Goal: Check status: Check status

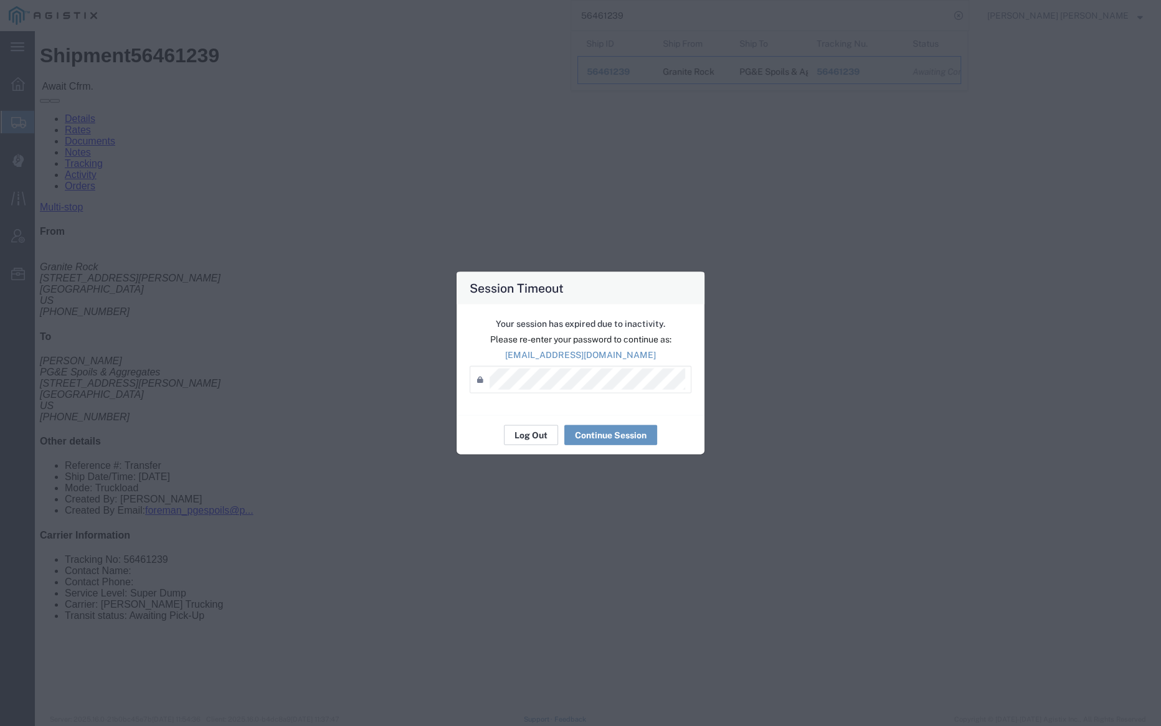
click at [519, 430] on button "Log Out" at bounding box center [531, 435] width 54 height 20
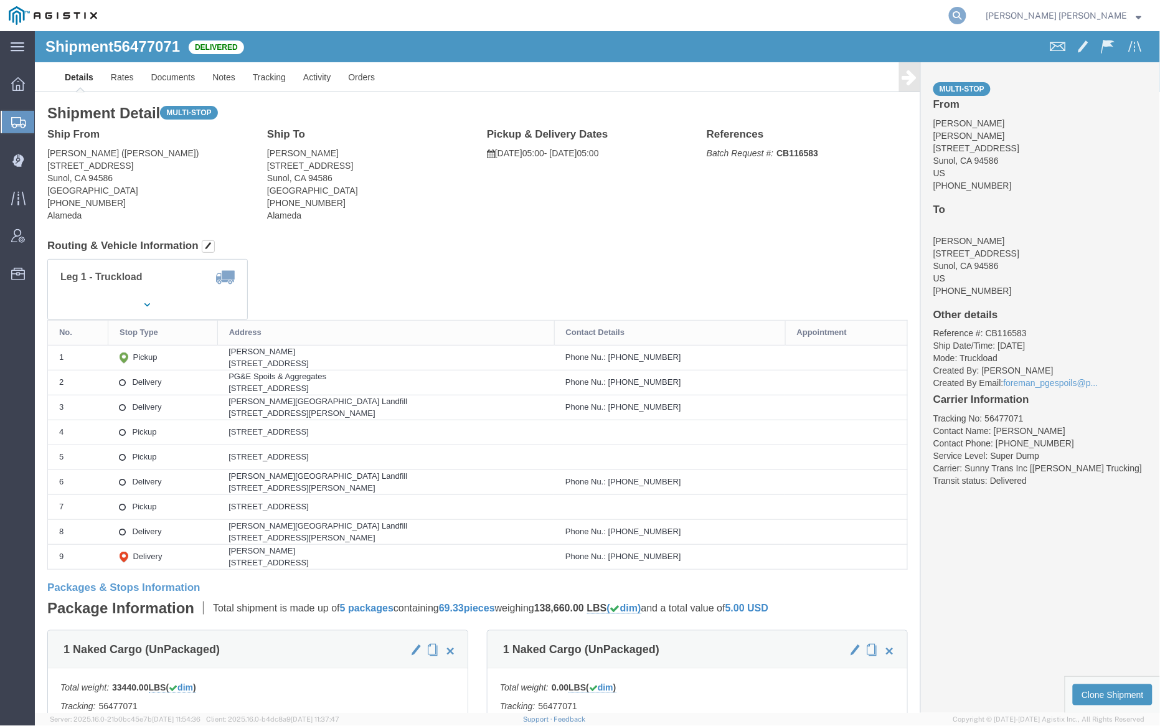
click at [966, 10] on icon at bounding box center [957, 15] width 17 height 17
click at [729, 11] on input "search" at bounding box center [759, 16] width 379 height 30
paste input "56473075"
click at [966, 14] on icon at bounding box center [957, 15] width 17 height 17
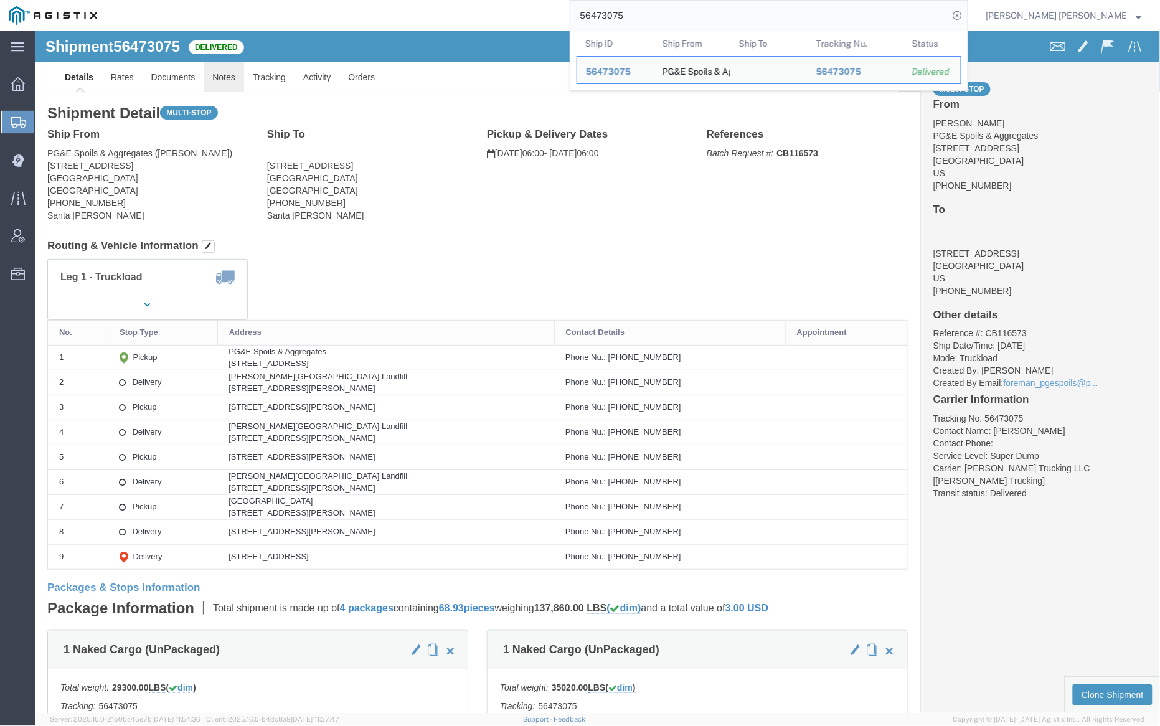
click link "Notes"
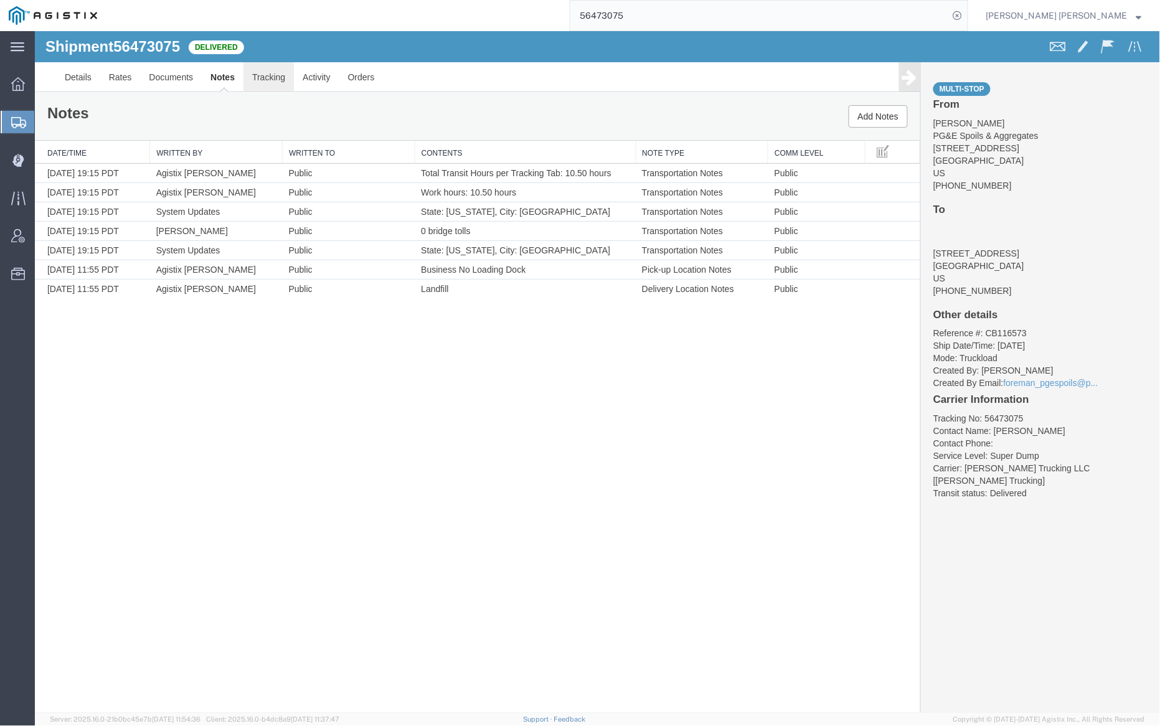
click at [281, 75] on link "Tracking" at bounding box center [268, 77] width 50 height 30
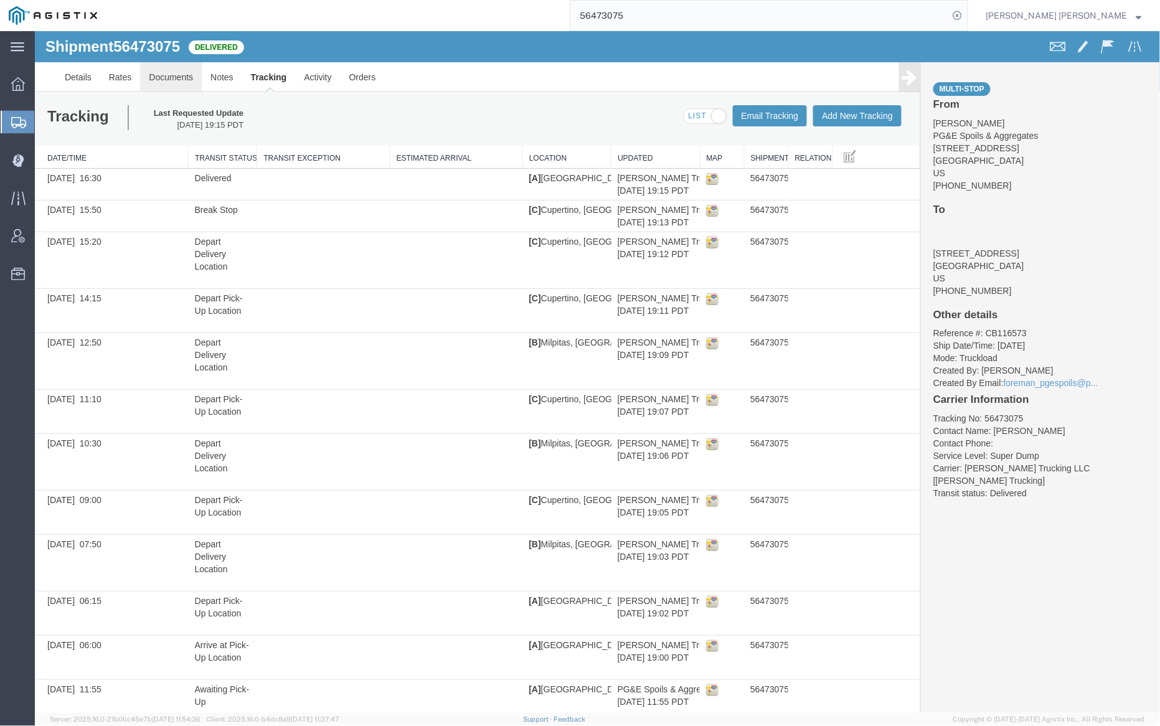
click at [184, 77] on link "Documents" at bounding box center [170, 77] width 62 height 30
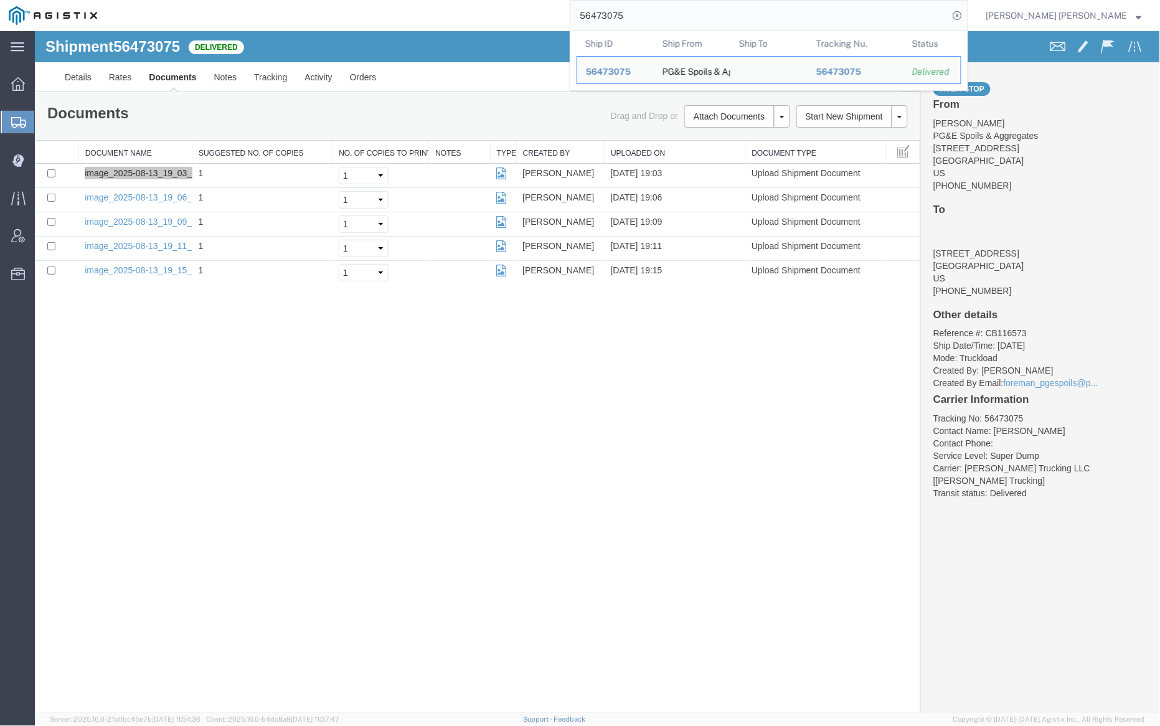
click at [668, 17] on input "56473075" at bounding box center [759, 16] width 379 height 30
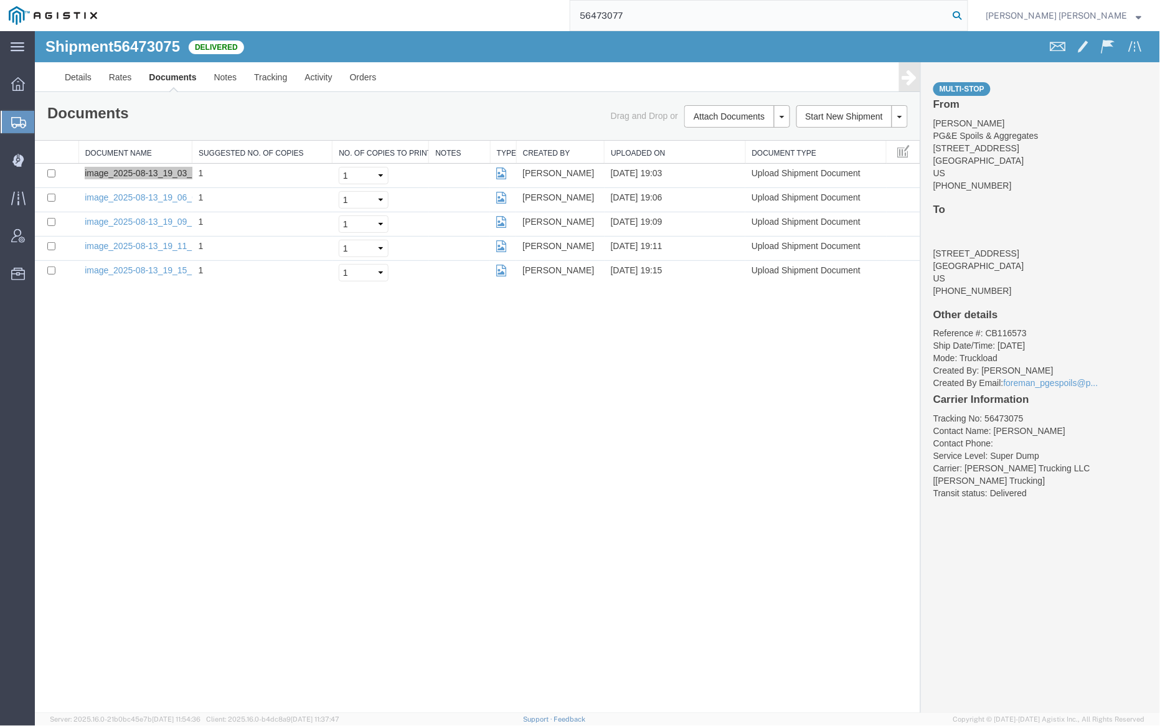
click at [966, 15] on icon at bounding box center [957, 15] width 17 height 17
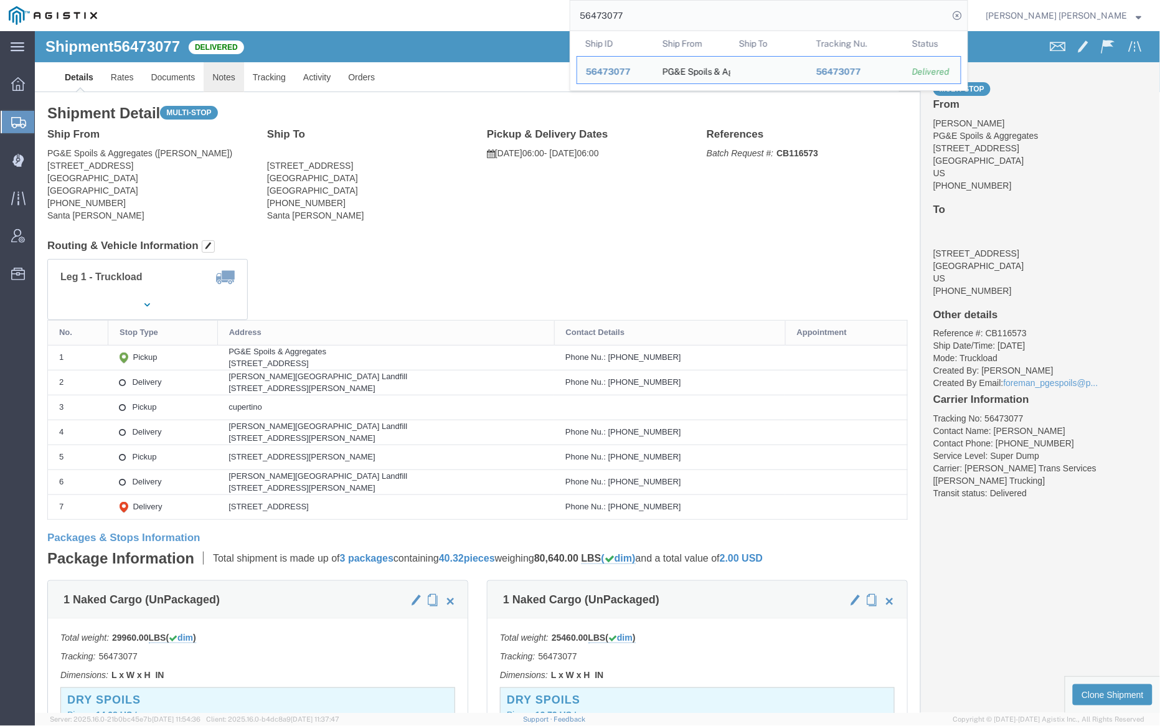
click link "Notes"
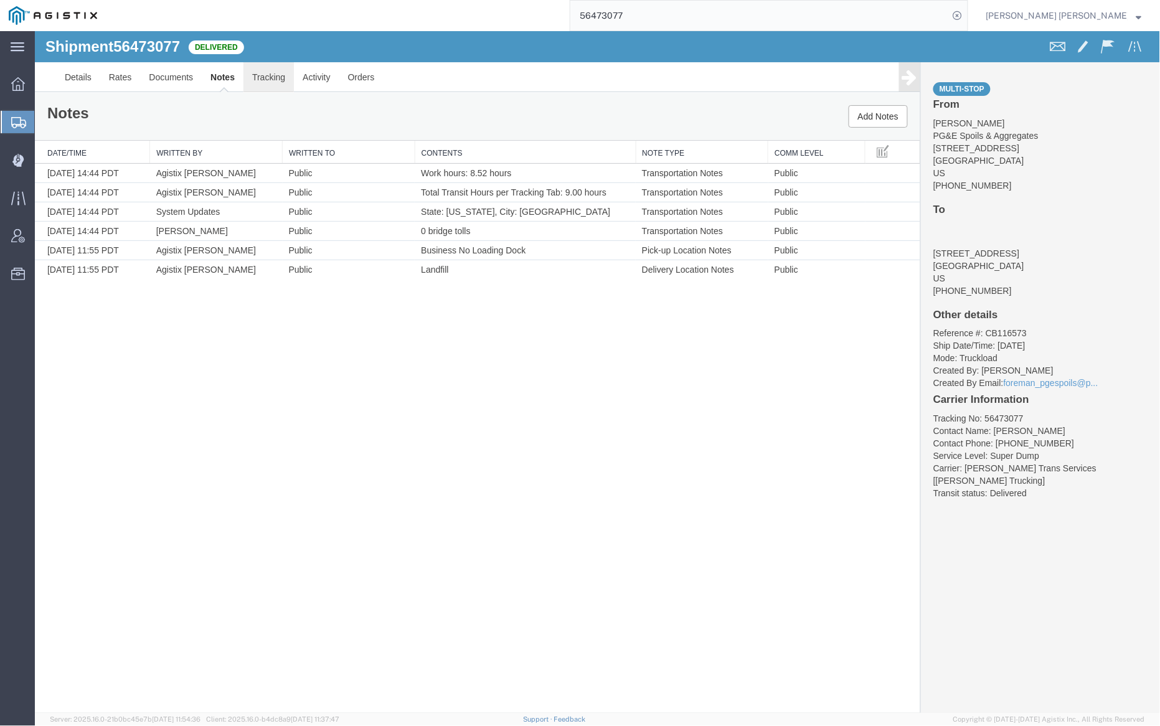
click at [267, 72] on link "Tracking" at bounding box center [268, 77] width 50 height 30
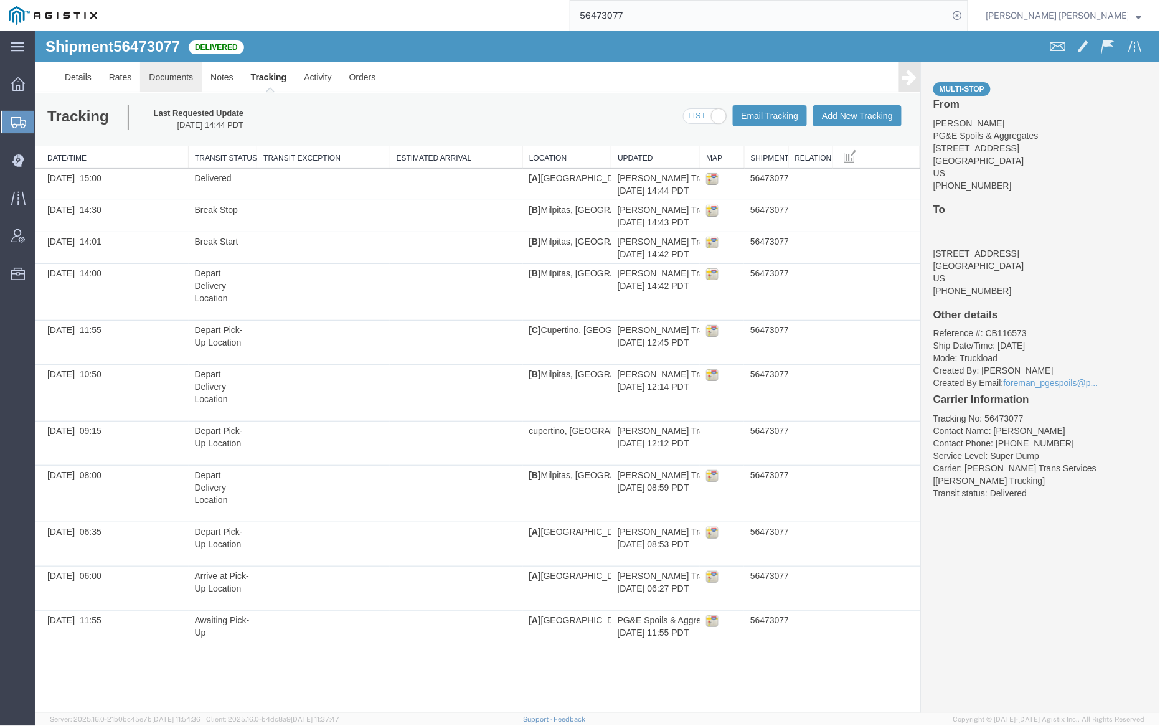
click at [170, 78] on link "Documents" at bounding box center [170, 77] width 62 height 30
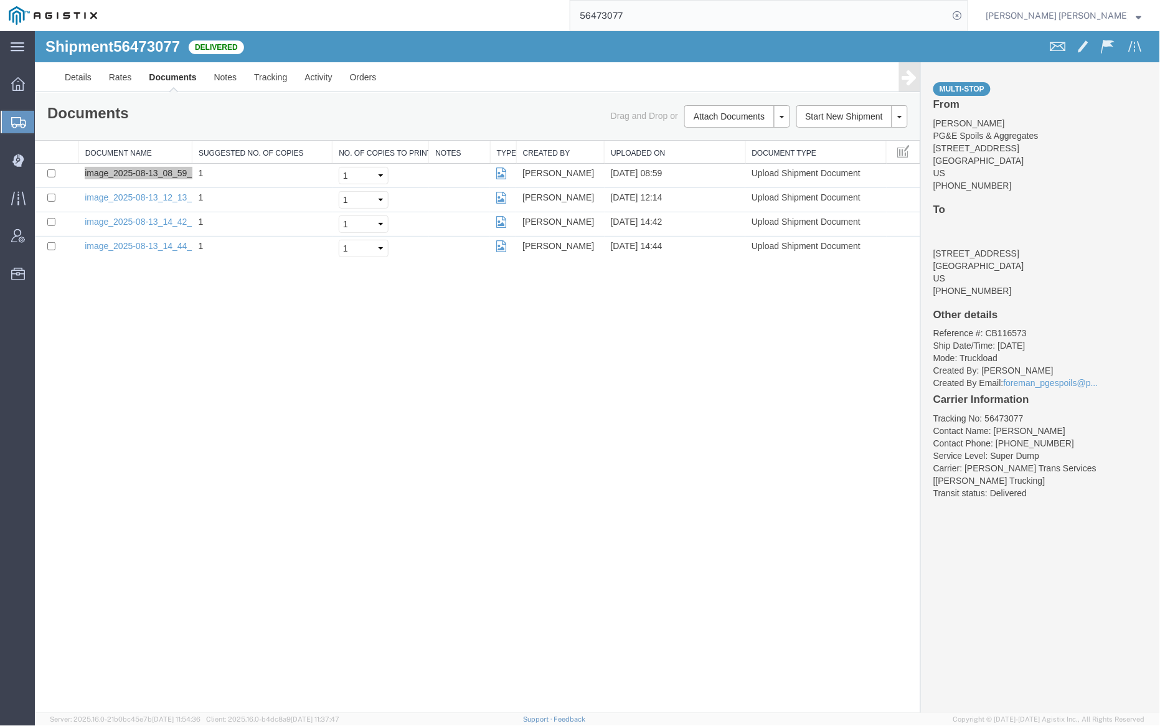
click at [671, 12] on input "56473077" at bounding box center [759, 16] width 379 height 30
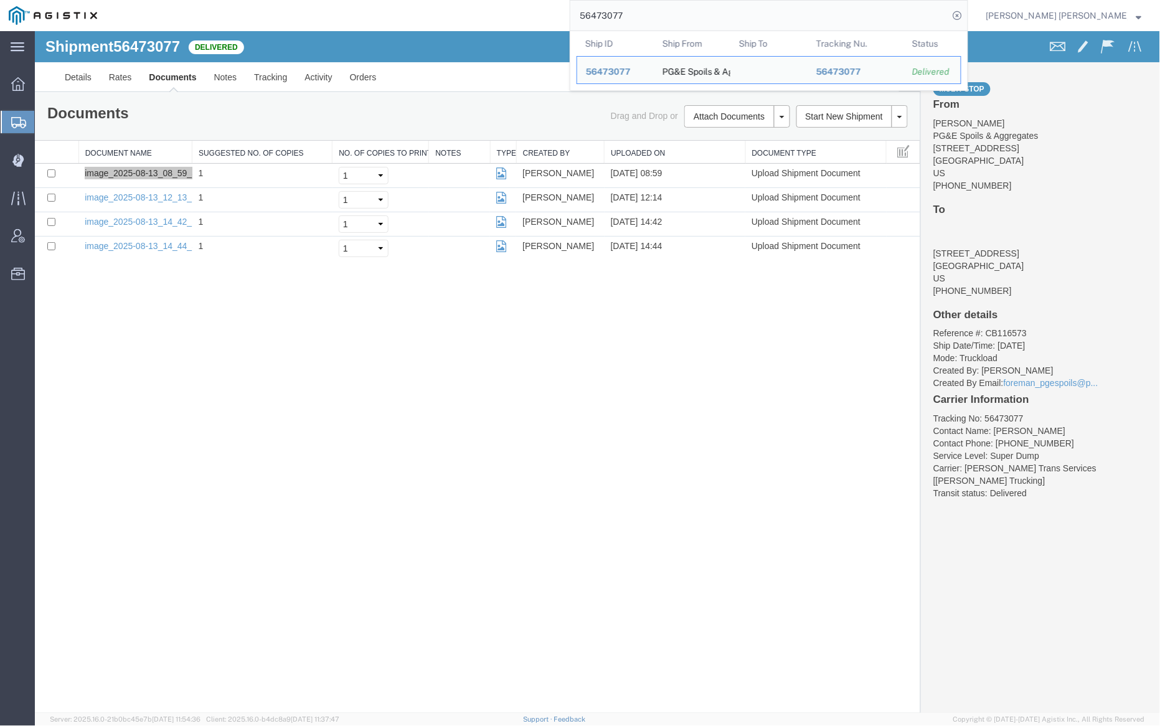
click at [671, 12] on input "56473077" at bounding box center [759, 16] width 379 height 30
paste input "82"
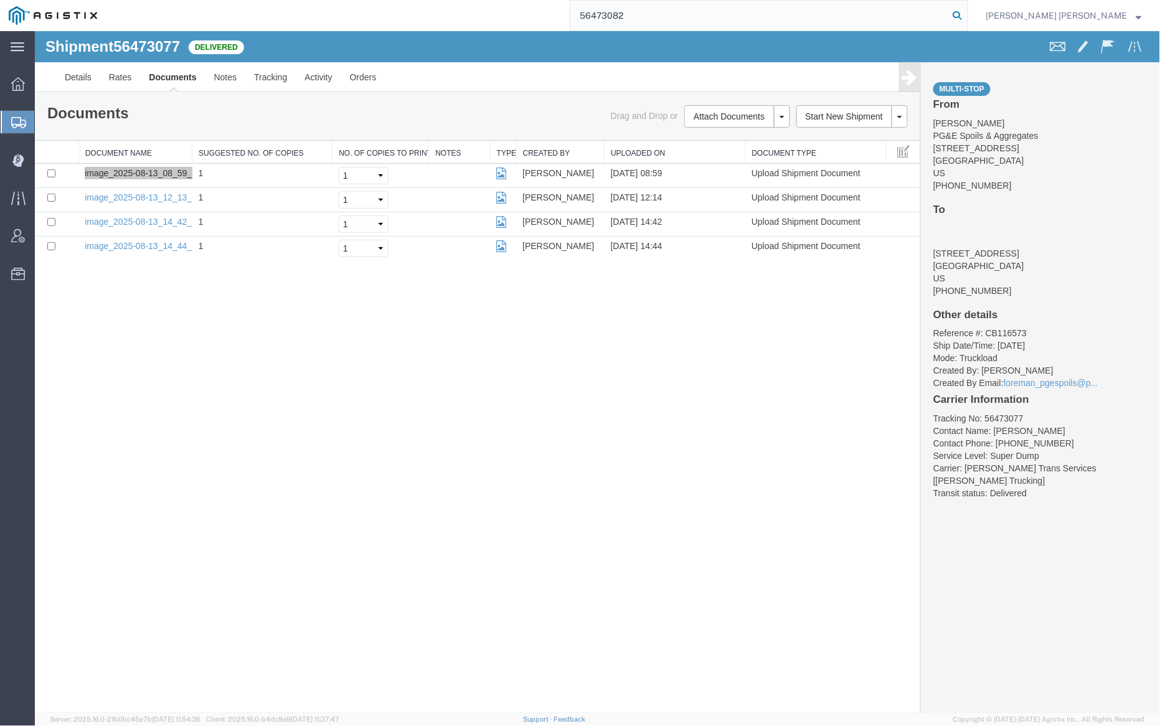
click at [966, 14] on icon at bounding box center [957, 15] width 17 height 17
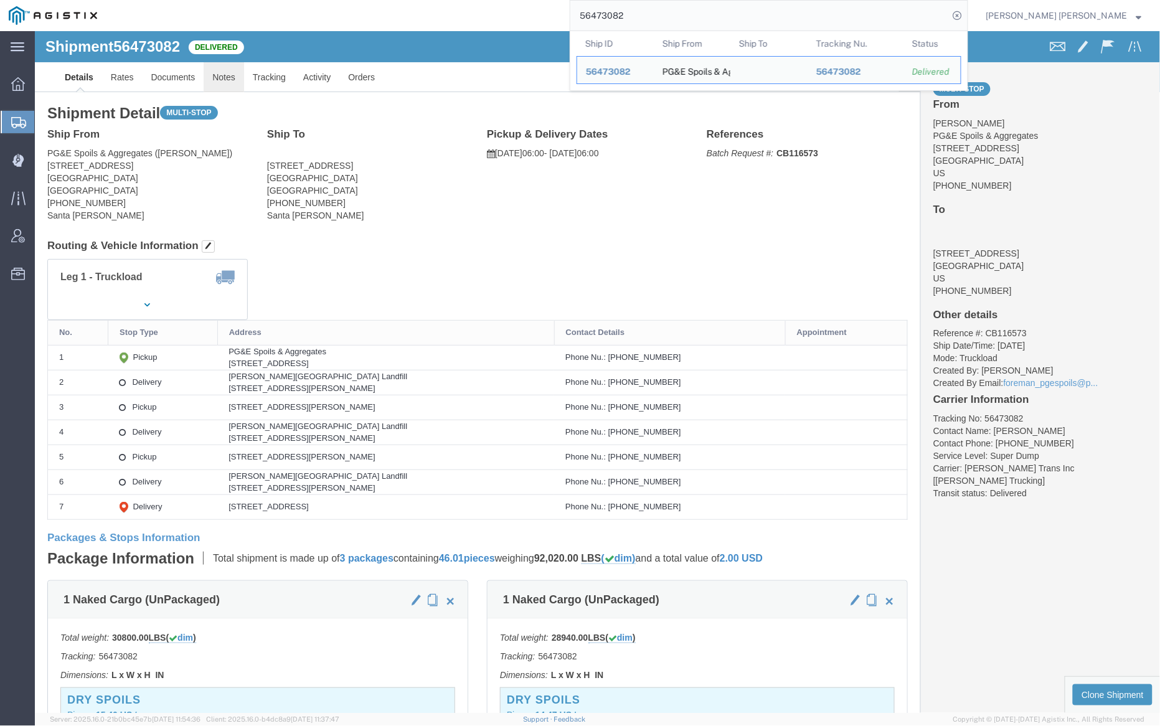
click link "Notes"
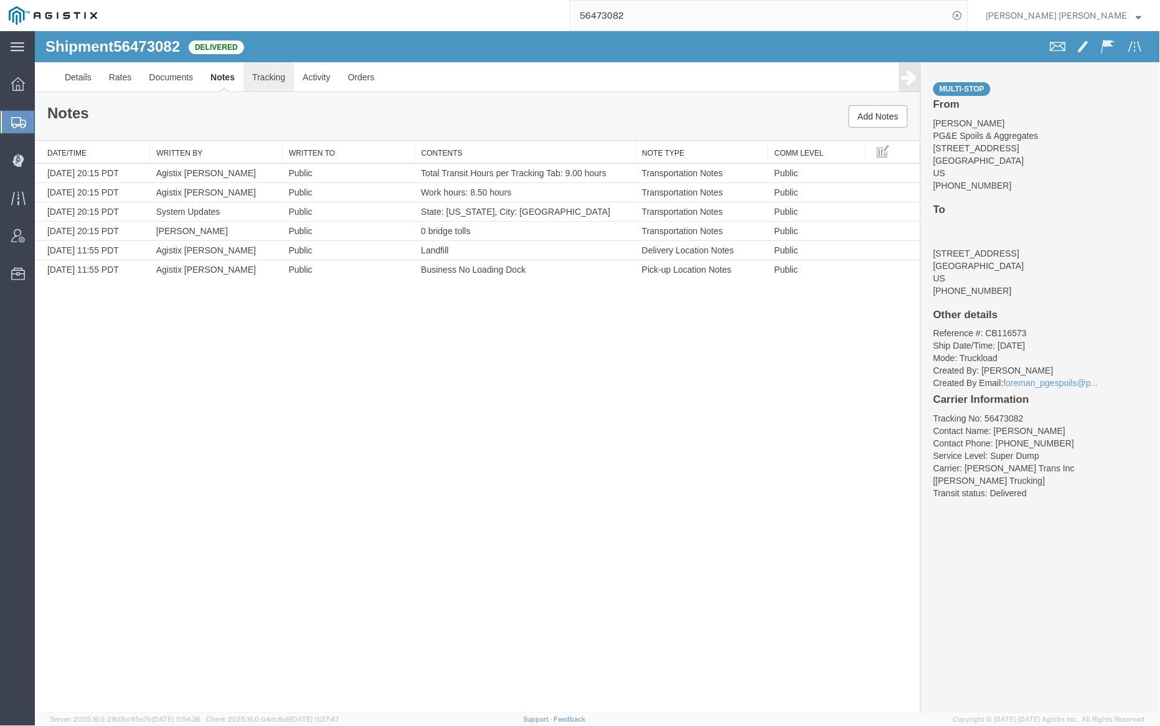
click at [262, 69] on link "Tracking" at bounding box center [268, 77] width 50 height 30
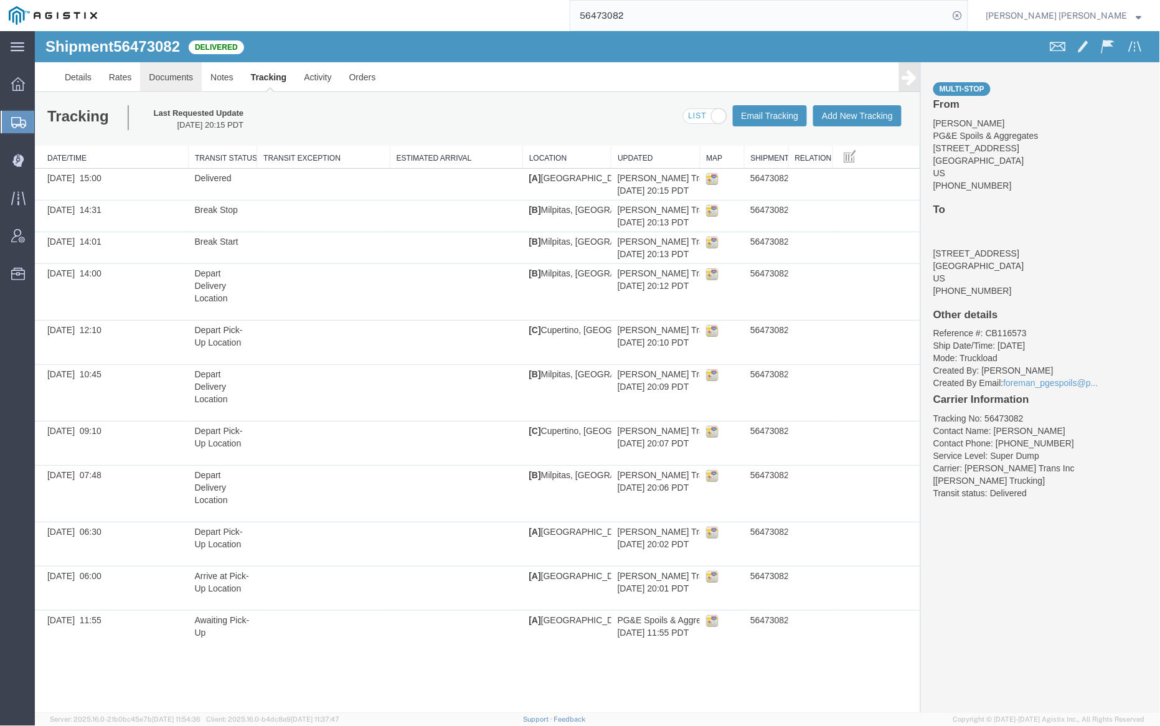
click at [160, 72] on link "Documents" at bounding box center [170, 77] width 62 height 30
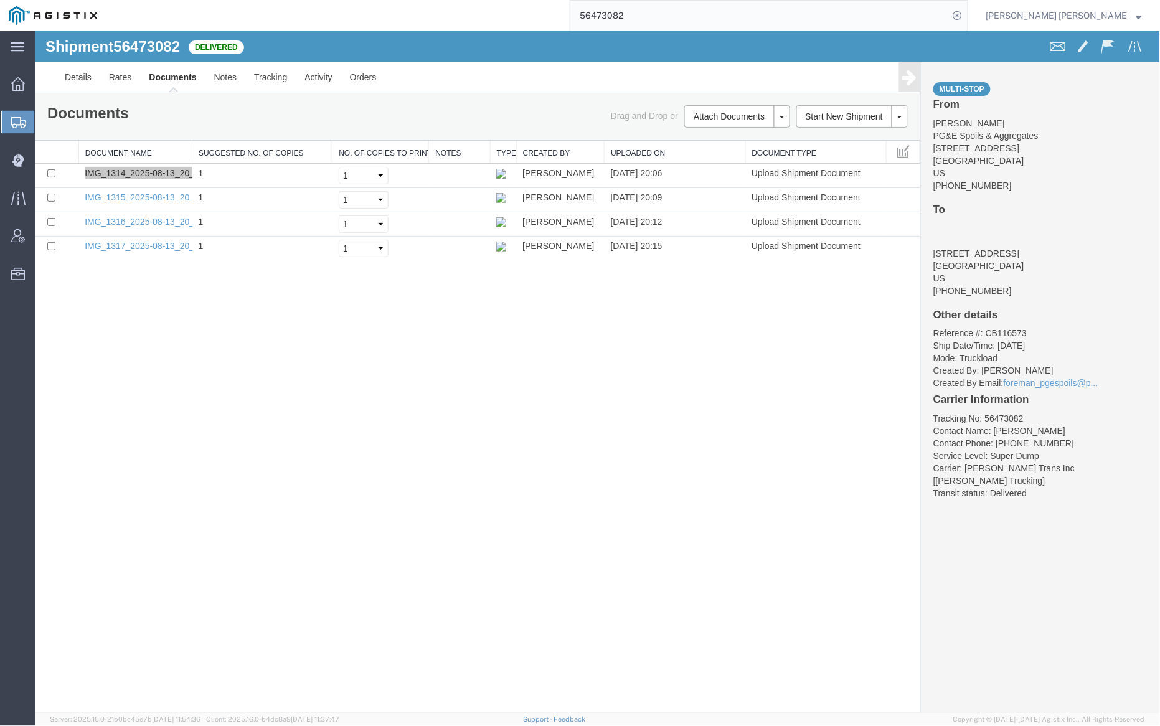
click at [656, 7] on input "56473082" at bounding box center [759, 16] width 379 height 30
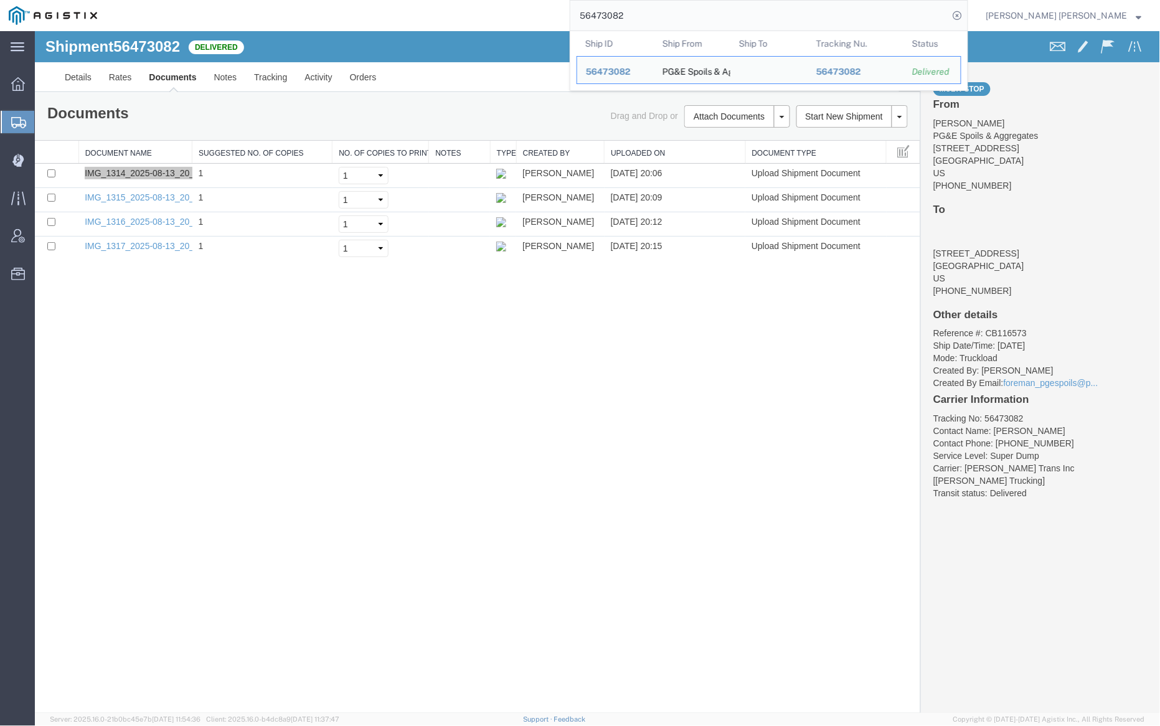
click at [656, 7] on input "56473082" at bounding box center [759, 16] width 379 height 30
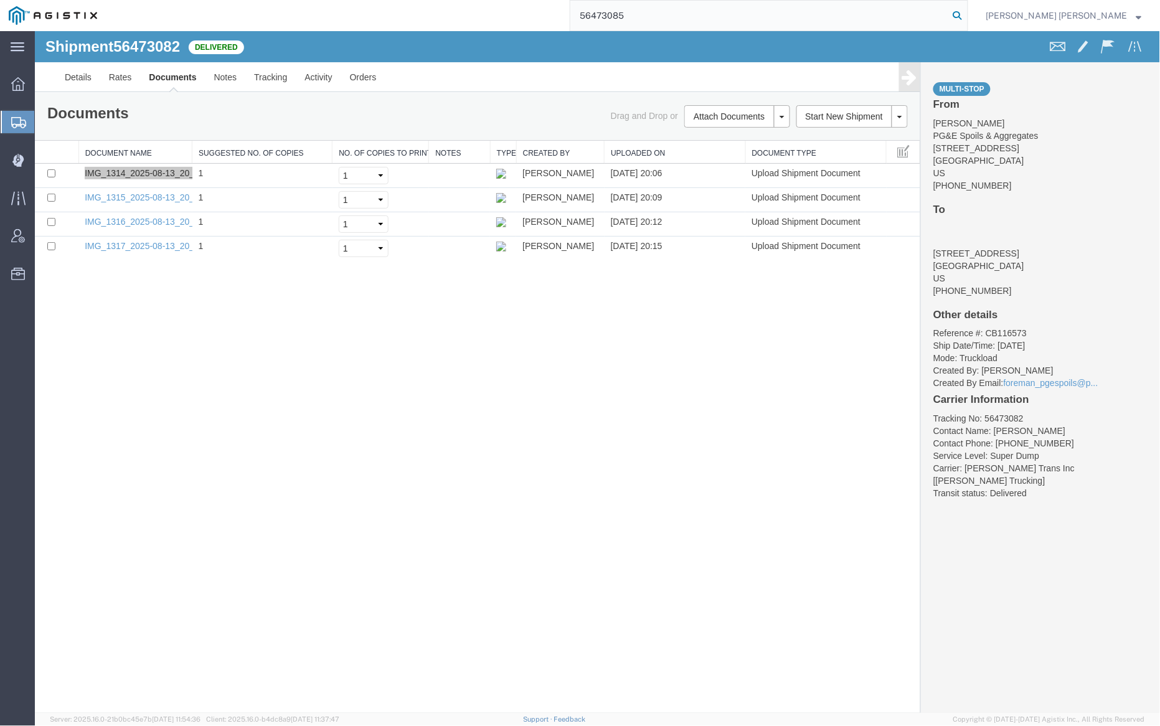
click at [966, 16] on icon at bounding box center [957, 15] width 17 height 17
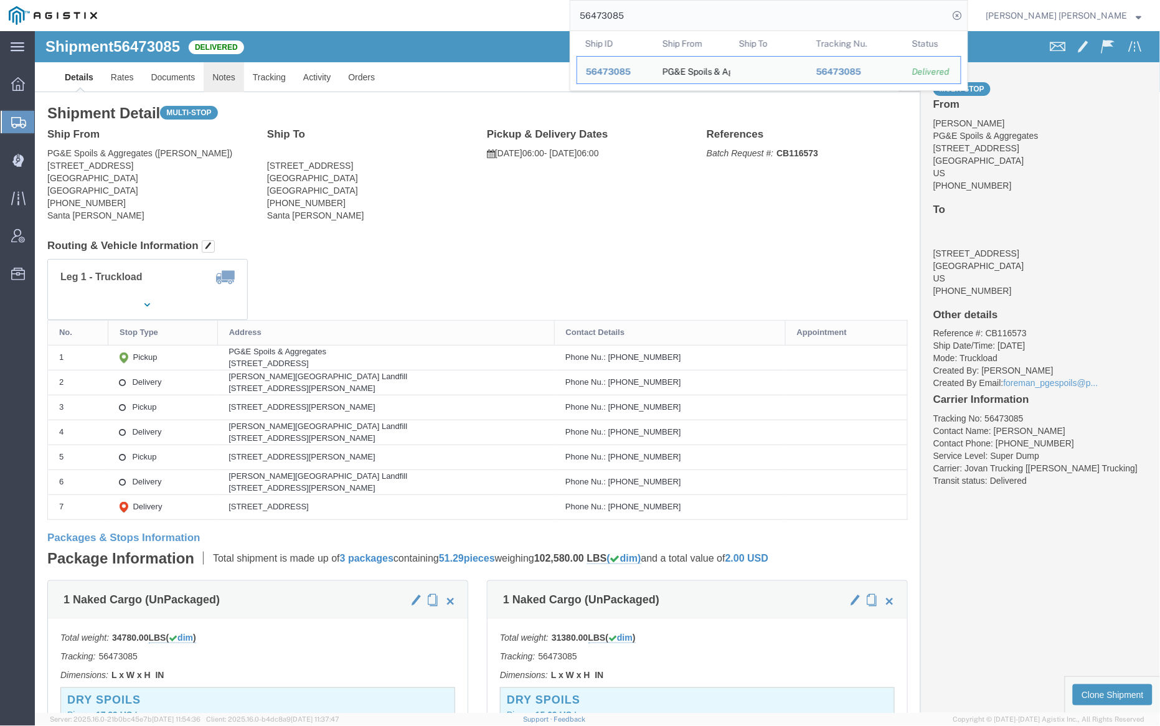
click link "Notes"
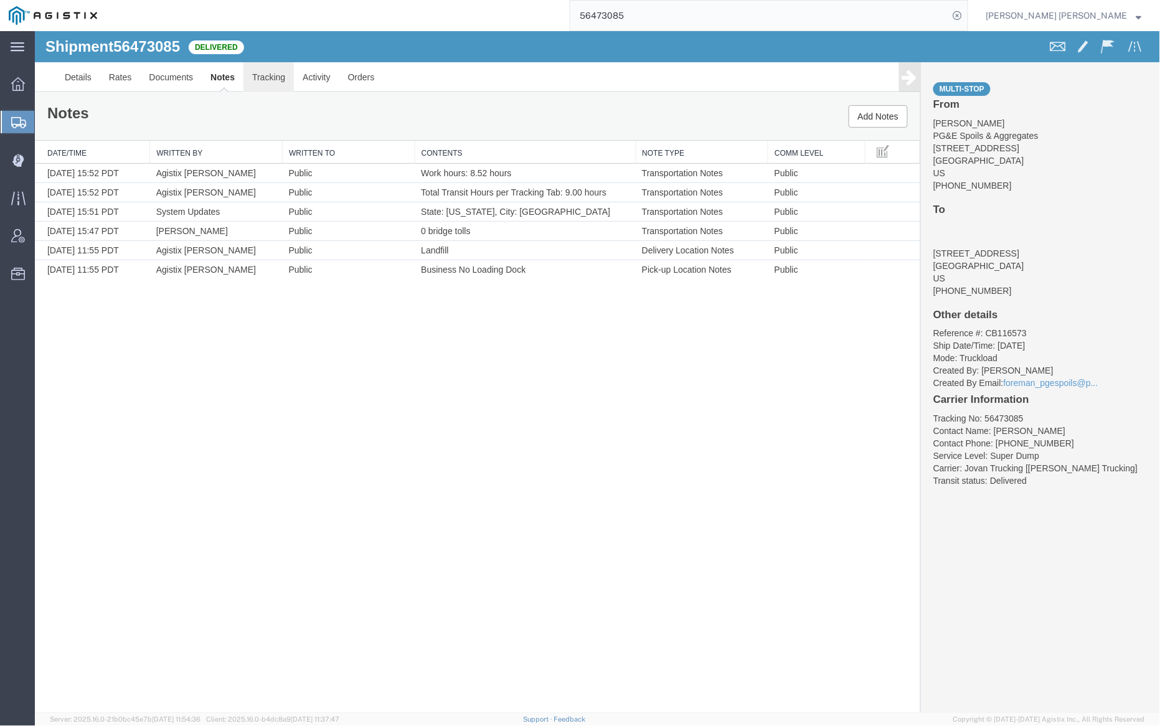
click at [272, 73] on link "Tracking" at bounding box center [268, 77] width 50 height 30
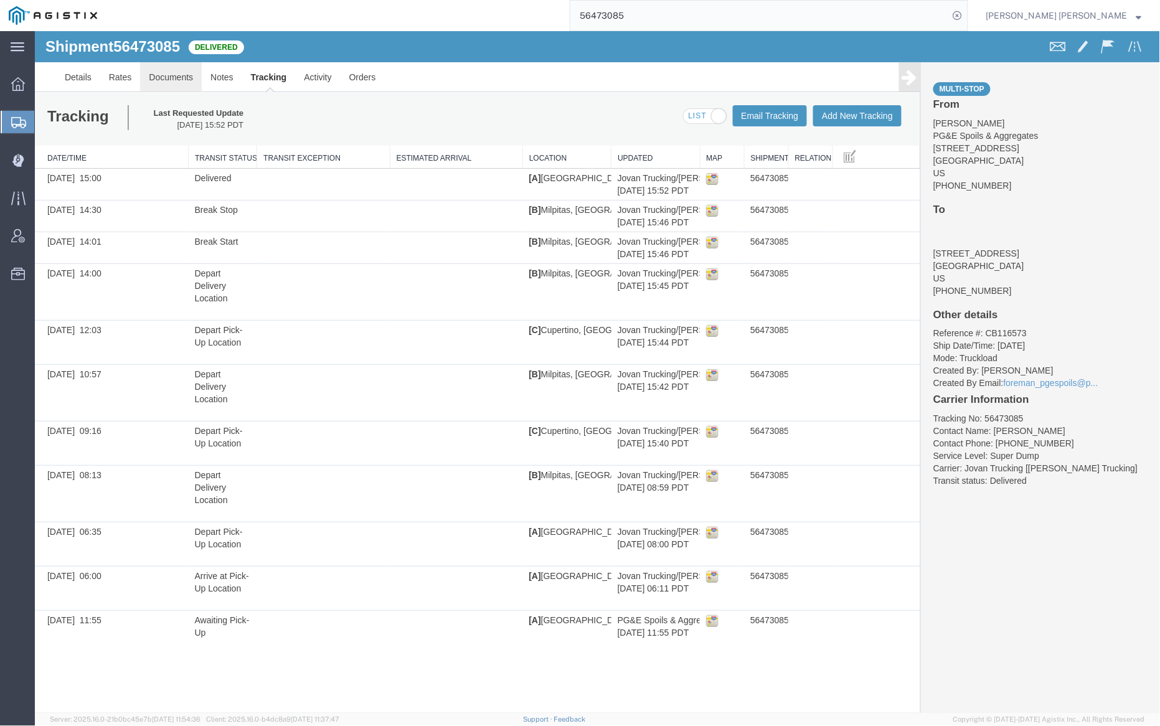
click at [153, 71] on link "Documents" at bounding box center [170, 77] width 62 height 30
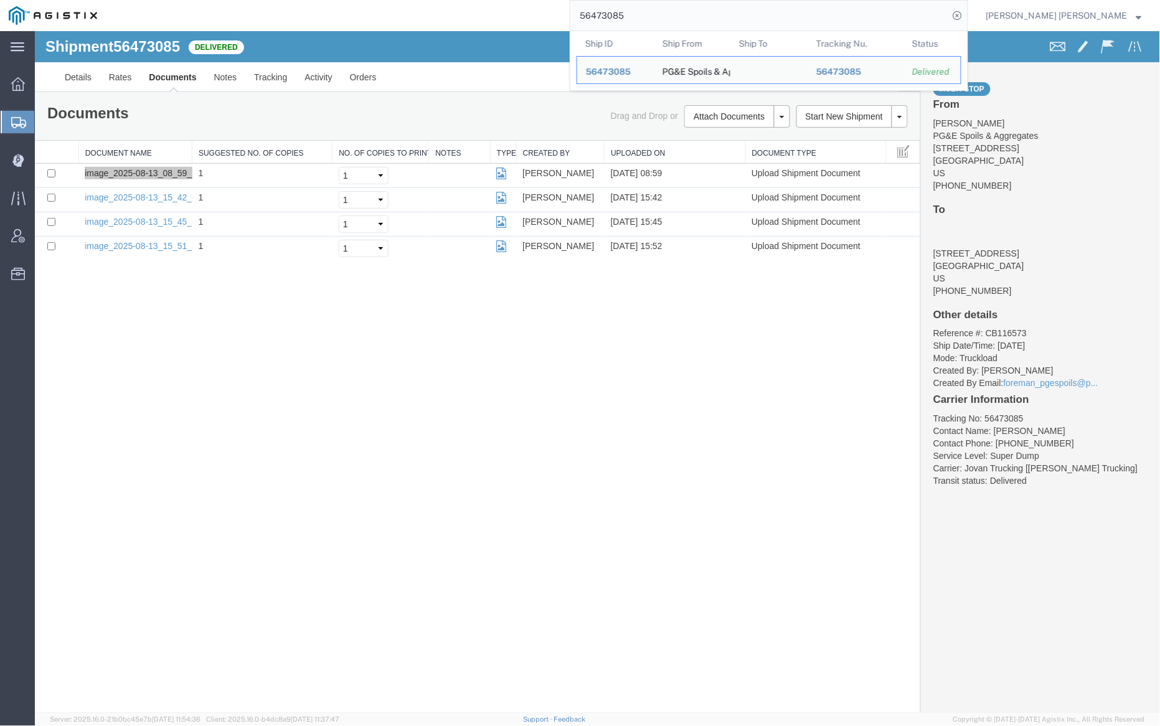
click at [662, 19] on input "56473085" at bounding box center [759, 16] width 379 height 30
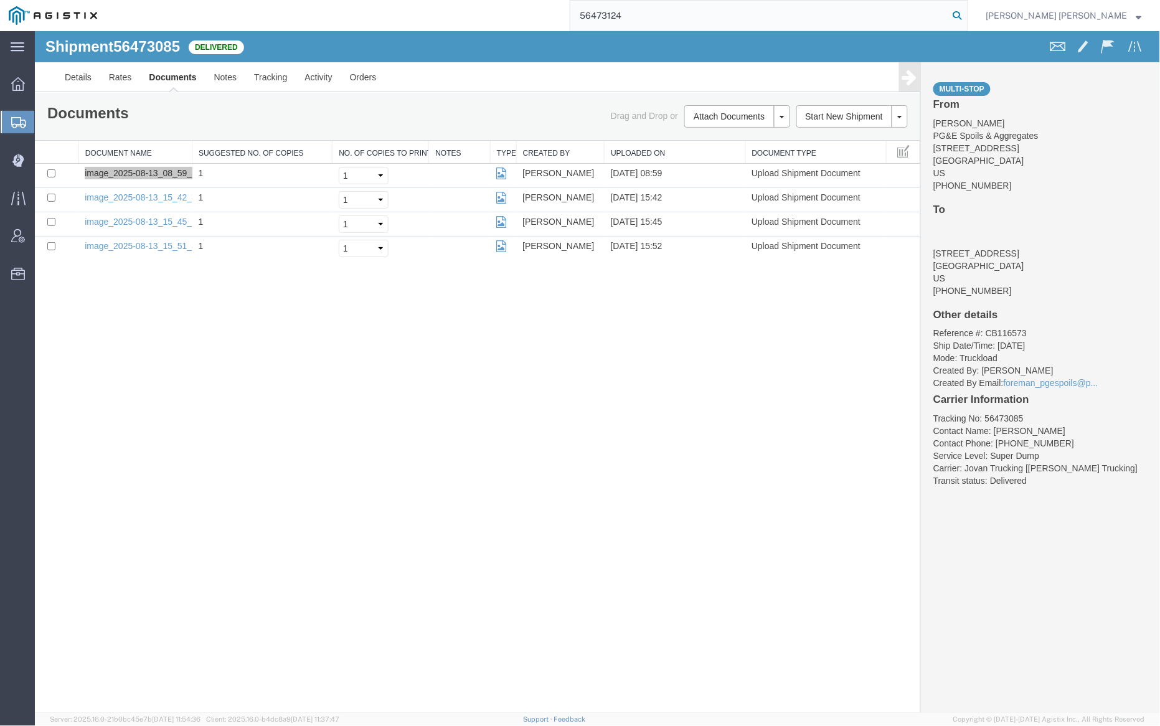
click at [966, 15] on icon at bounding box center [957, 15] width 17 height 17
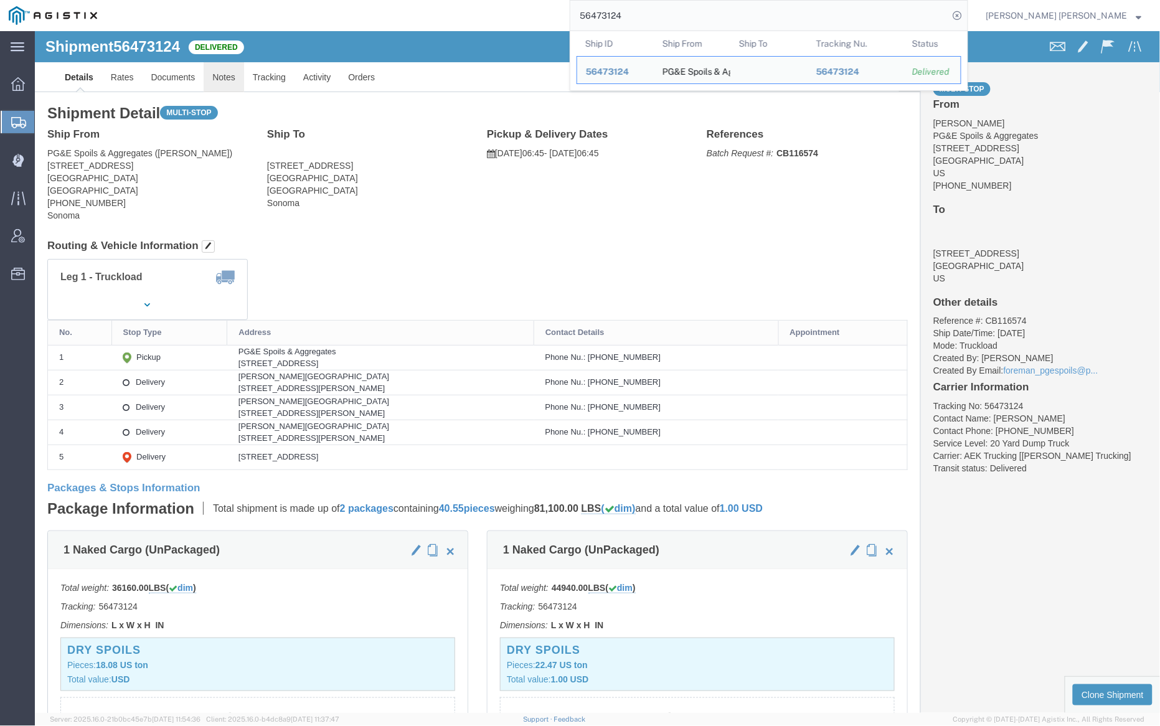
click link "Notes"
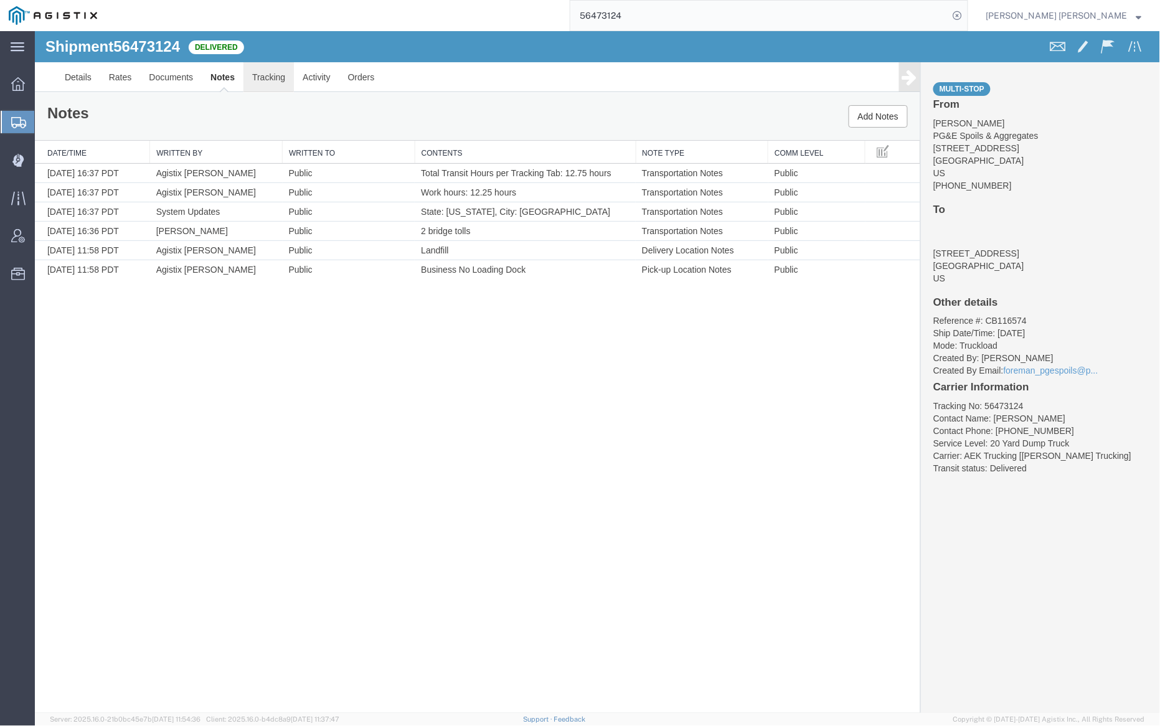
click at [271, 73] on link "Tracking" at bounding box center [268, 77] width 50 height 30
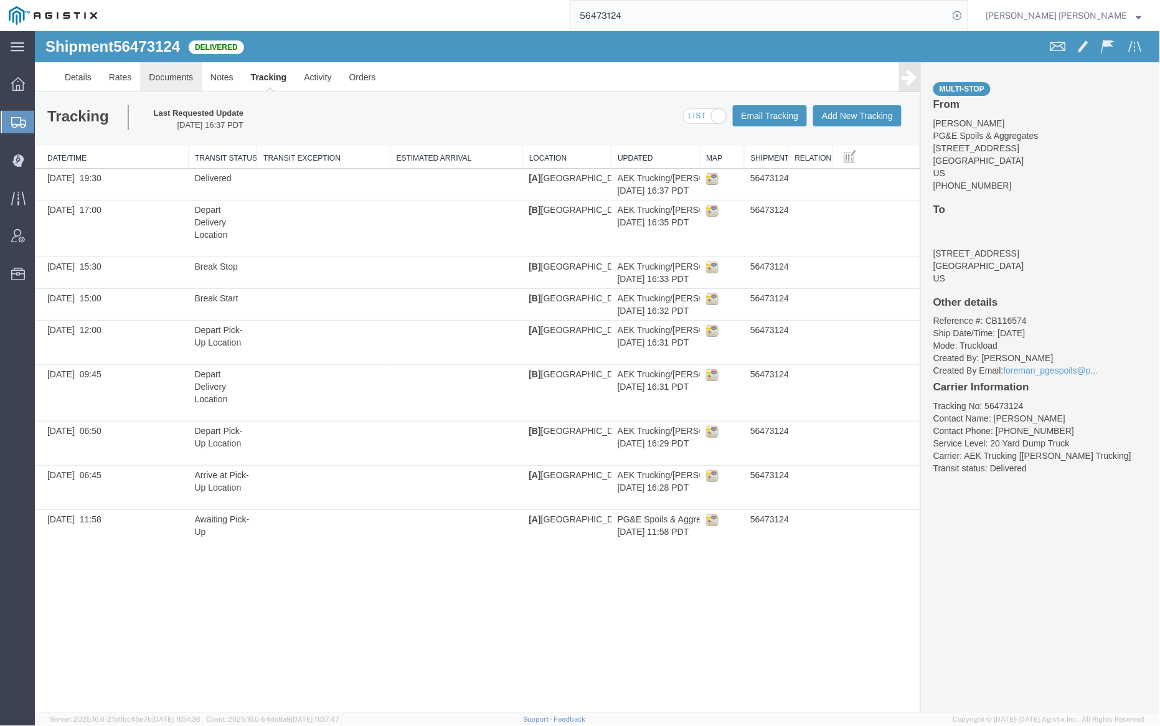
click at [175, 75] on link "Documents" at bounding box center [170, 77] width 62 height 30
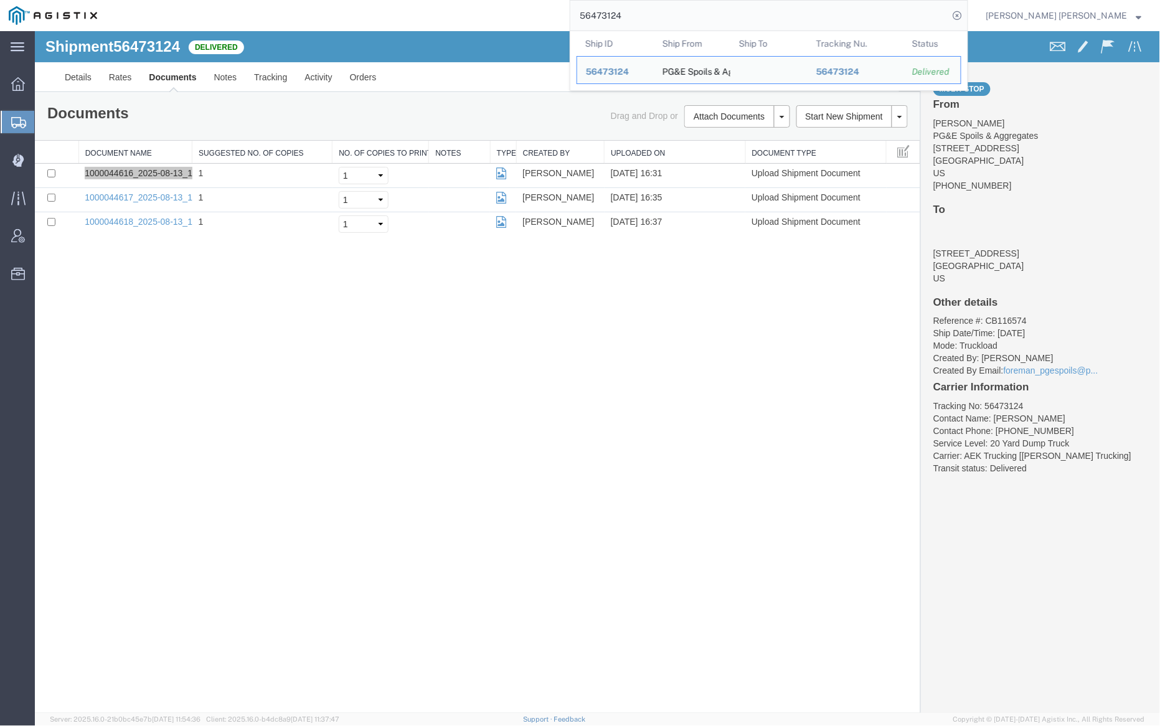
click at [654, 21] on input "56473124" at bounding box center [759, 16] width 379 height 30
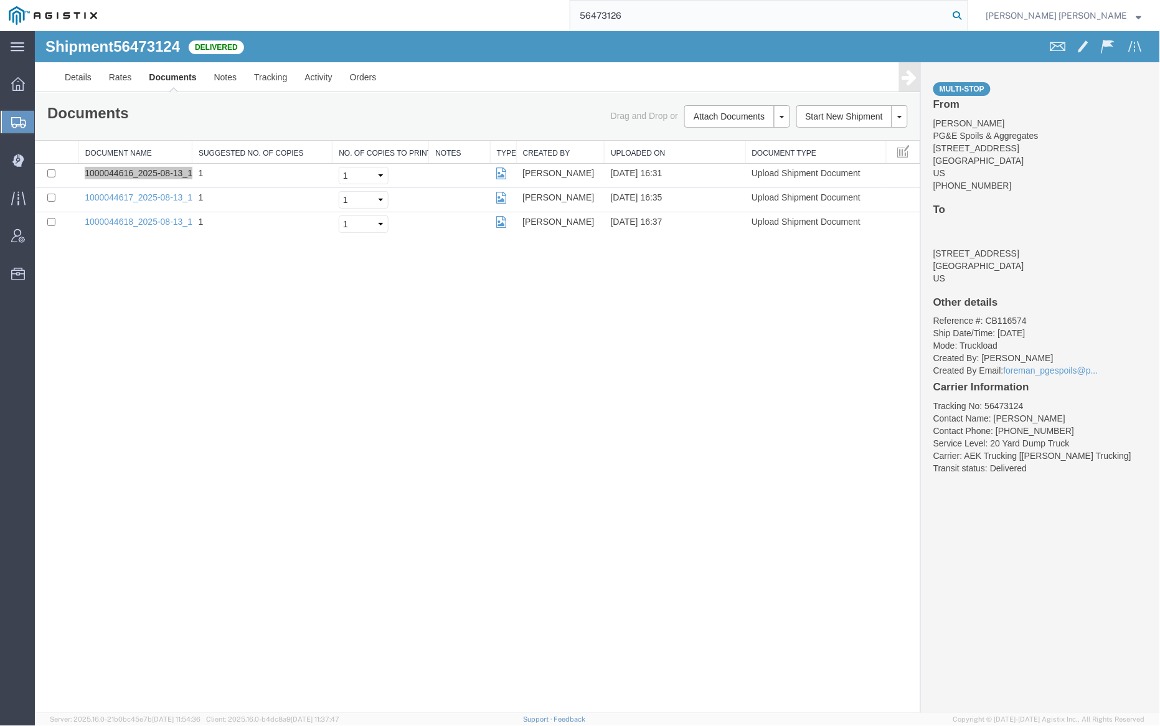
click at [966, 13] on icon at bounding box center [957, 15] width 17 height 17
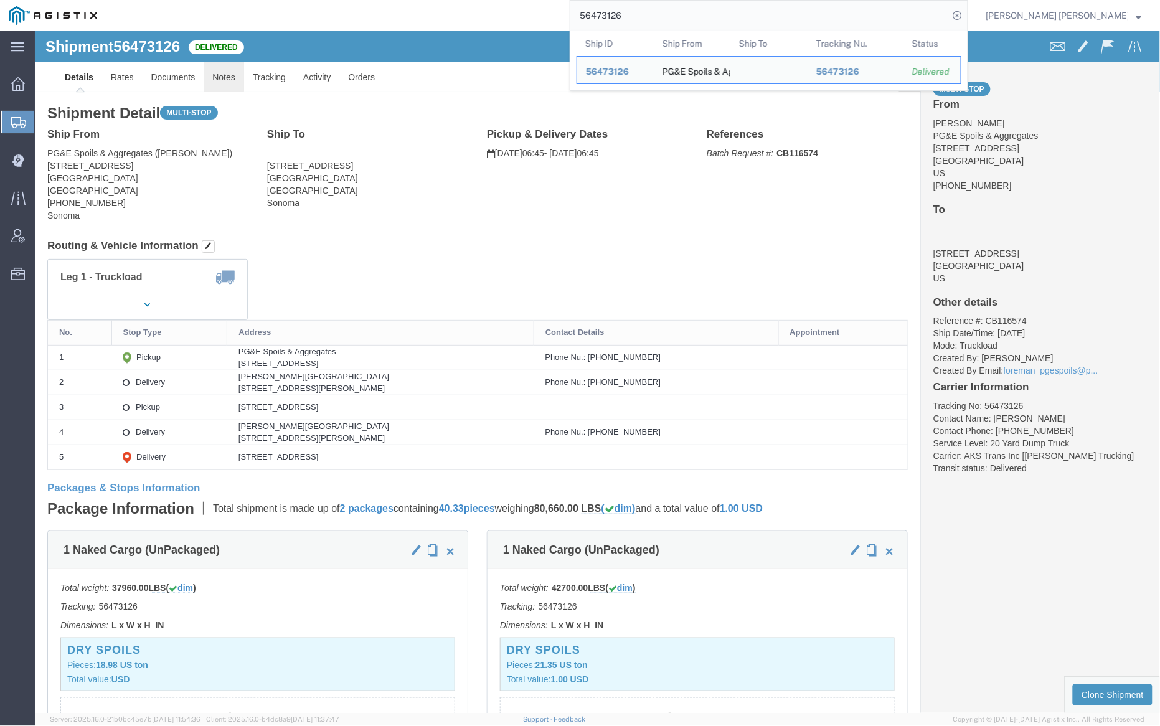
click link "Notes"
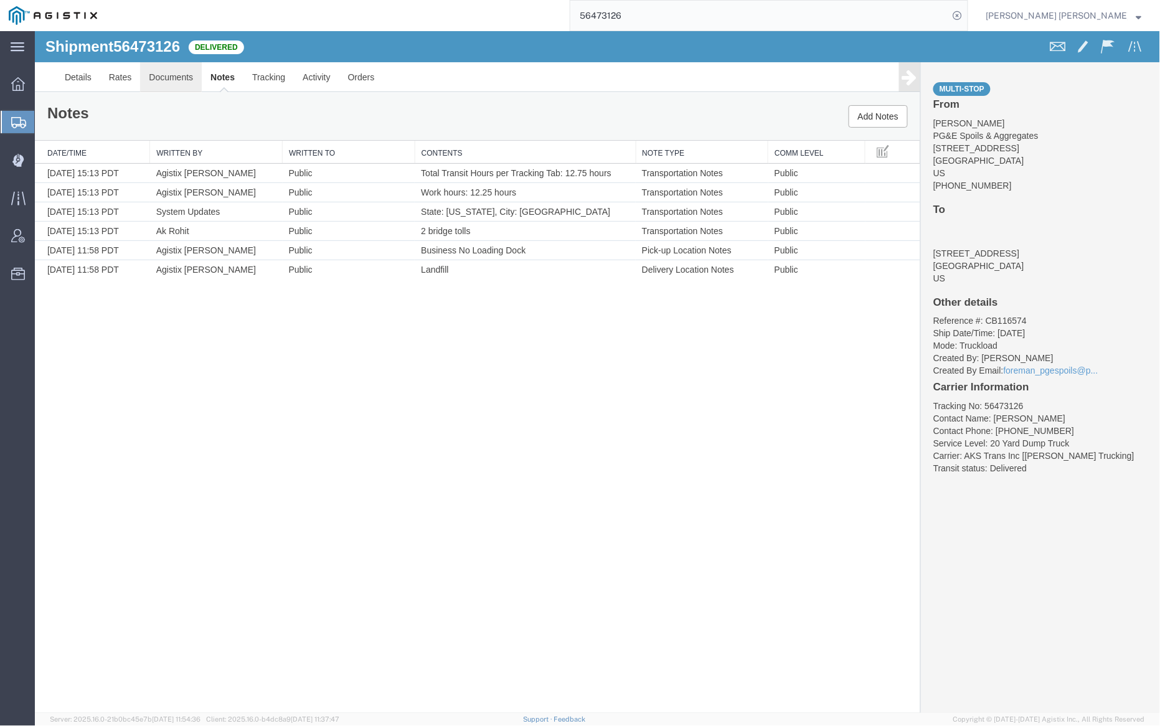
click at [163, 76] on link "Documents" at bounding box center [170, 77] width 62 height 30
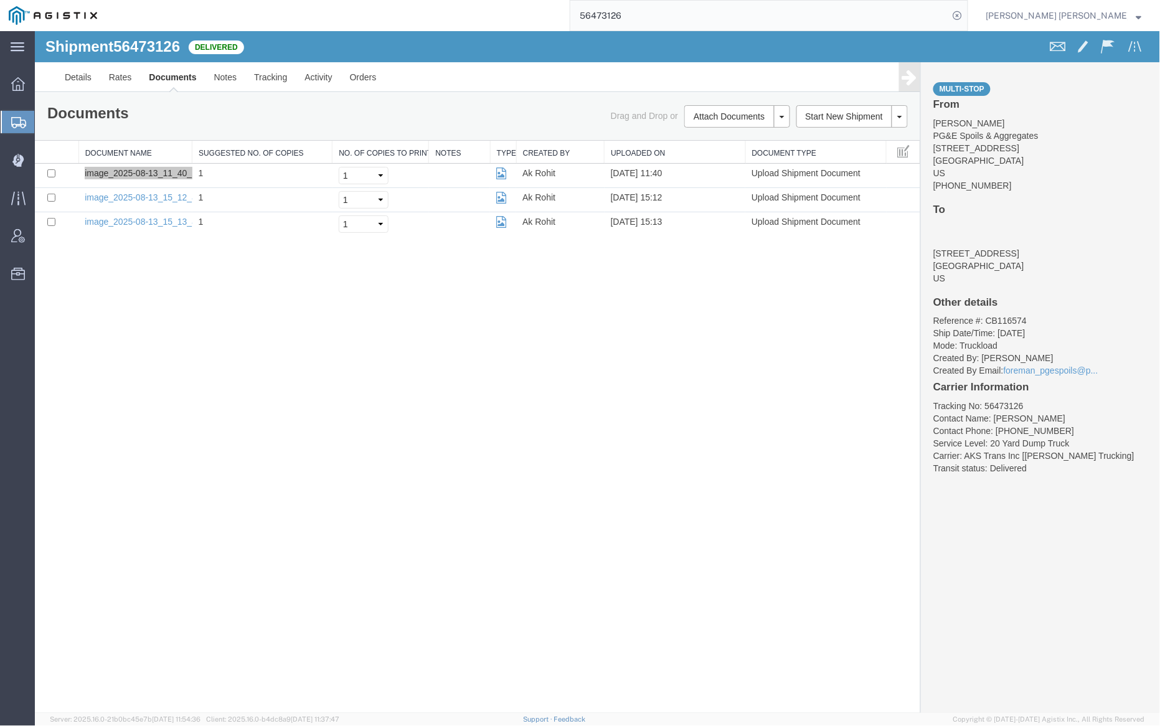
click at [681, 12] on input "56473126" at bounding box center [759, 16] width 379 height 30
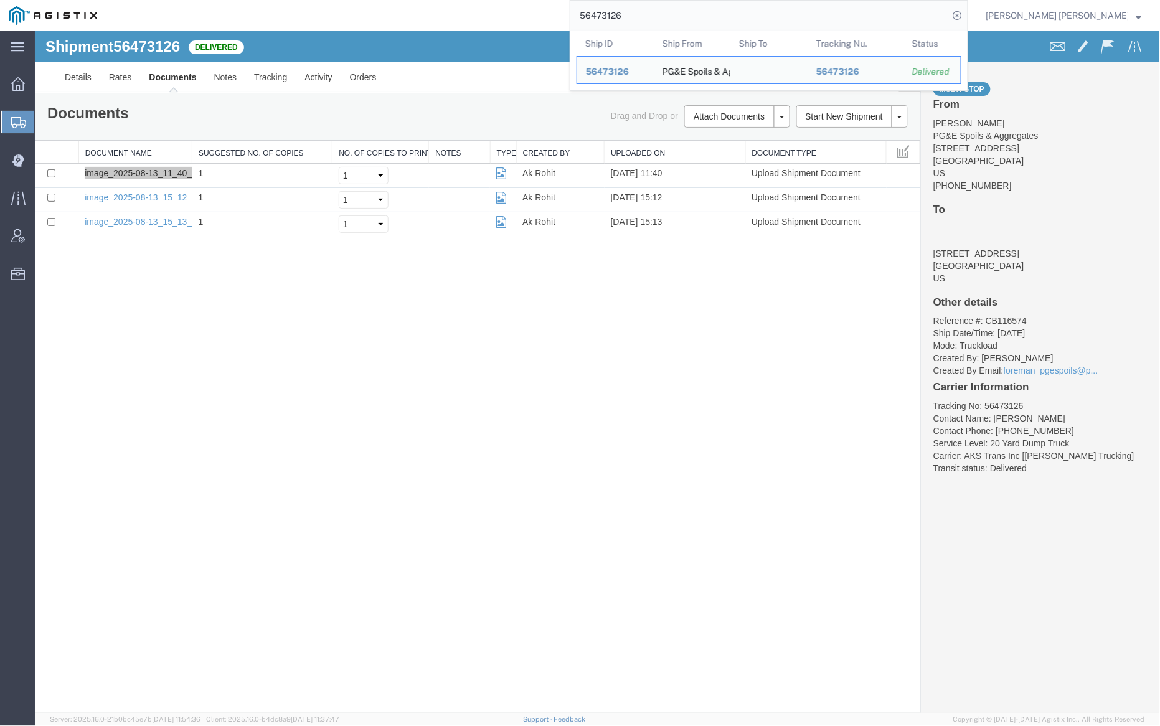
click at [681, 12] on input "56473126" at bounding box center [759, 16] width 379 height 30
paste input "31"
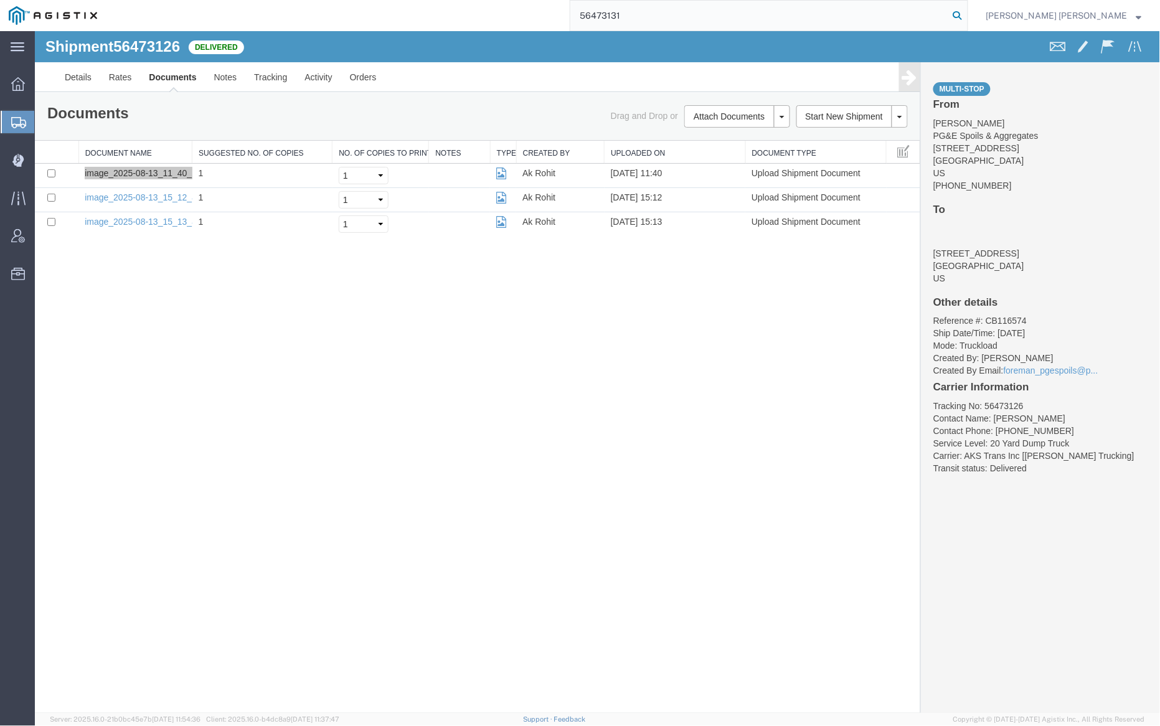
click at [966, 16] on icon at bounding box center [957, 15] width 17 height 17
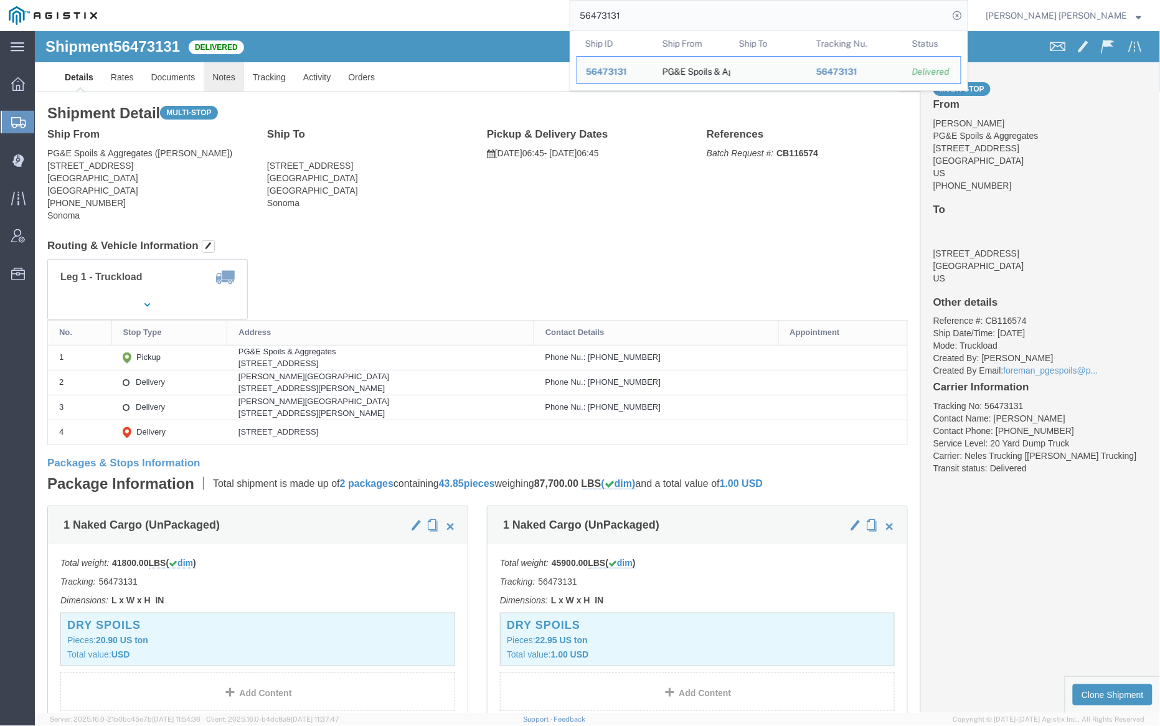
click link "Notes"
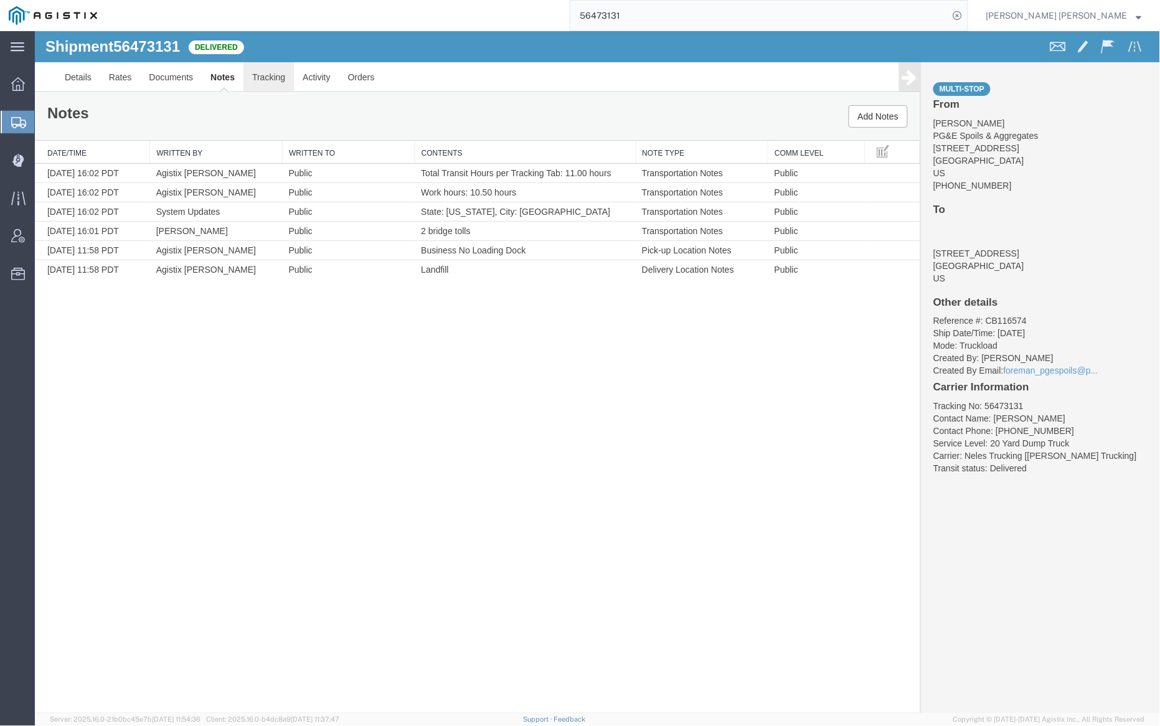
click at [278, 80] on link "Tracking" at bounding box center [268, 77] width 50 height 30
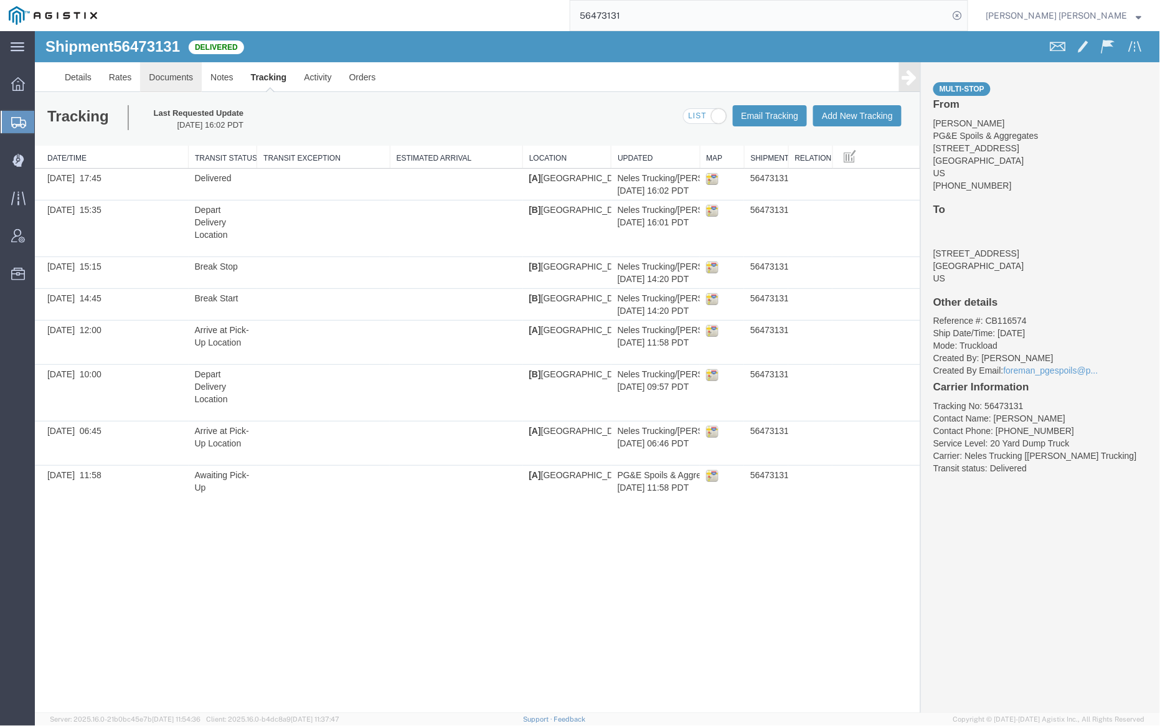
click at [170, 73] on link "Documents" at bounding box center [170, 77] width 62 height 30
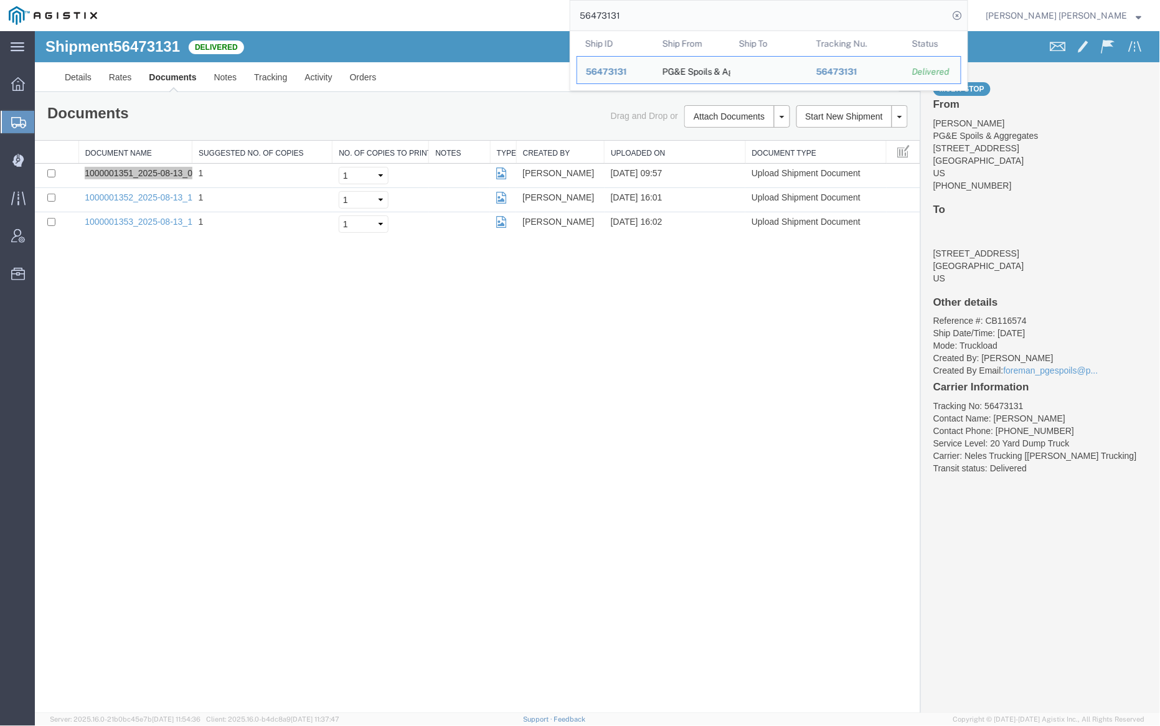
click at [663, 12] on input "56473131" at bounding box center [759, 16] width 379 height 30
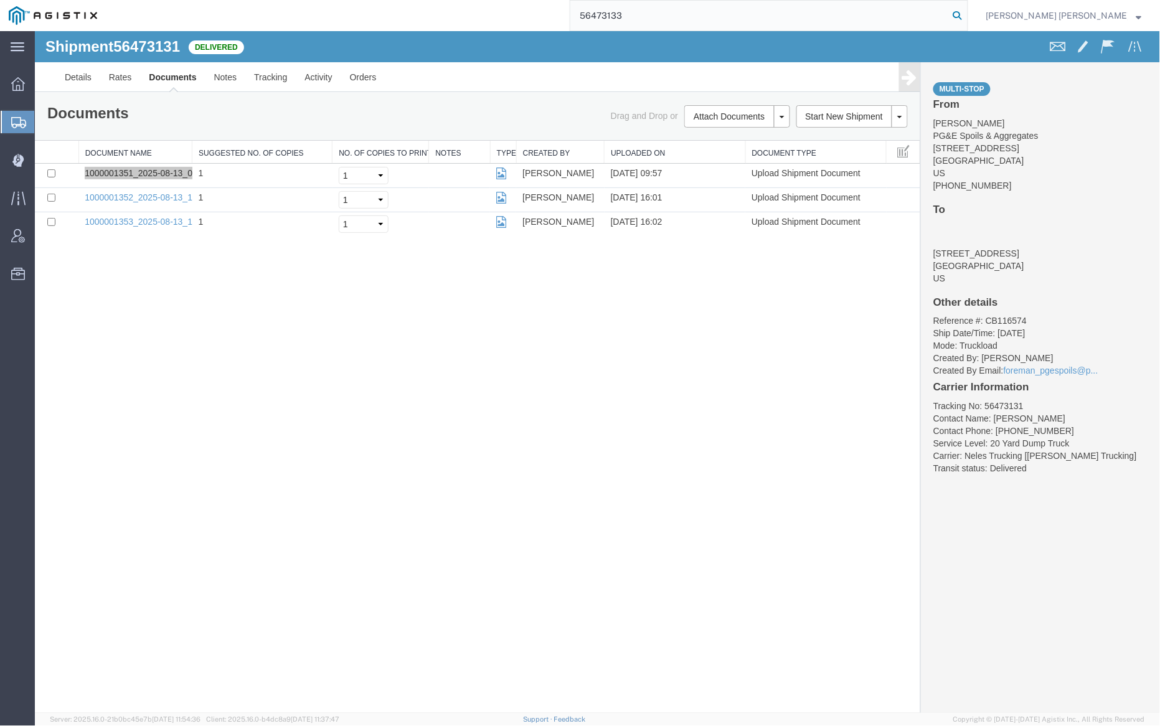
click at [966, 14] on icon at bounding box center [957, 15] width 17 height 17
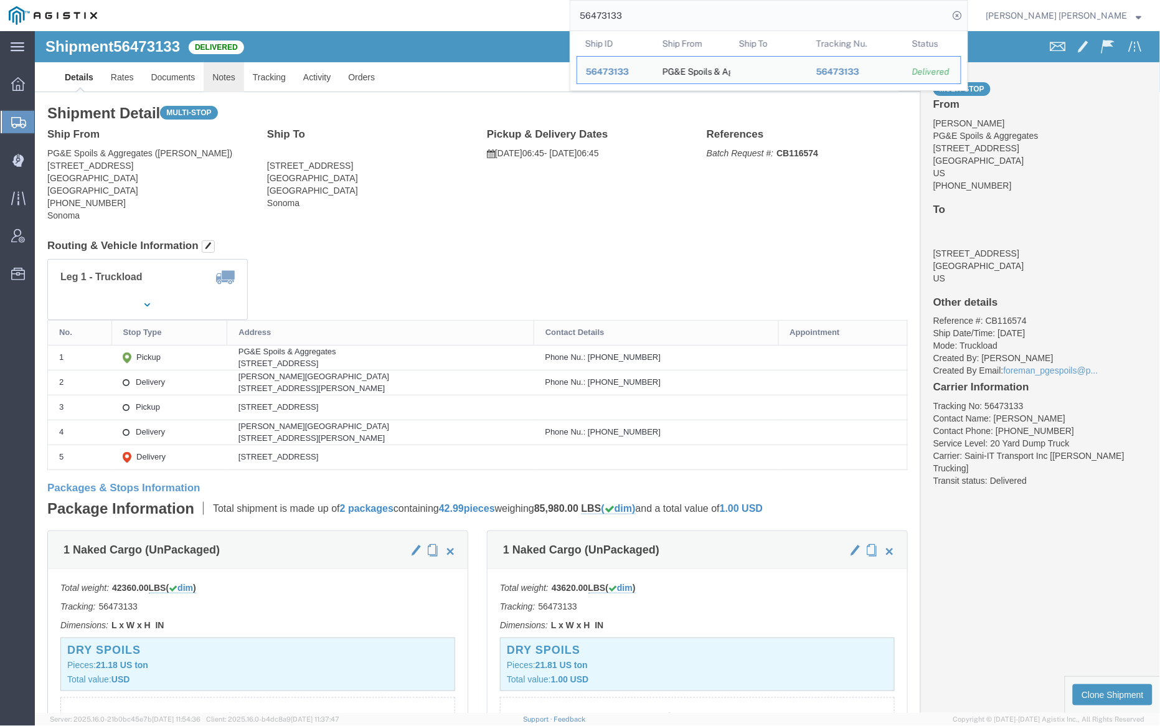
click link "Notes"
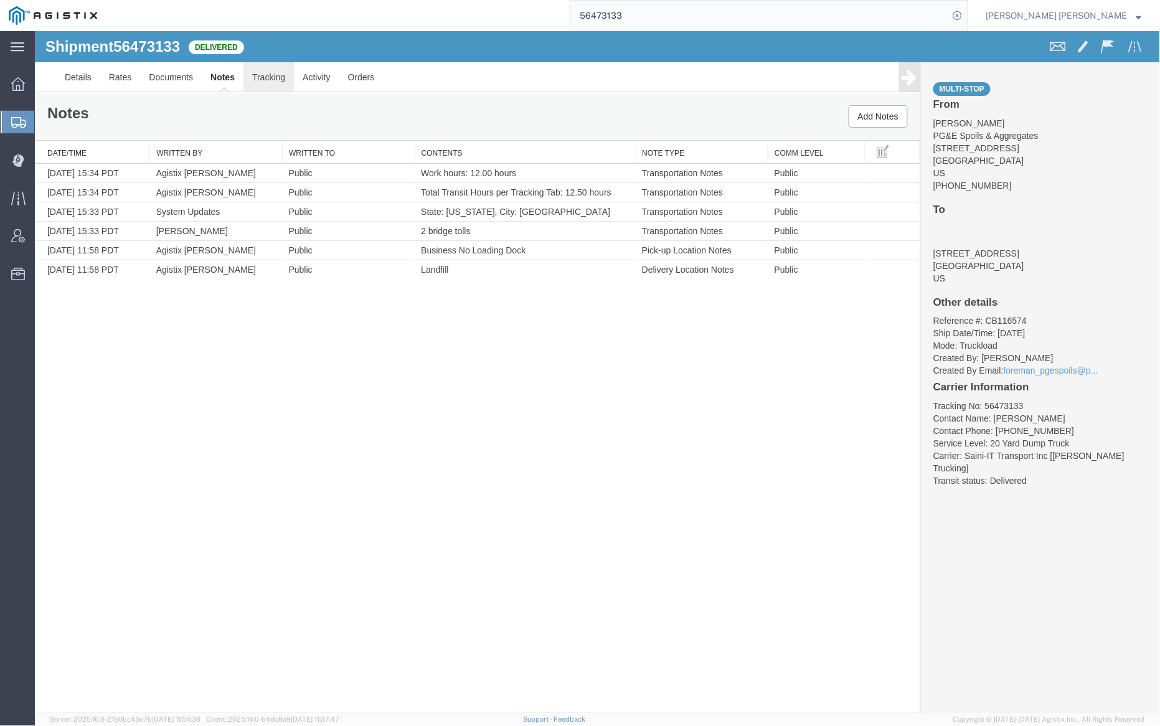
click at [272, 76] on link "Tracking" at bounding box center [268, 77] width 50 height 30
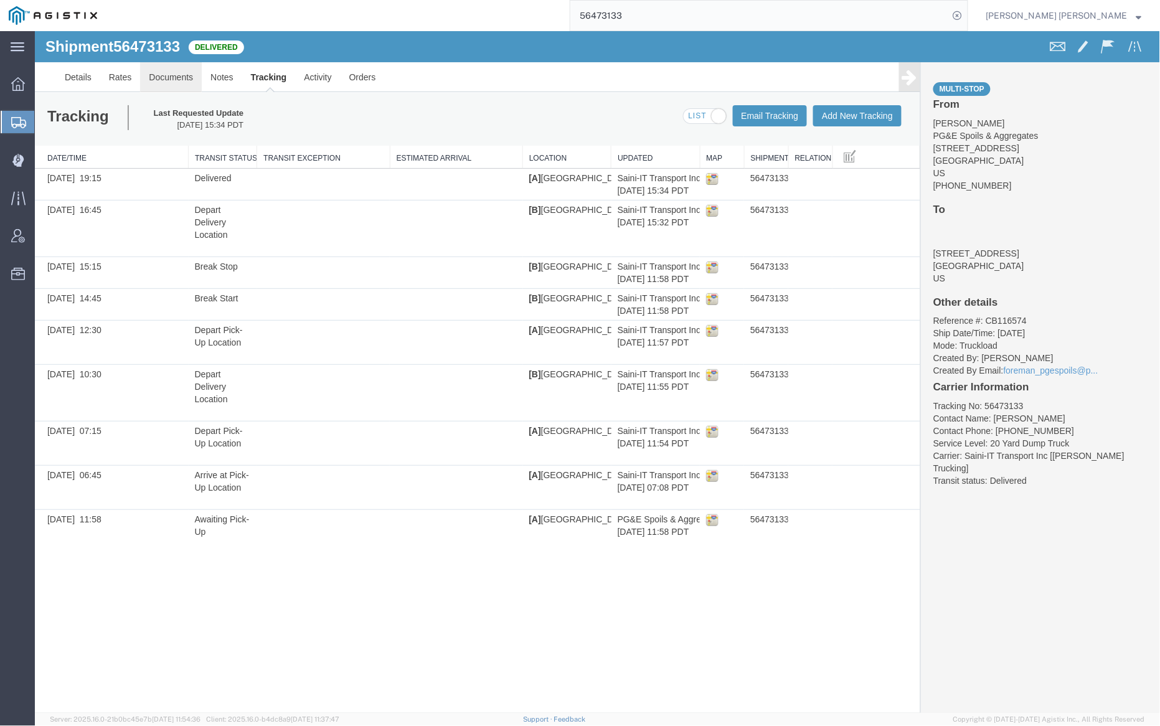
click at [165, 68] on link "Documents" at bounding box center [170, 77] width 62 height 30
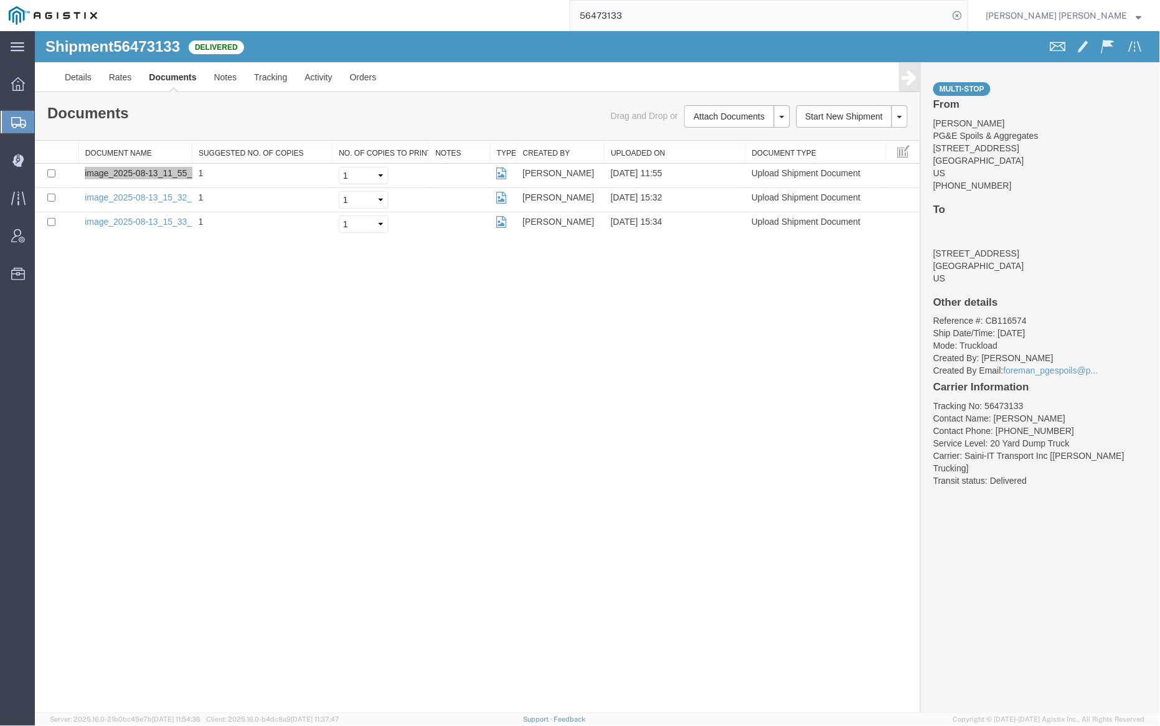
click at [647, 9] on input "56473133" at bounding box center [759, 16] width 379 height 30
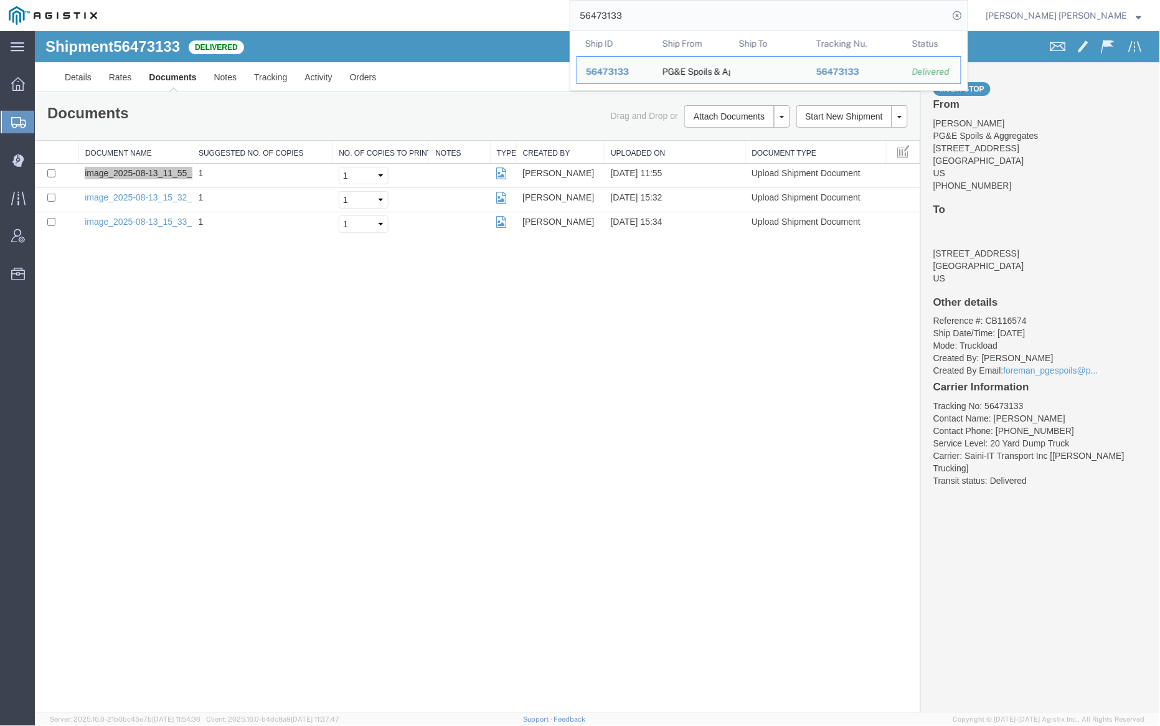
click at [647, 9] on input "56473133" at bounding box center [759, 16] width 379 height 30
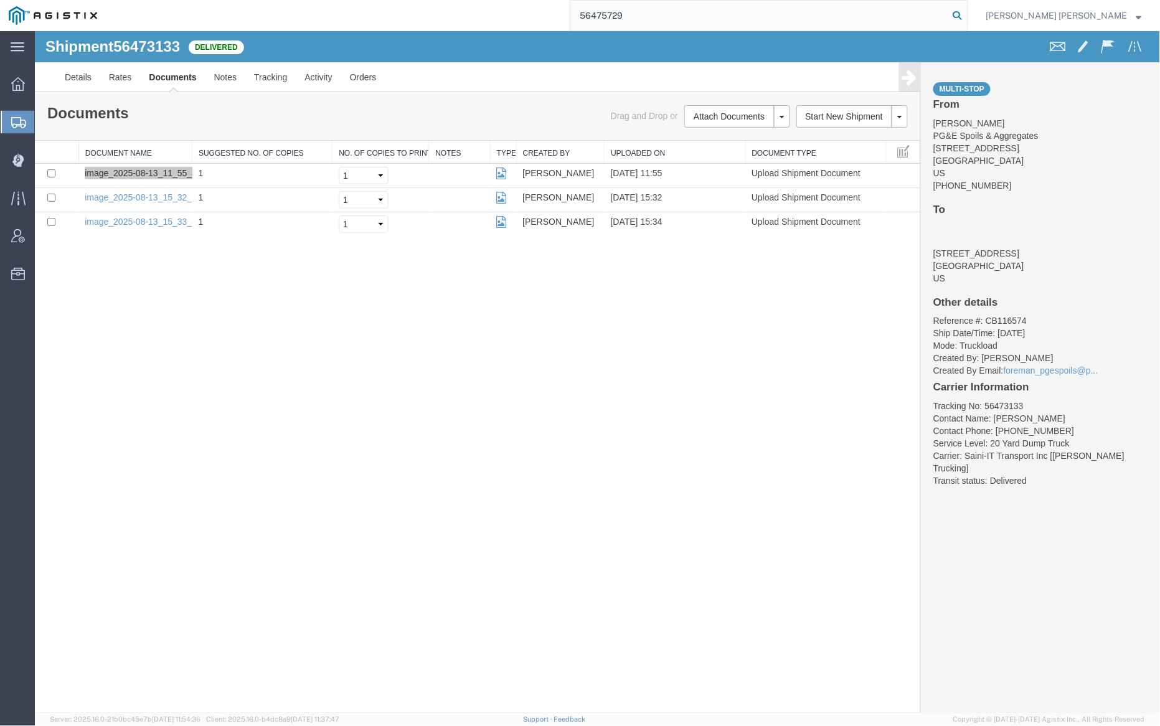
click at [966, 16] on icon at bounding box center [957, 15] width 17 height 17
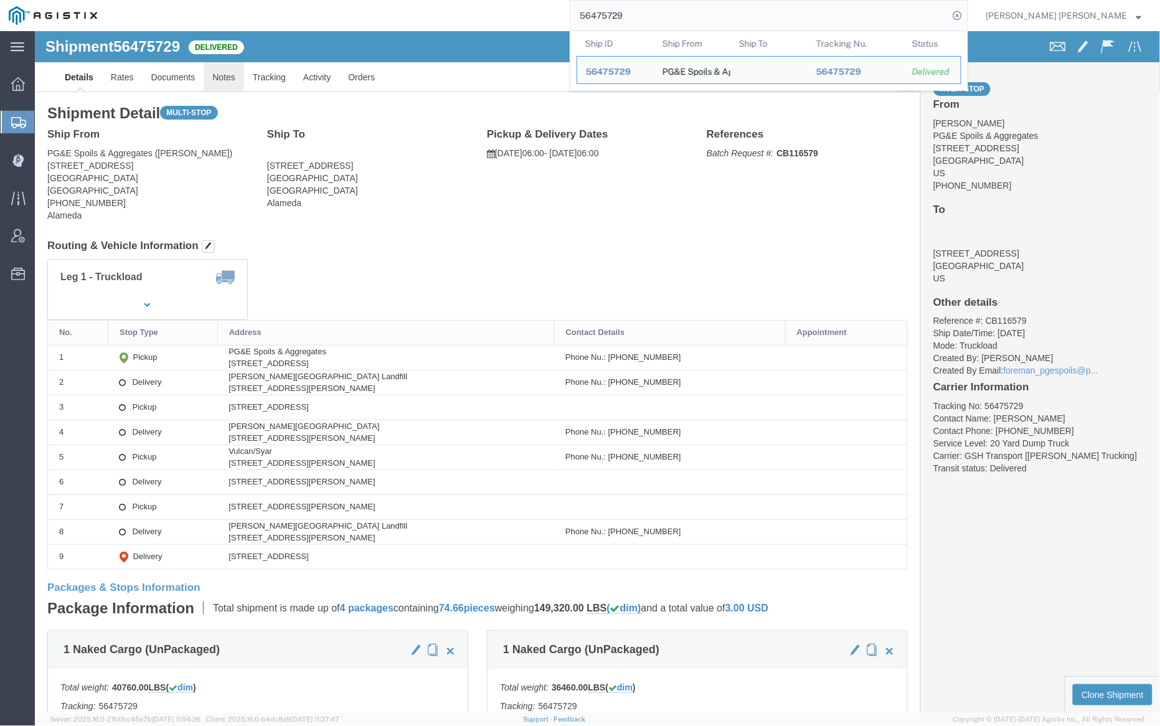
click link "Notes"
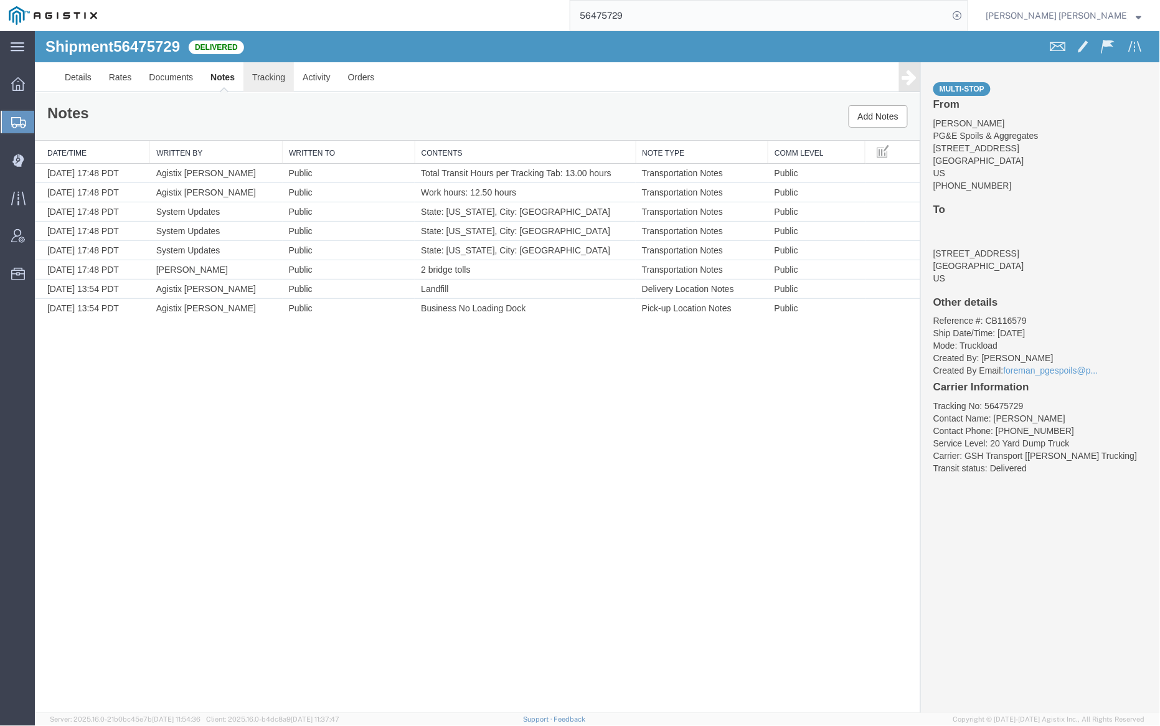
click at [262, 71] on link "Tracking" at bounding box center [268, 77] width 50 height 30
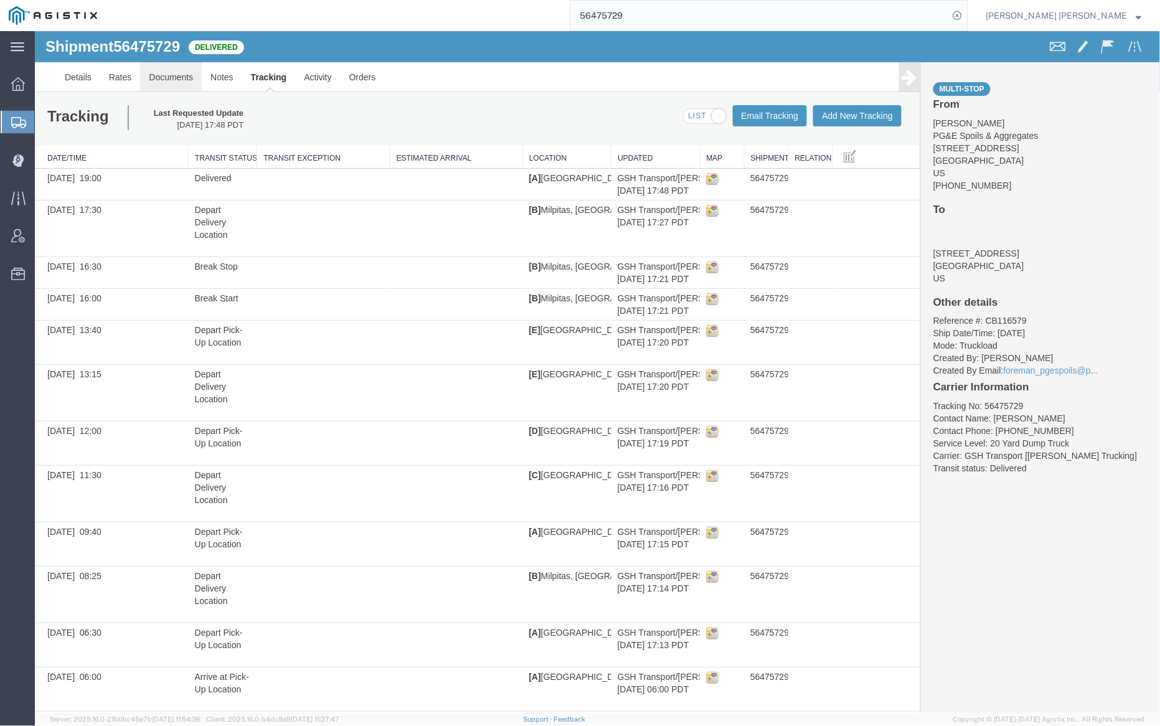
click at [169, 69] on link "Documents" at bounding box center [170, 77] width 62 height 30
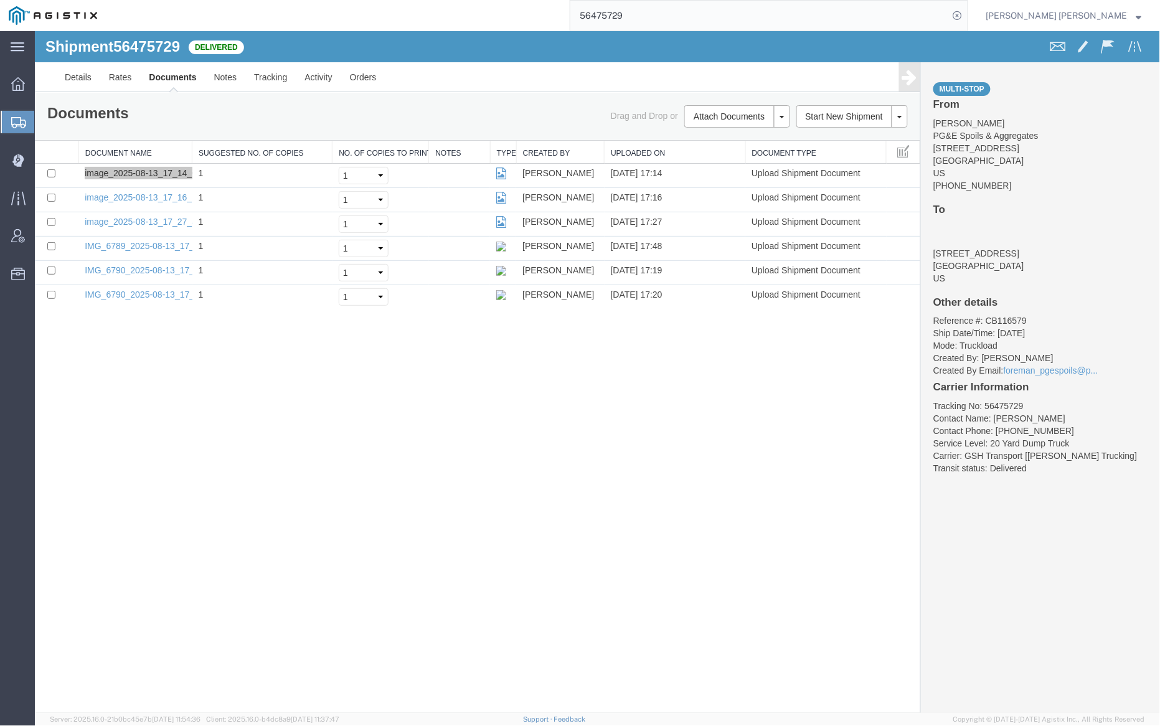
click at [666, 19] on input "56475729" at bounding box center [759, 16] width 379 height 30
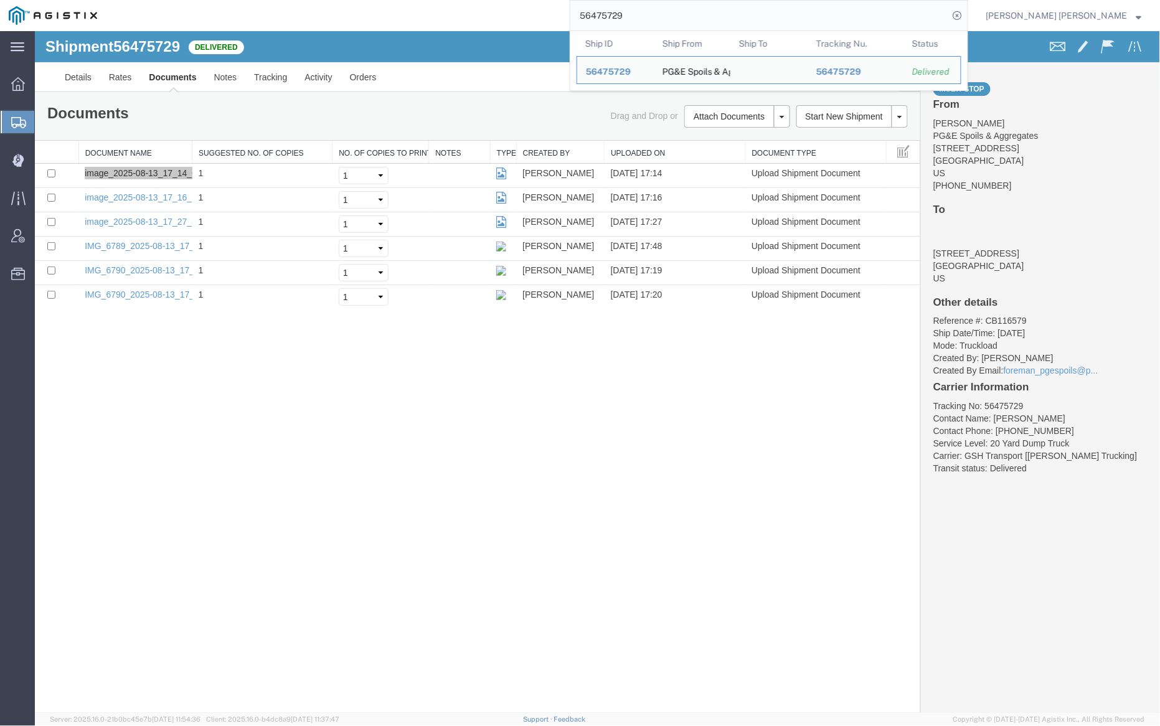
click at [668, 19] on input "56475729" at bounding box center [759, 16] width 379 height 30
paste input "31"
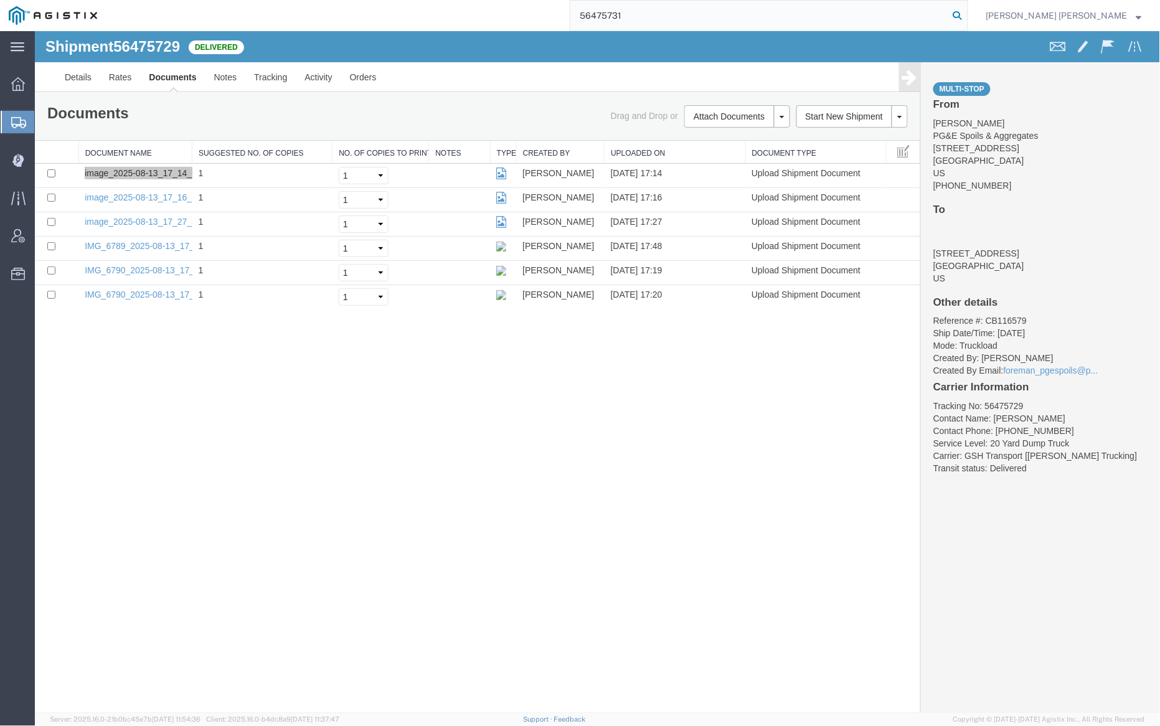
click at [966, 14] on icon at bounding box center [957, 15] width 17 height 17
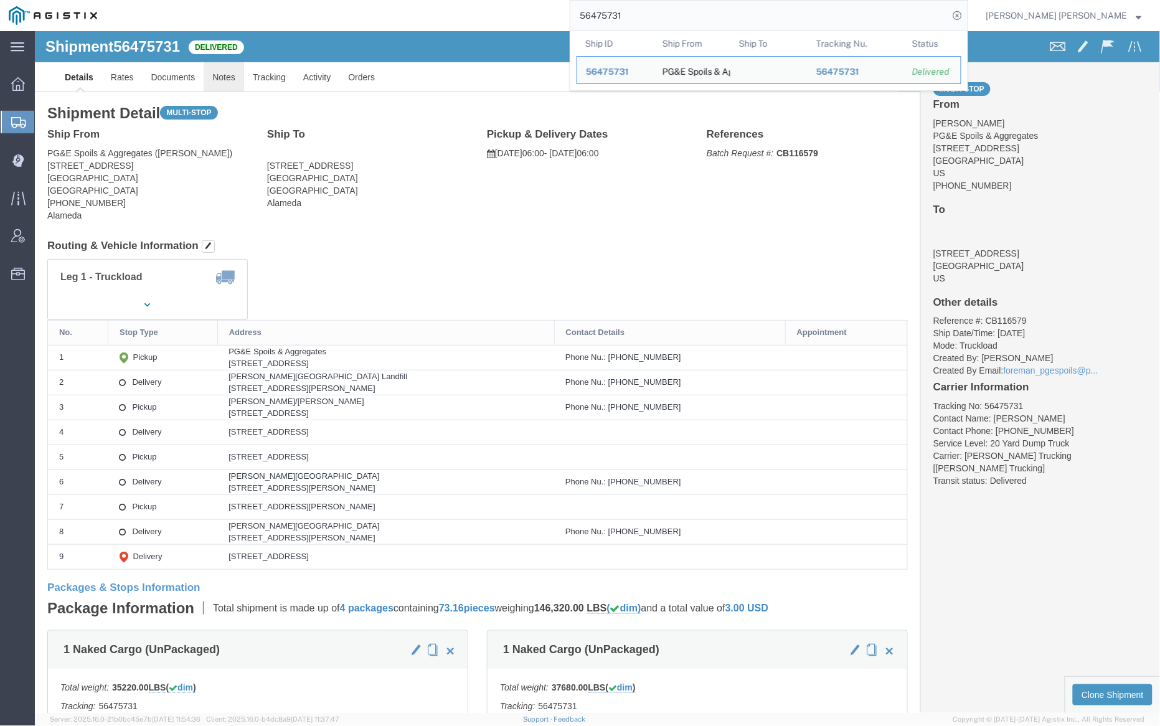
click link "Notes"
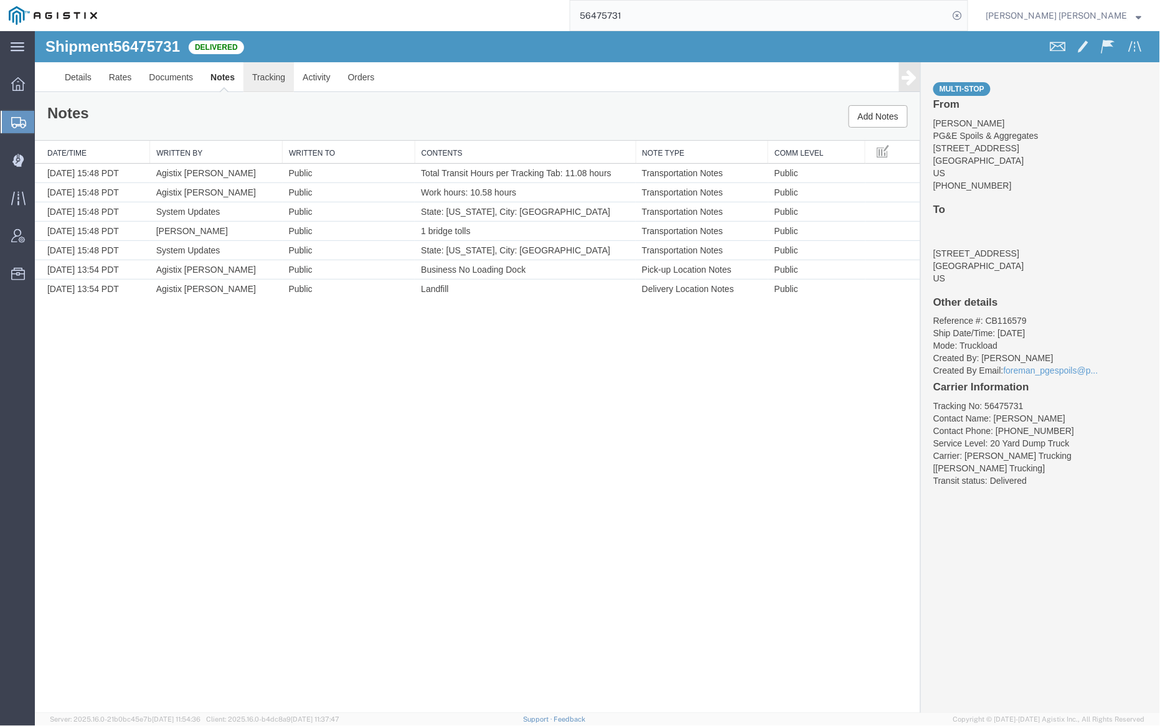
click at [269, 78] on link "Tracking" at bounding box center [268, 77] width 50 height 30
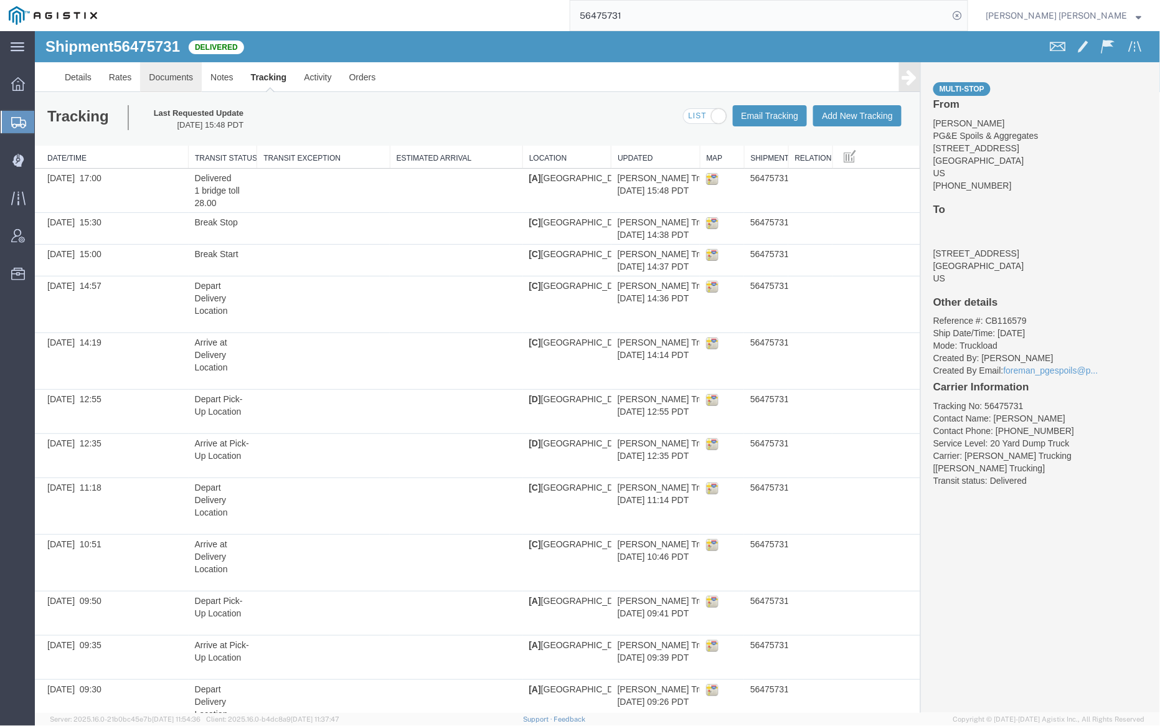
click at [158, 75] on link "Documents" at bounding box center [170, 77] width 62 height 30
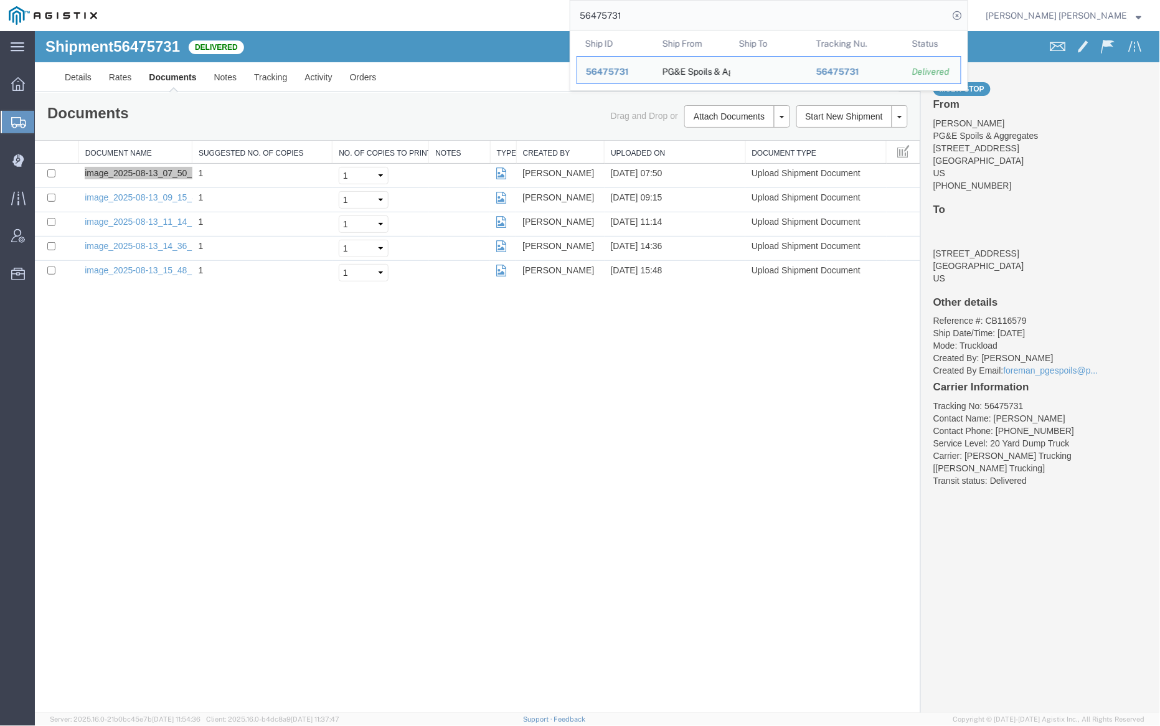
click at [653, 12] on input "56475731" at bounding box center [759, 16] width 379 height 30
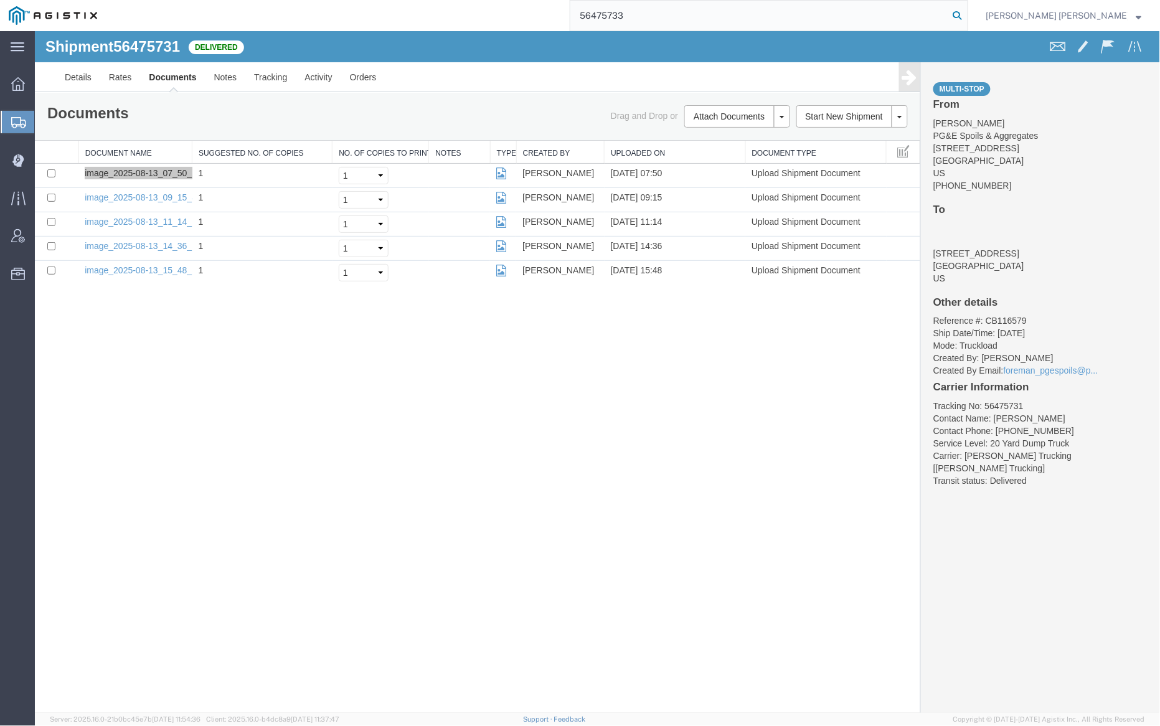
click at [966, 12] on icon at bounding box center [957, 15] width 17 height 17
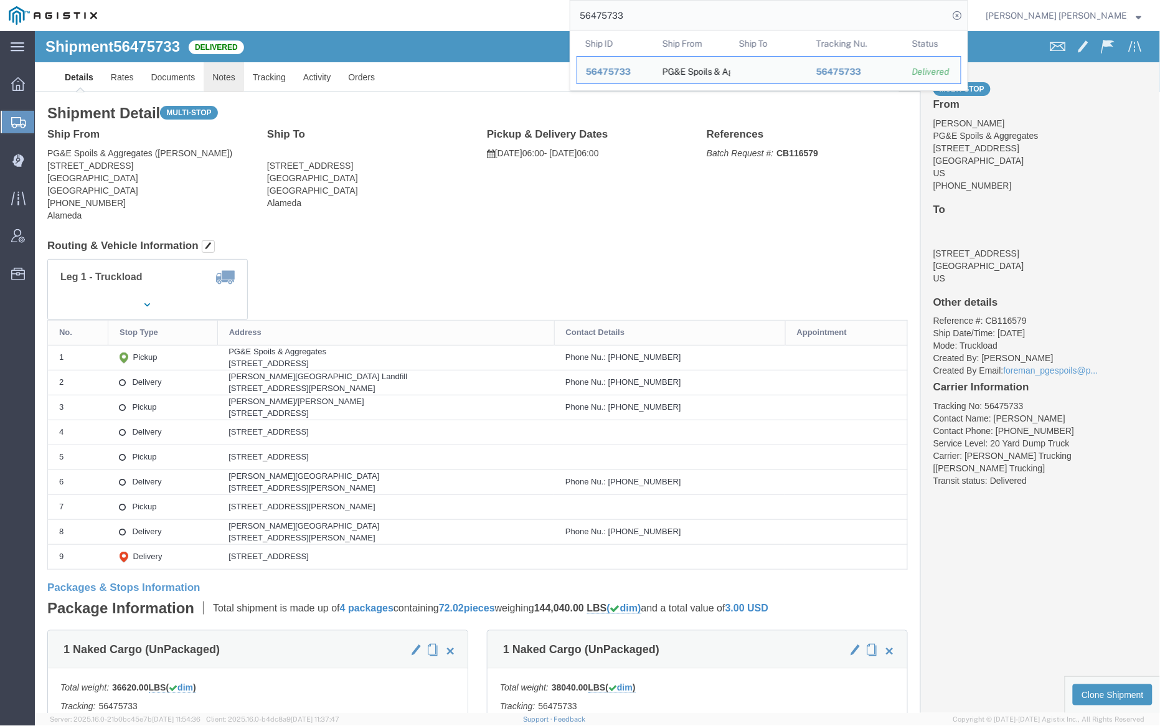
click link "Notes"
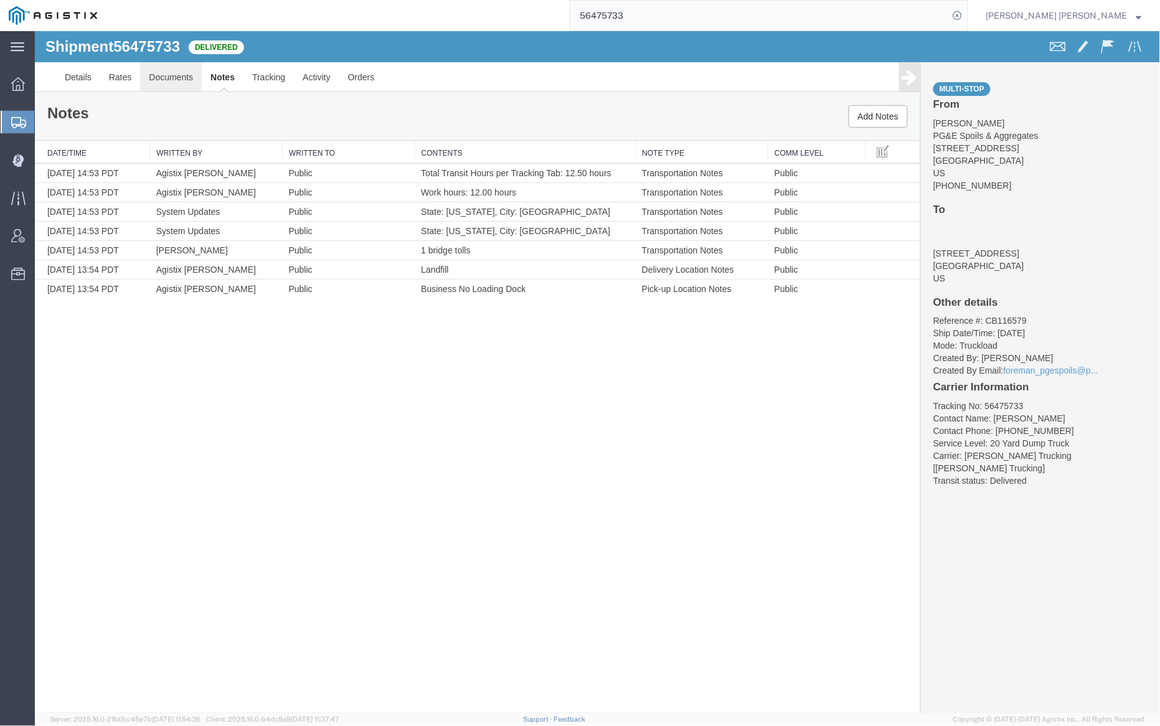
click at [170, 79] on link "Documents" at bounding box center [170, 77] width 62 height 30
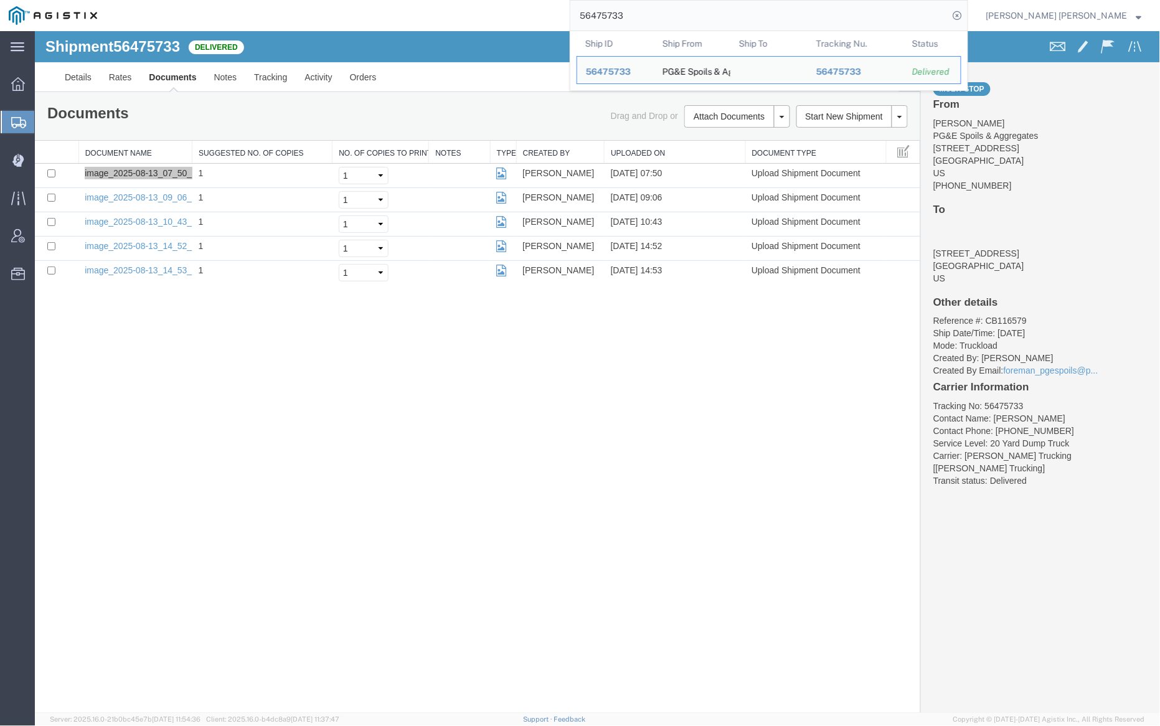
click at [679, 16] on input "56475733" at bounding box center [759, 16] width 379 height 30
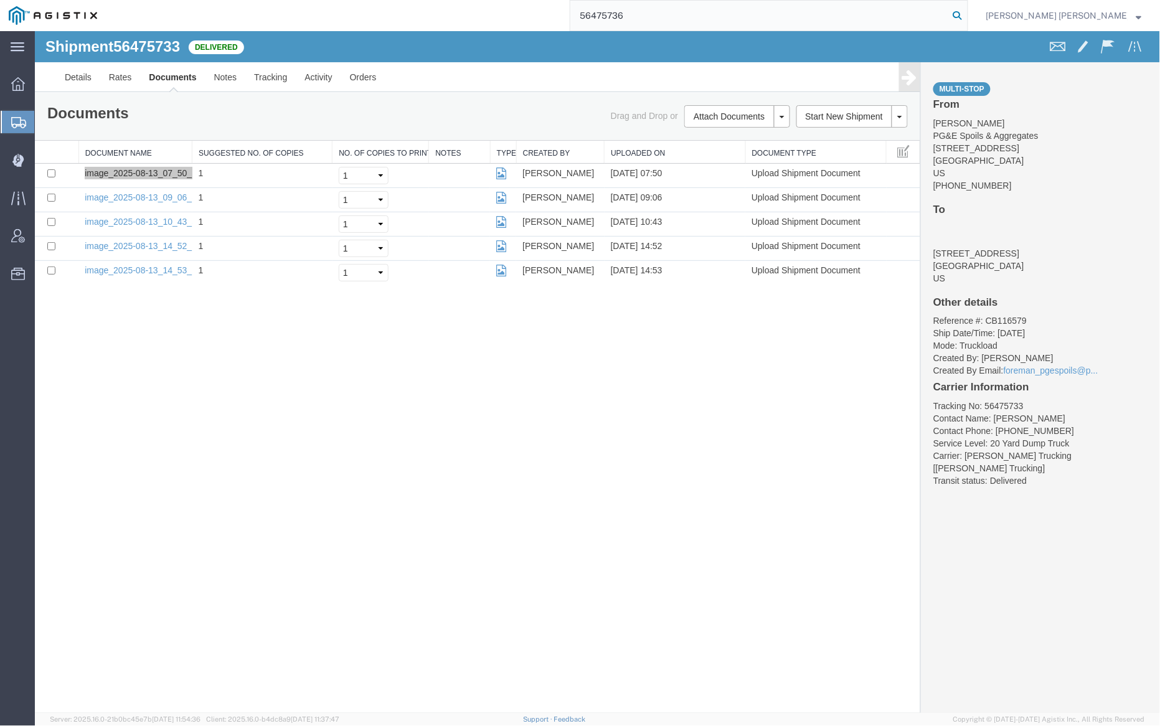
click at [966, 11] on icon at bounding box center [957, 15] width 17 height 17
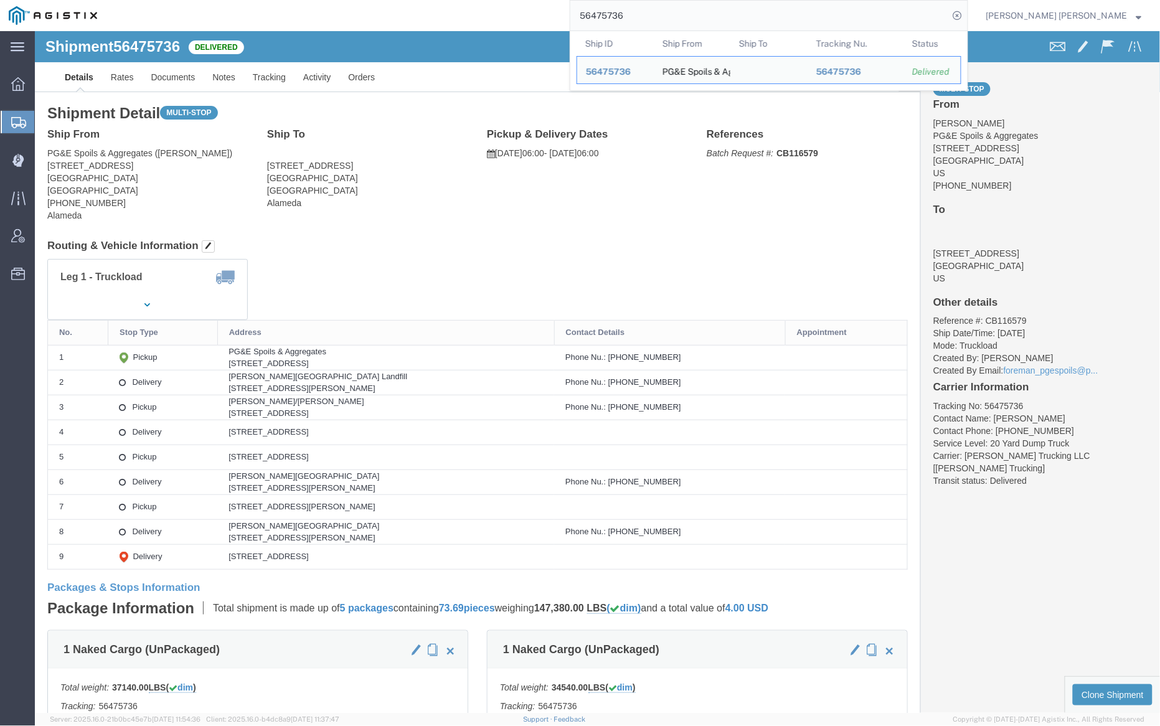
click address "[STREET_ADDRESS] Alameda"
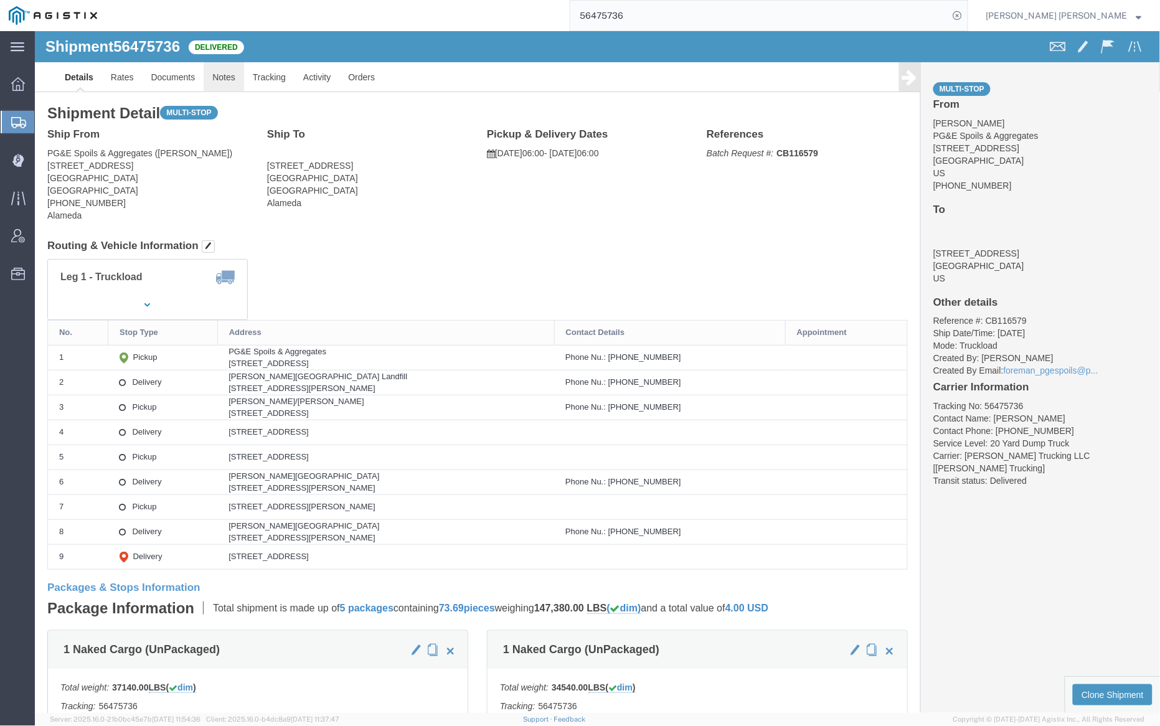
click link "Notes"
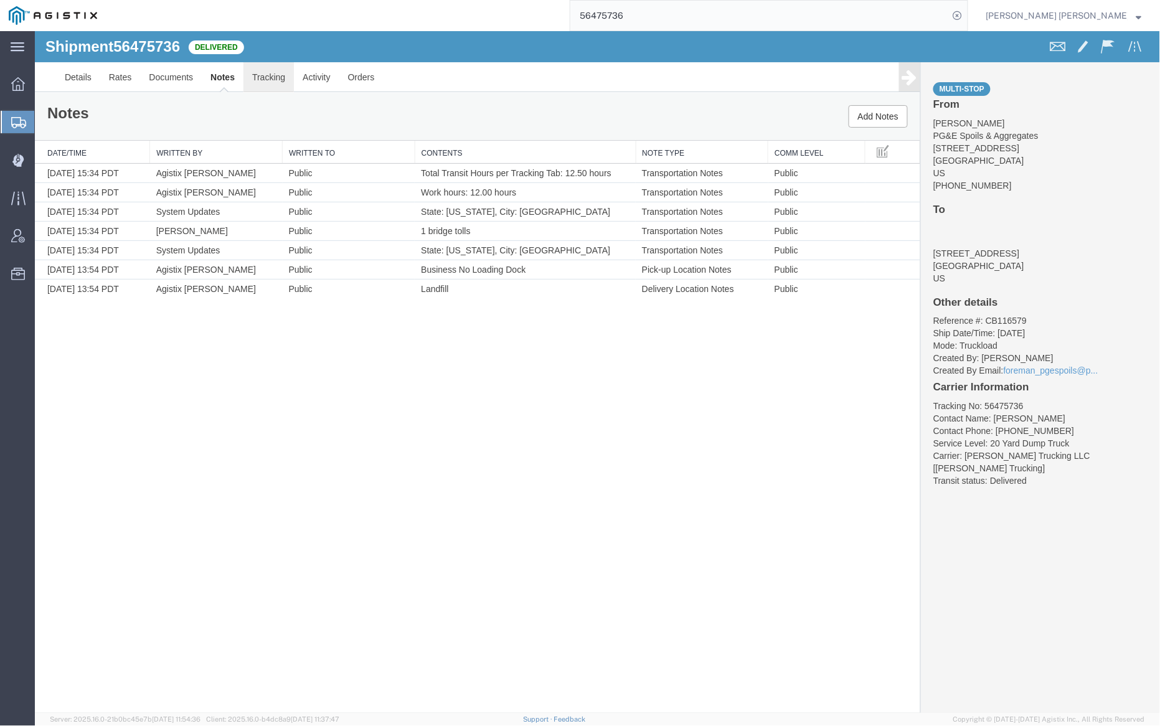
click at [274, 76] on link "Tracking" at bounding box center [268, 77] width 50 height 30
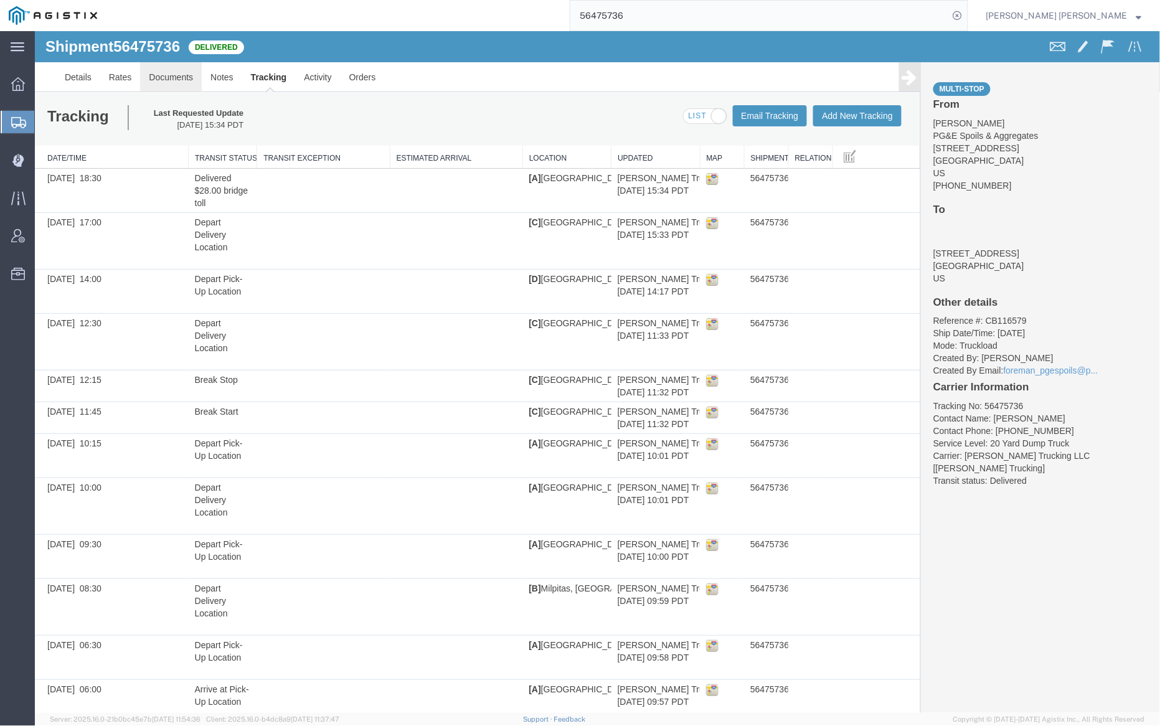
click at [161, 74] on link "Documents" at bounding box center [170, 77] width 62 height 30
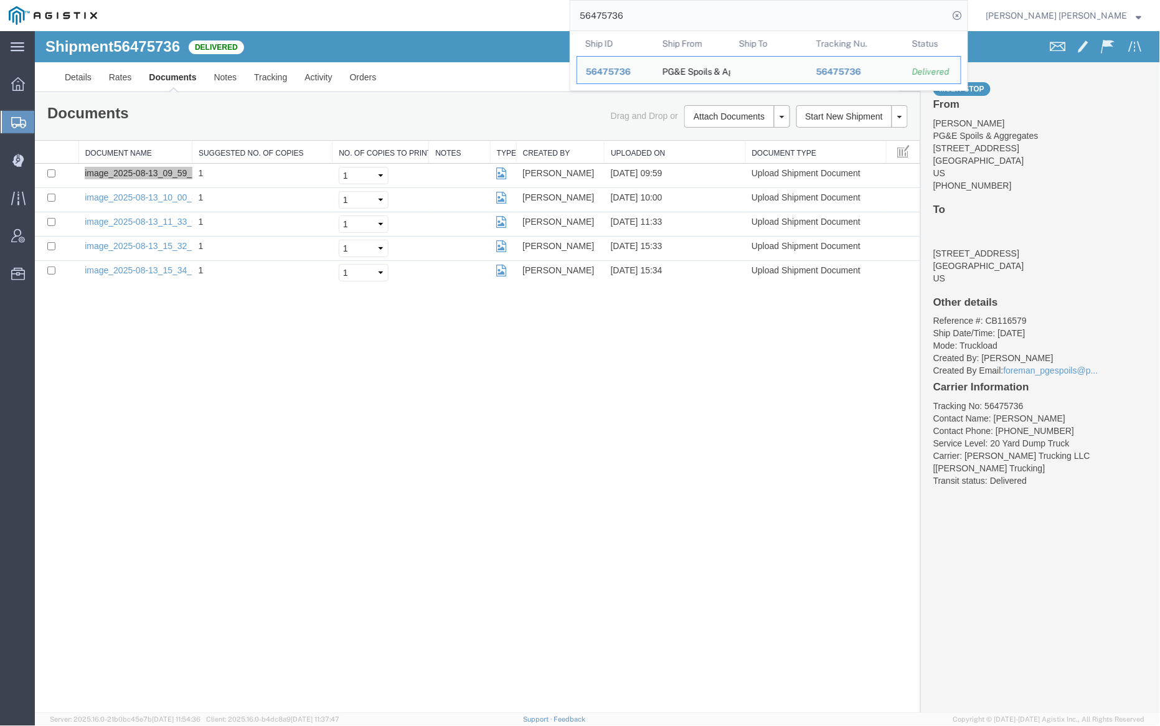
click at [664, 19] on input "56475736" at bounding box center [759, 16] width 379 height 30
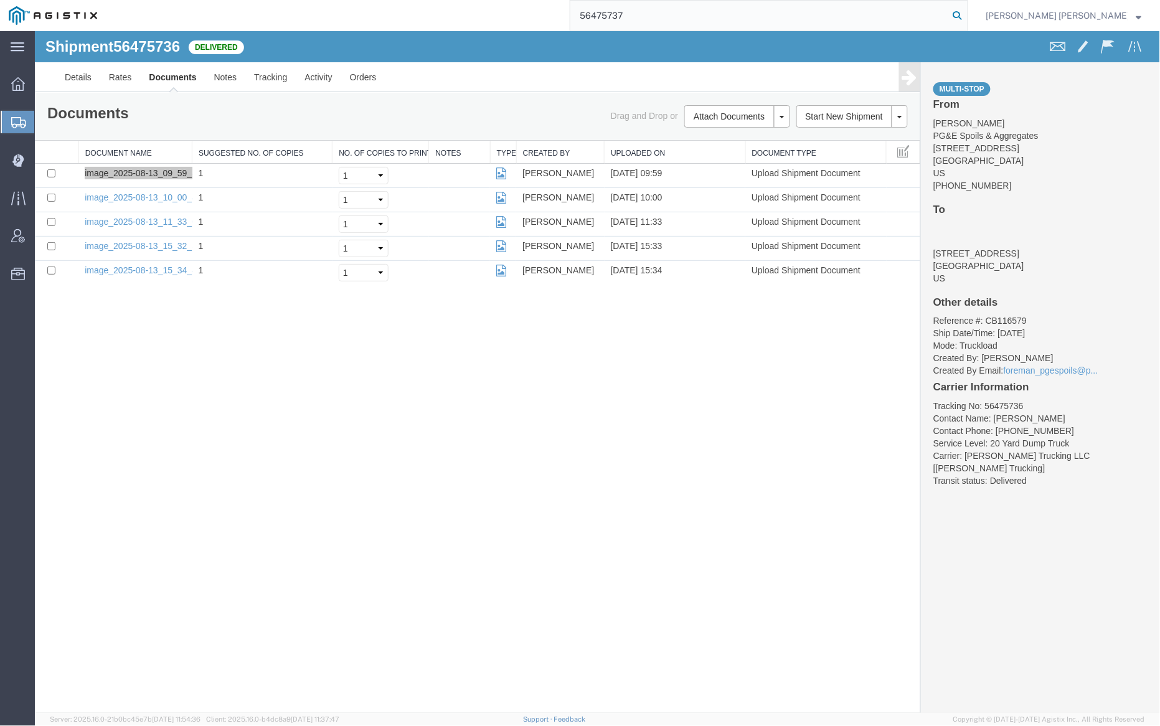
click at [966, 16] on icon at bounding box center [957, 15] width 17 height 17
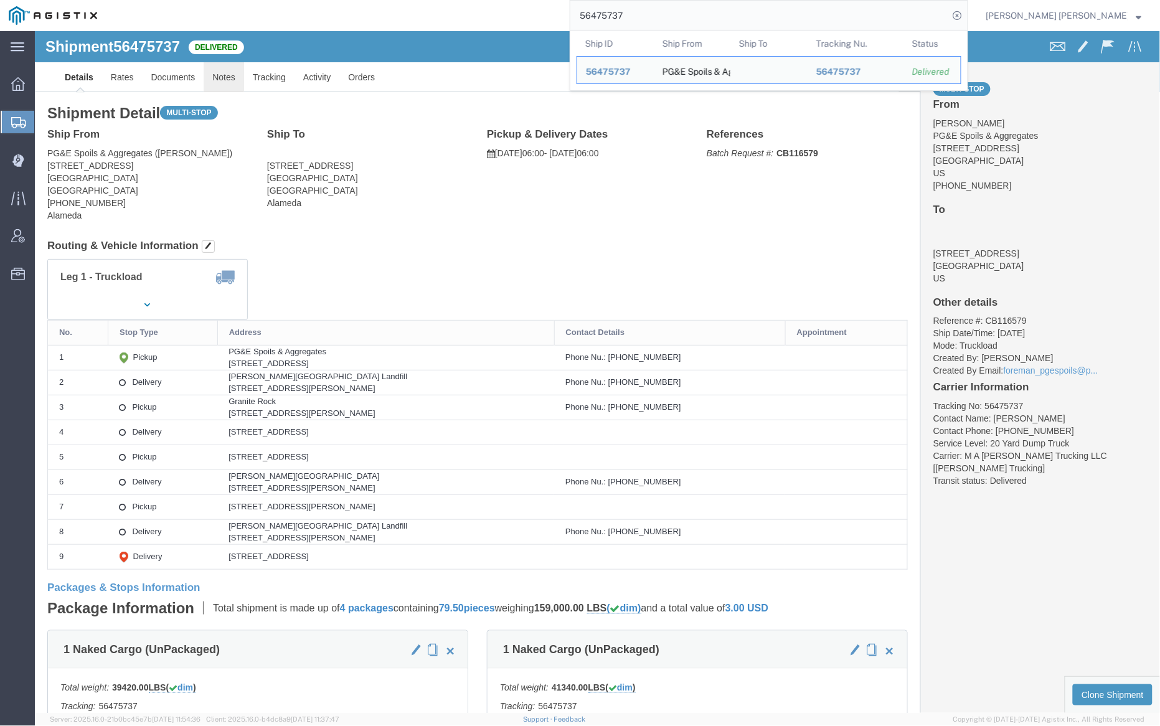
click link "Notes"
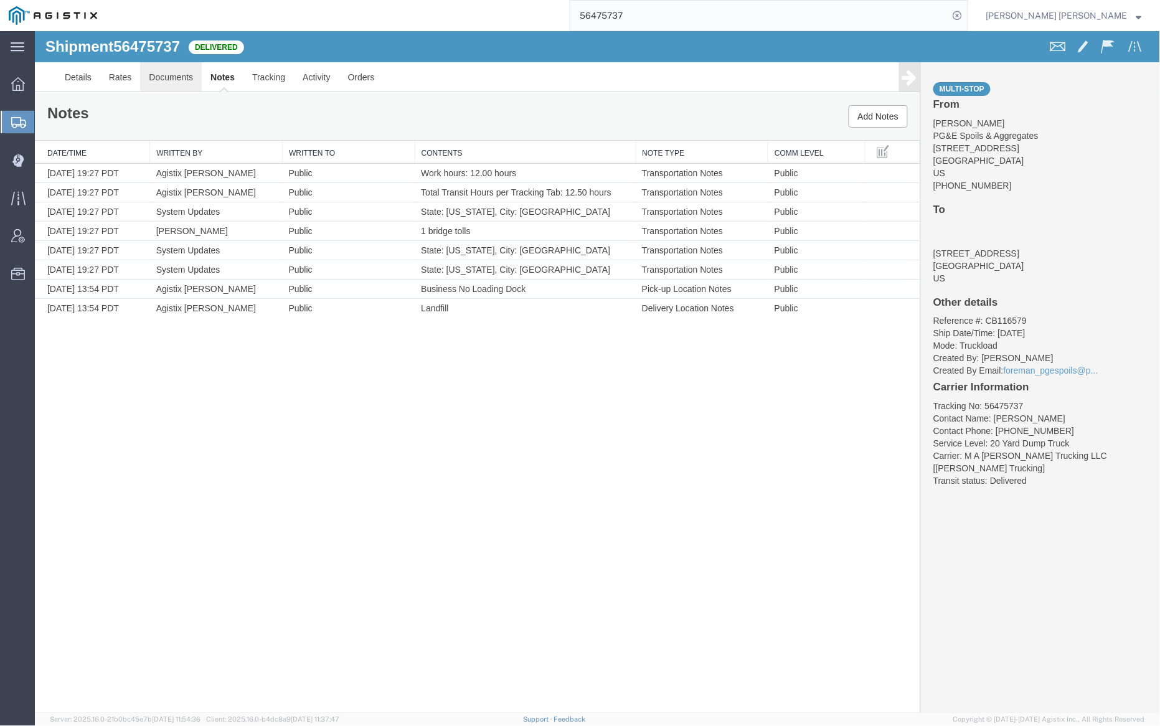
click at [167, 67] on link "Documents" at bounding box center [170, 77] width 62 height 30
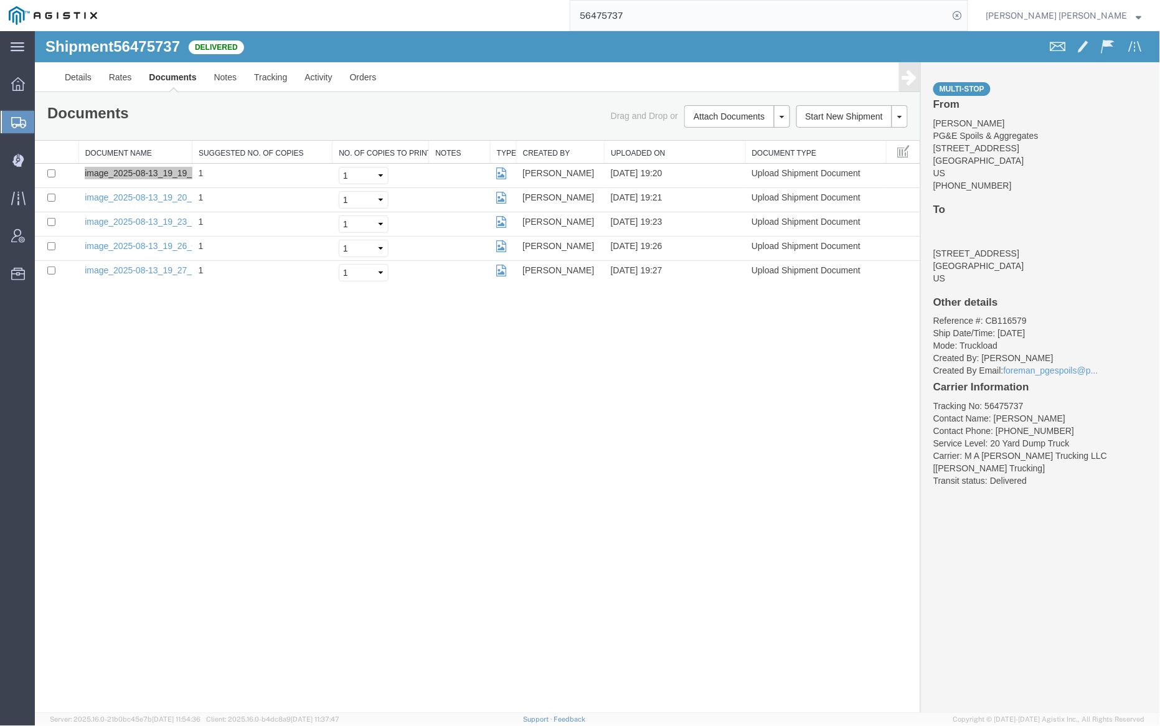
click at [652, 17] on input "56475737" at bounding box center [759, 16] width 379 height 30
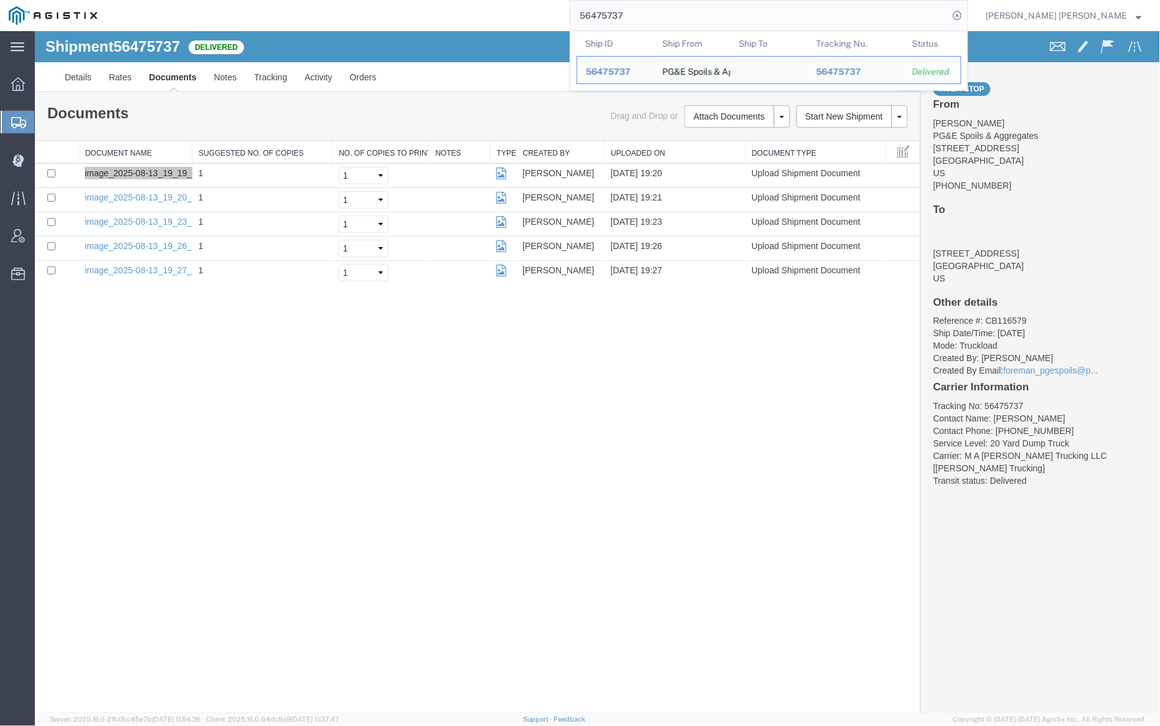
click at [652, 17] on input "56475737" at bounding box center [759, 16] width 379 height 30
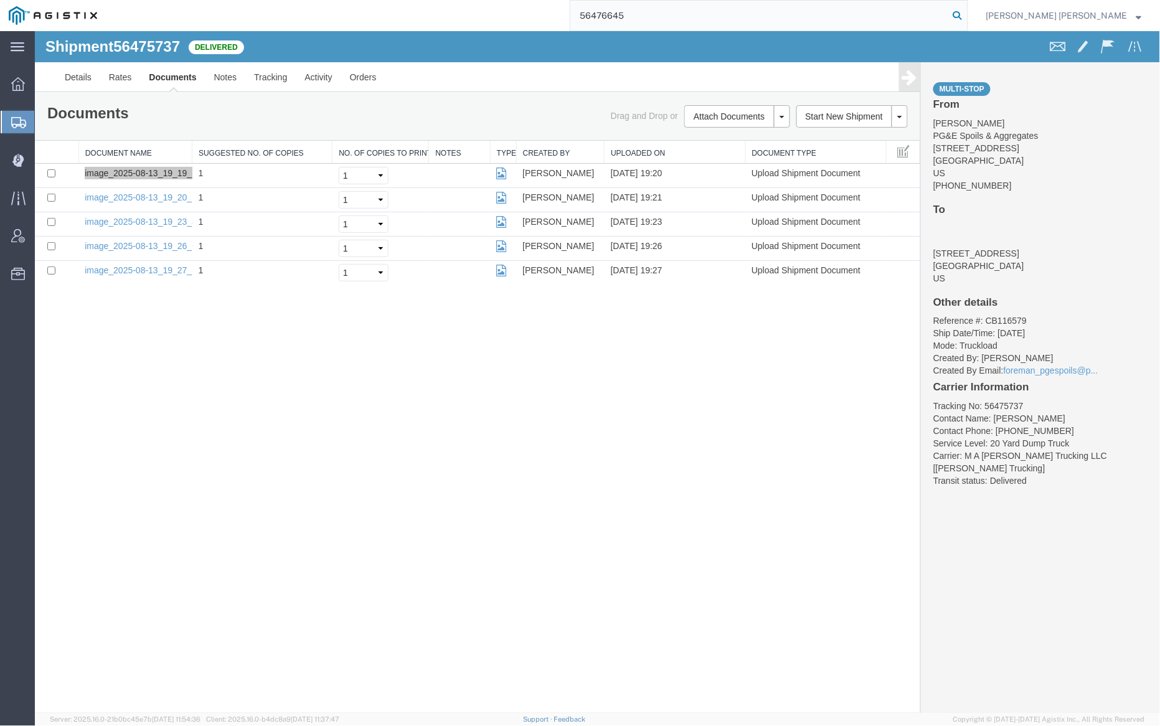
click at [966, 14] on icon at bounding box center [957, 15] width 17 height 17
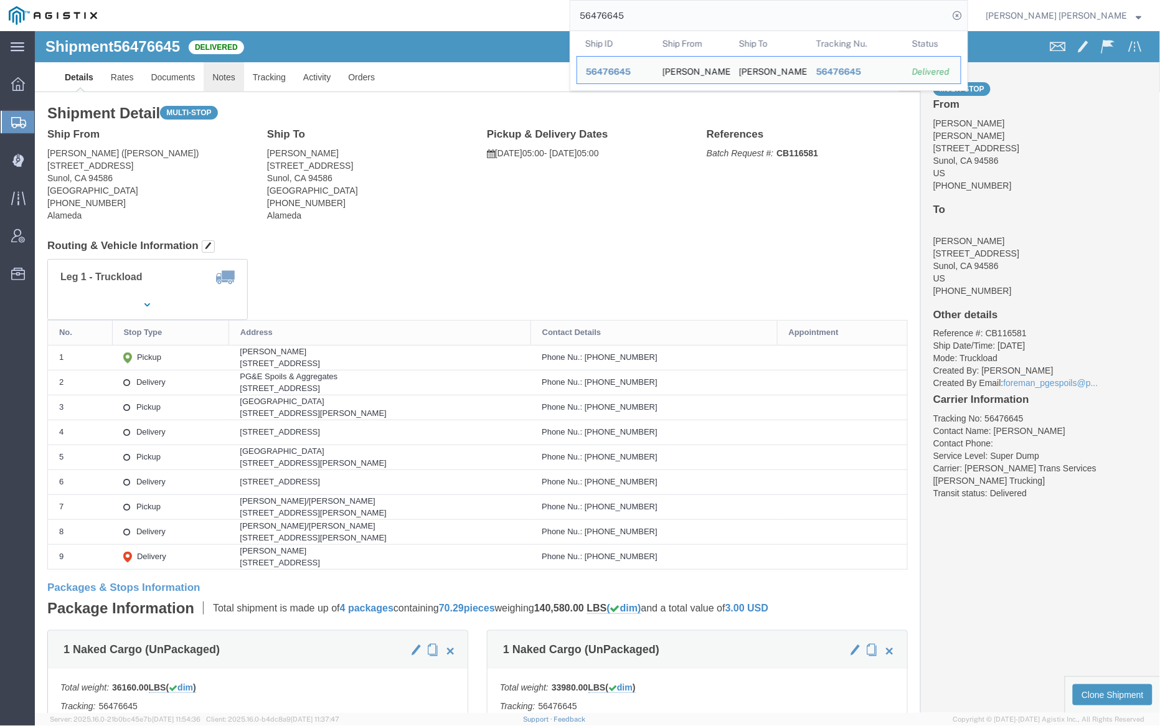
click link "Notes"
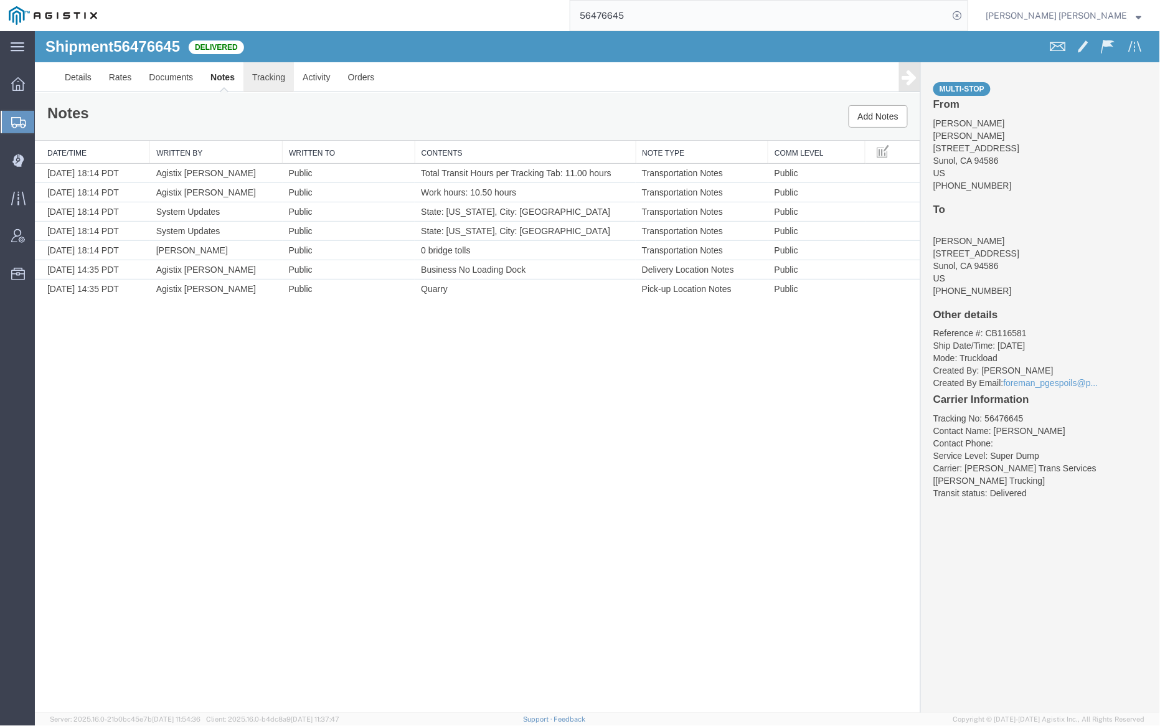
click at [273, 77] on link "Tracking" at bounding box center [268, 77] width 50 height 30
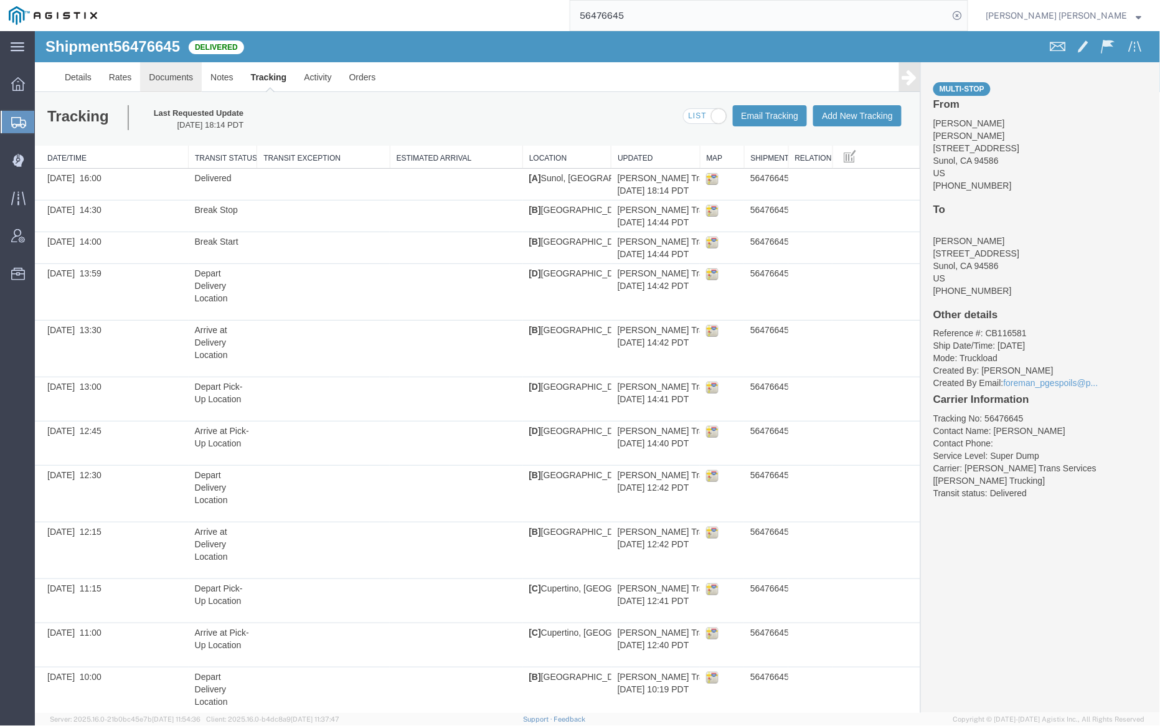
click at [164, 74] on link "Documents" at bounding box center [170, 77] width 62 height 30
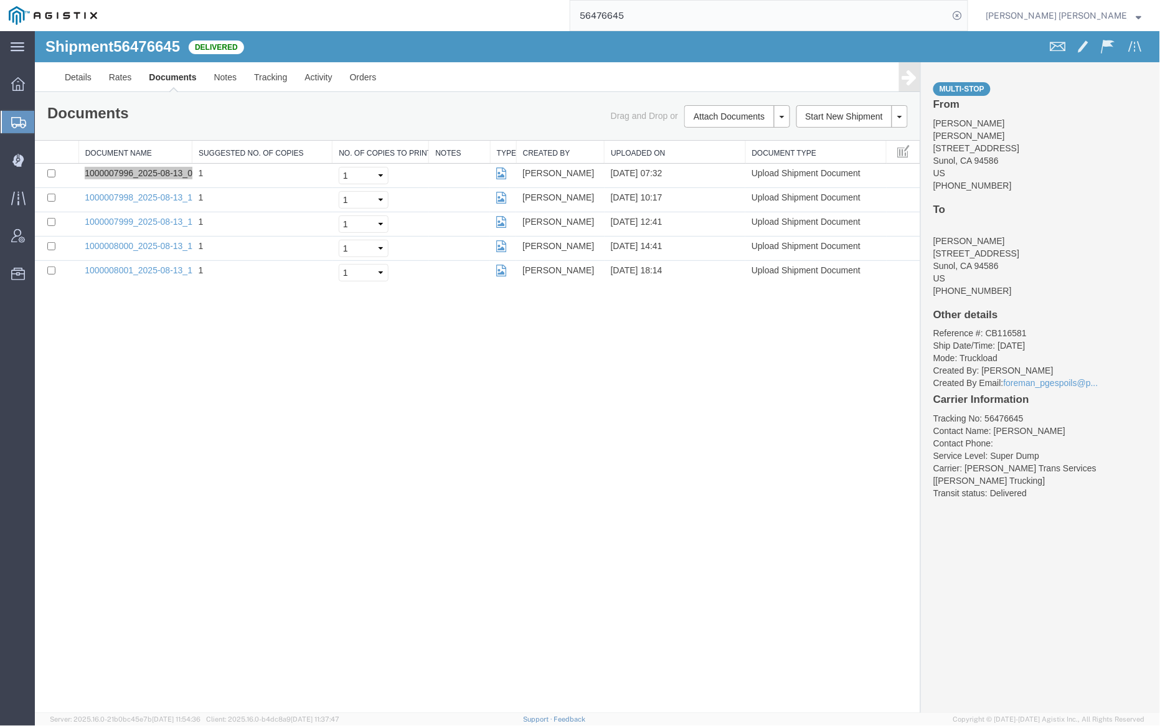
click at [654, 9] on input "56476645" at bounding box center [759, 16] width 379 height 30
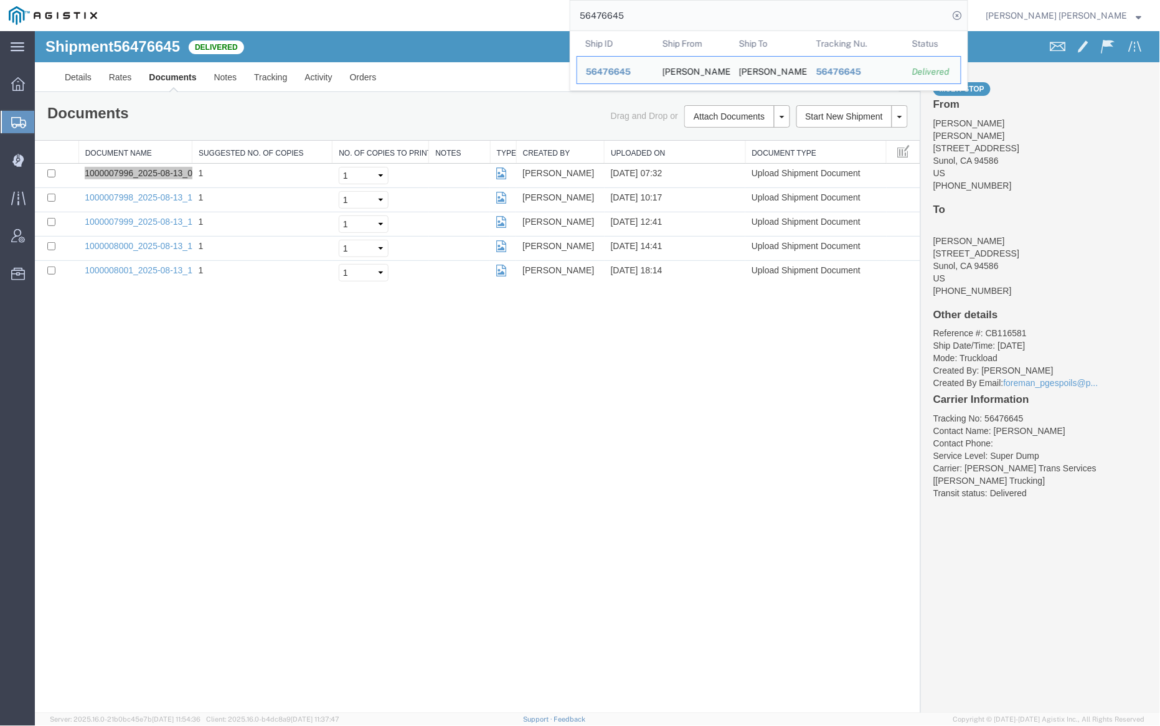
click at [654, 9] on input "56476645" at bounding box center [759, 16] width 379 height 30
paste input "7061"
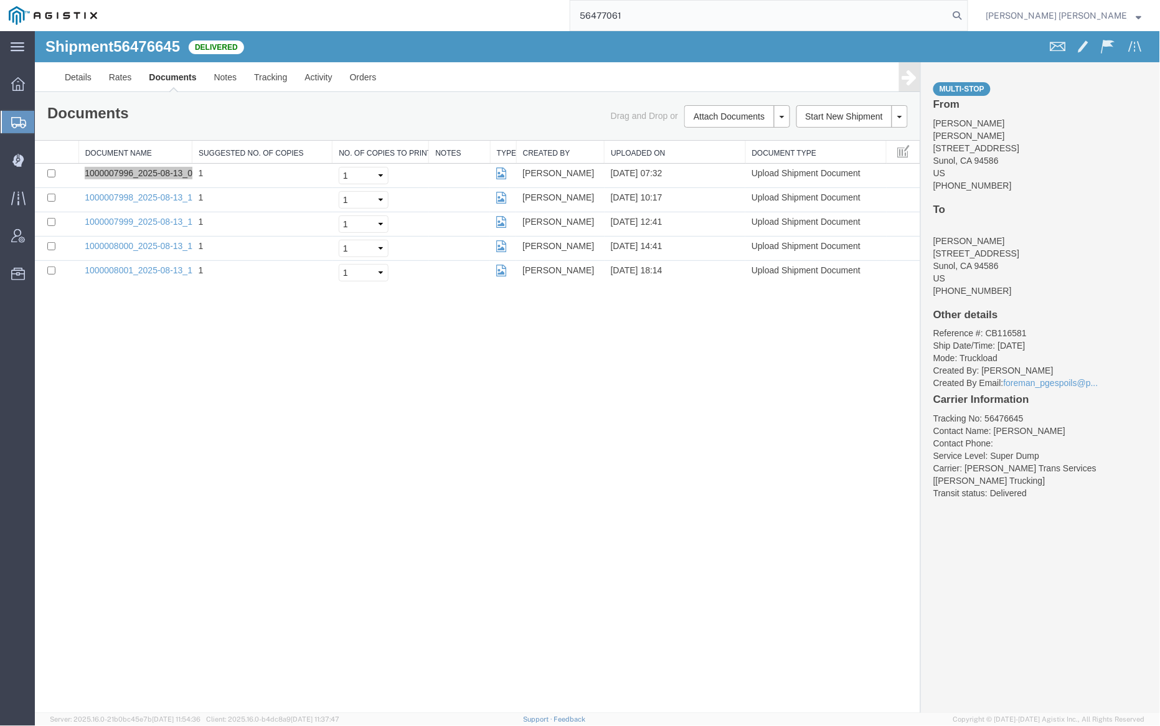
drag, startPoint x: 1025, startPoint y: 14, endPoint x: 1007, endPoint y: 14, distance: 18.1
click at [966, 14] on icon at bounding box center [957, 15] width 17 height 17
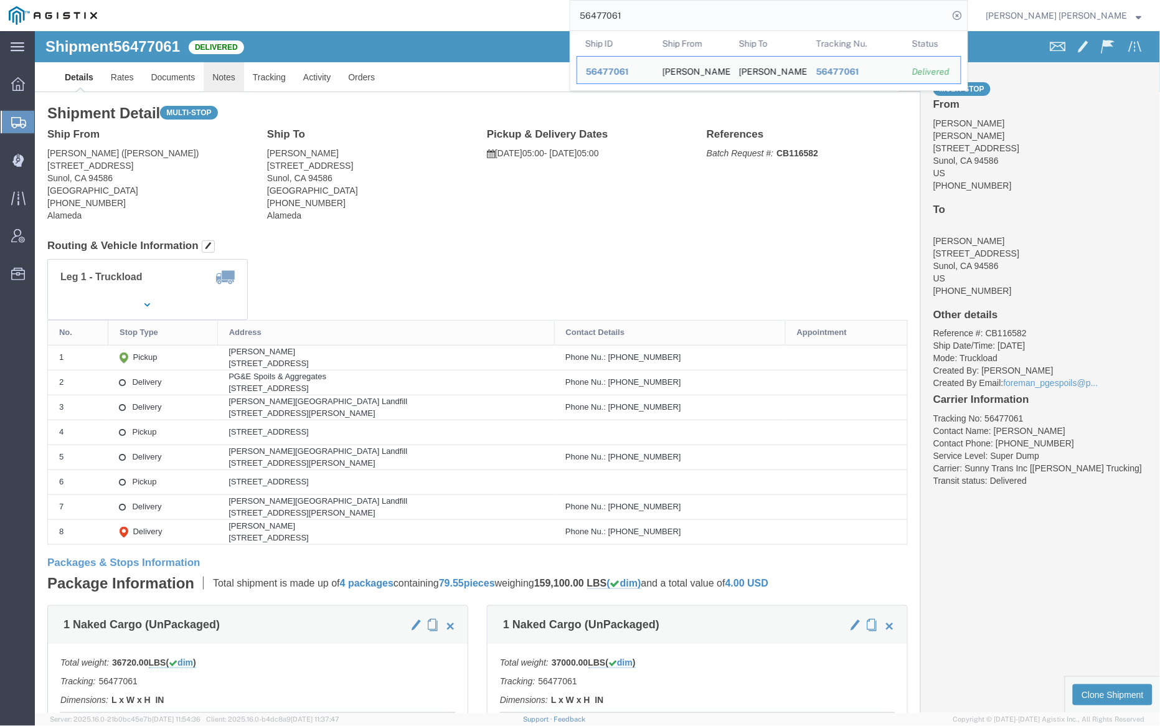
click link "Notes"
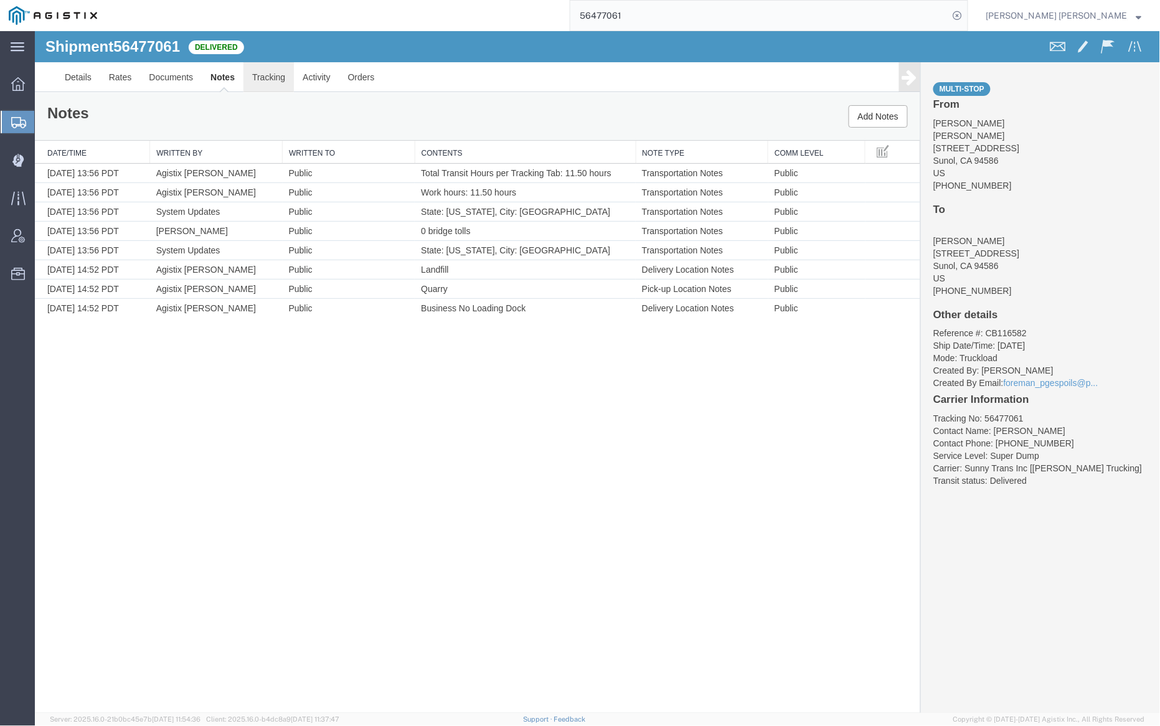
click at [270, 71] on link "Tracking" at bounding box center [268, 77] width 50 height 30
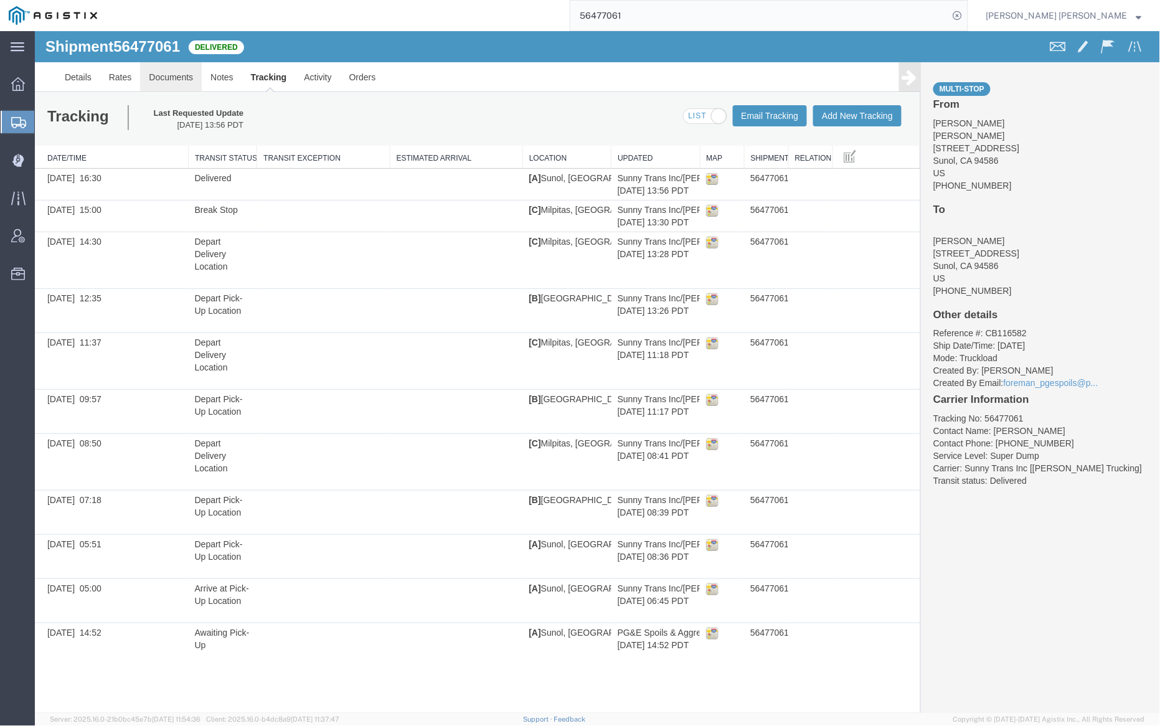
click at [175, 67] on link "Documents" at bounding box center [170, 77] width 62 height 30
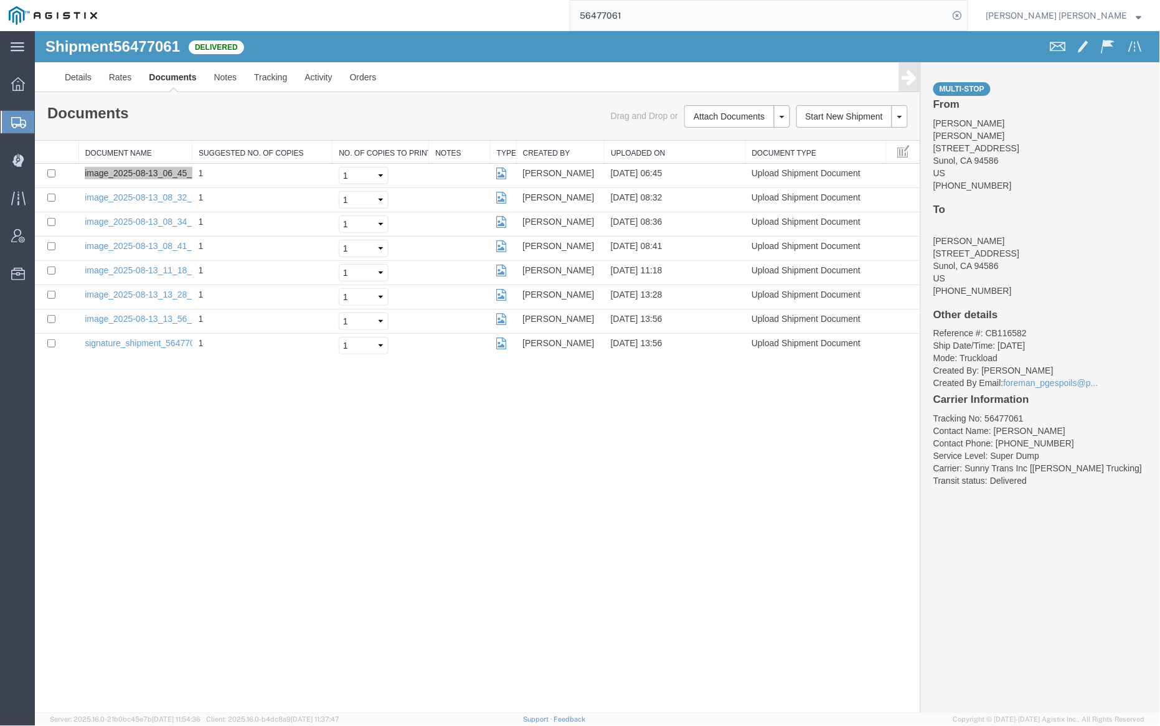
click at [669, 19] on input "56477061" at bounding box center [759, 16] width 379 height 30
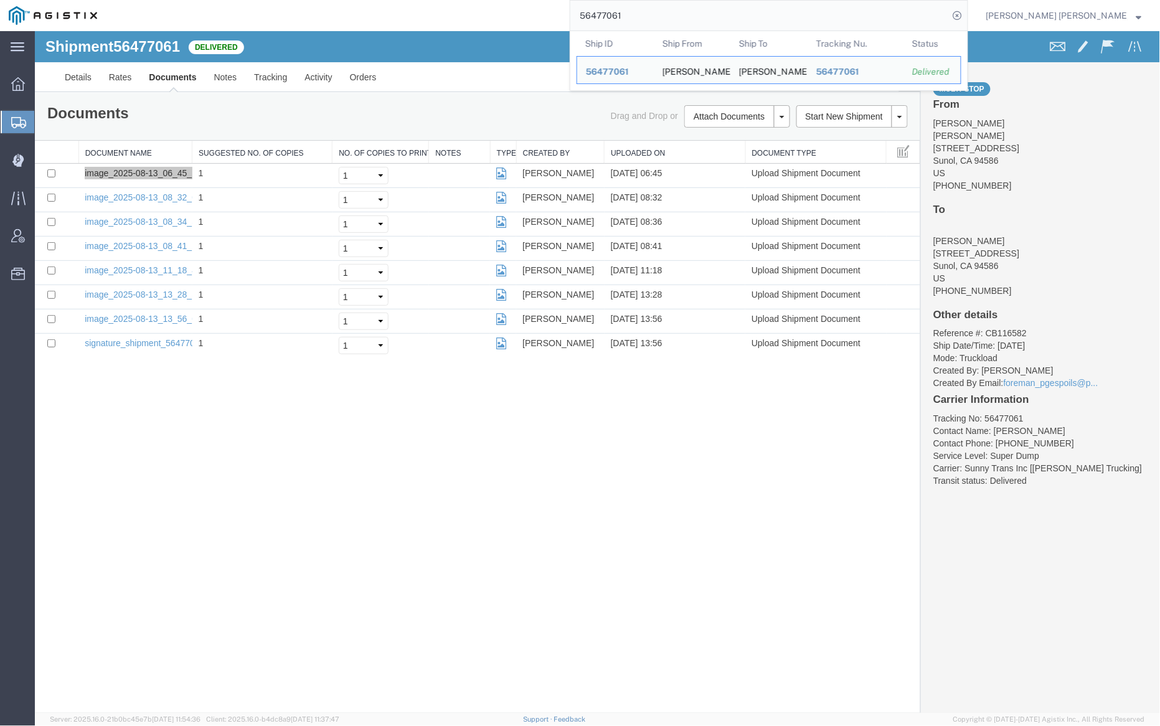
click at [669, 19] on input "56477061" at bounding box center [759, 16] width 379 height 30
paste input "3"
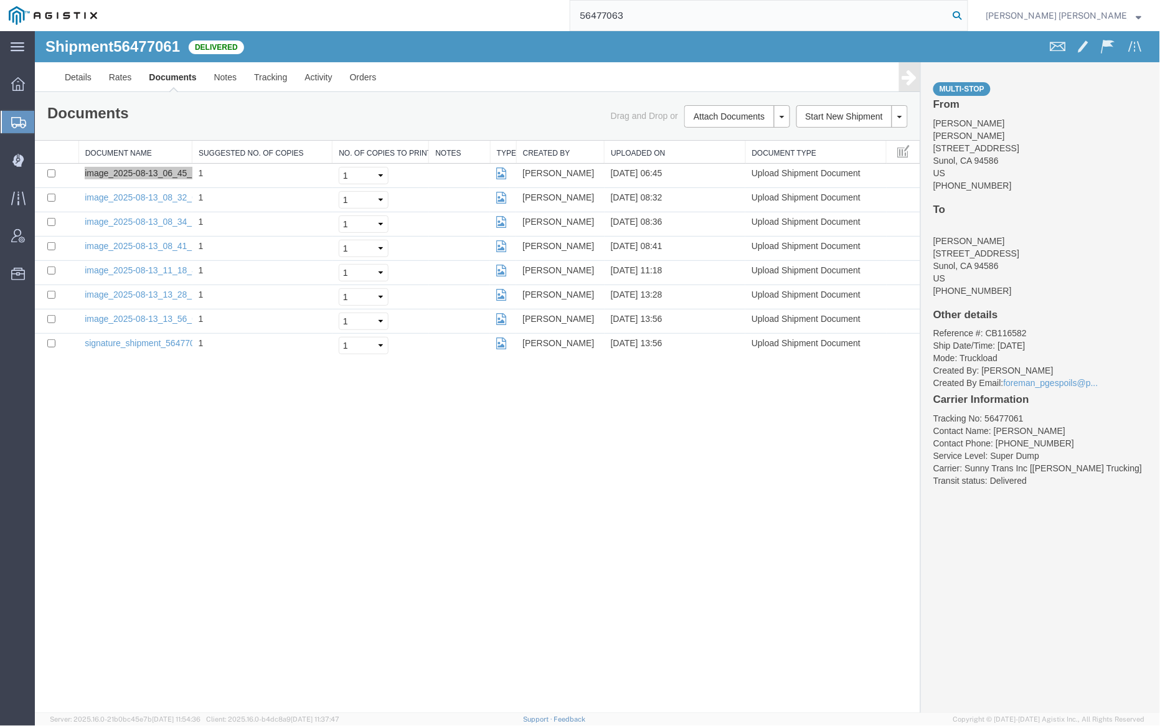
click at [966, 14] on icon at bounding box center [957, 15] width 17 height 17
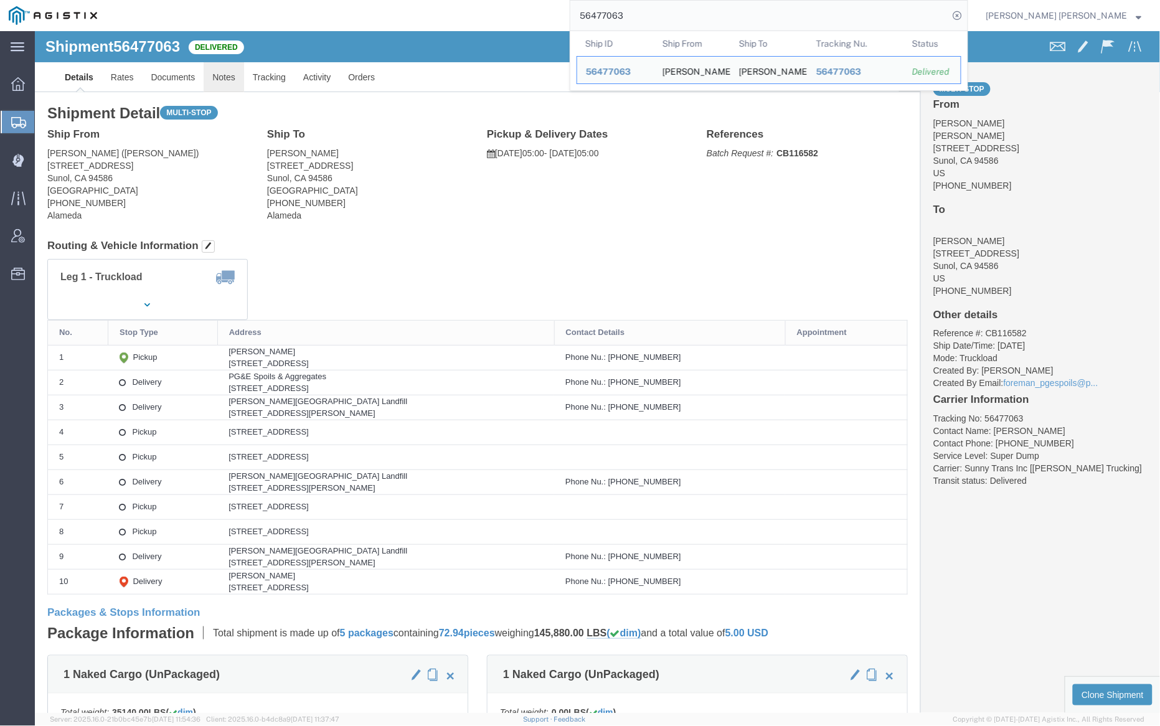
click link "Notes"
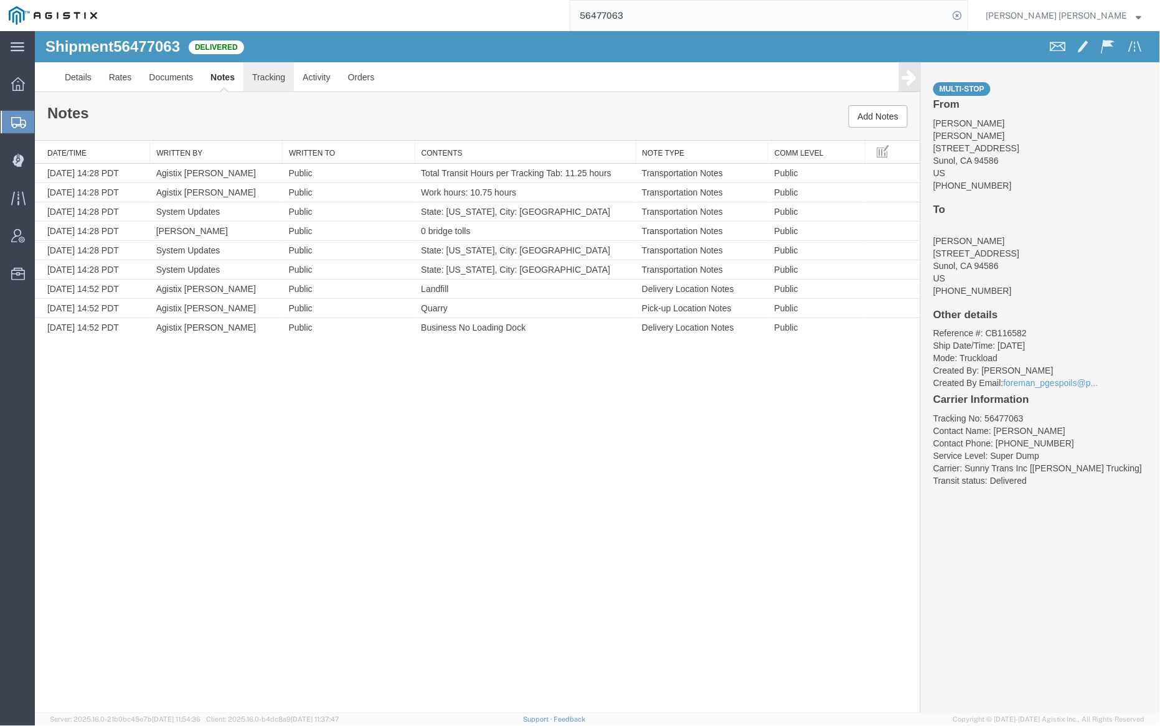
click at [275, 72] on link "Tracking" at bounding box center [268, 77] width 50 height 30
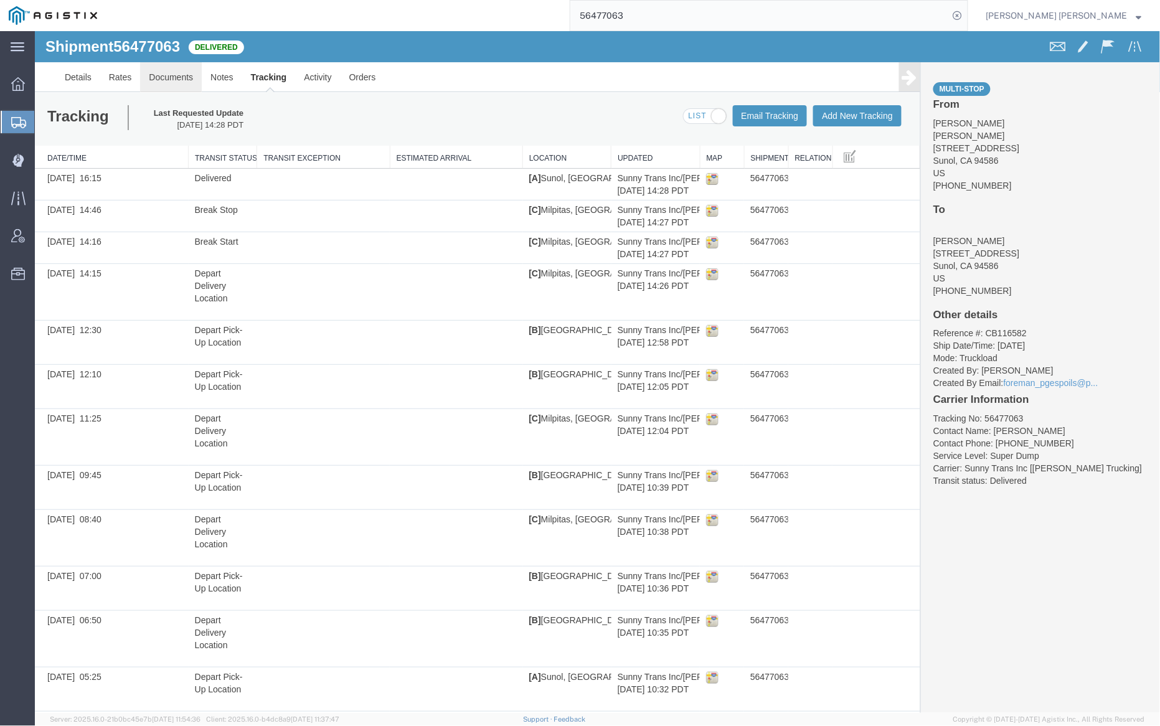
click at [187, 75] on link "Documents" at bounding box center [170, 77] width 62 height 30
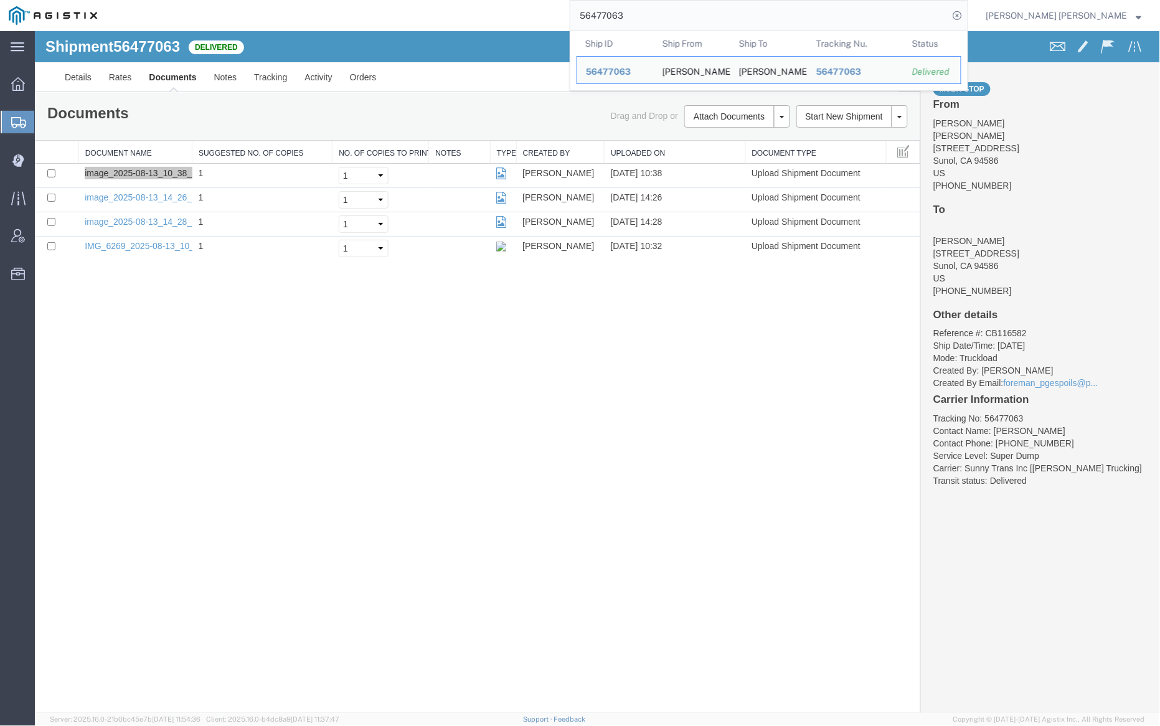
click at [679, 17] on input "56477063" at bounding box center [759, 16] width 379 height 30
click at [673, 12] on input "56477063" at bounding box center [759, 16] width 379 height 30
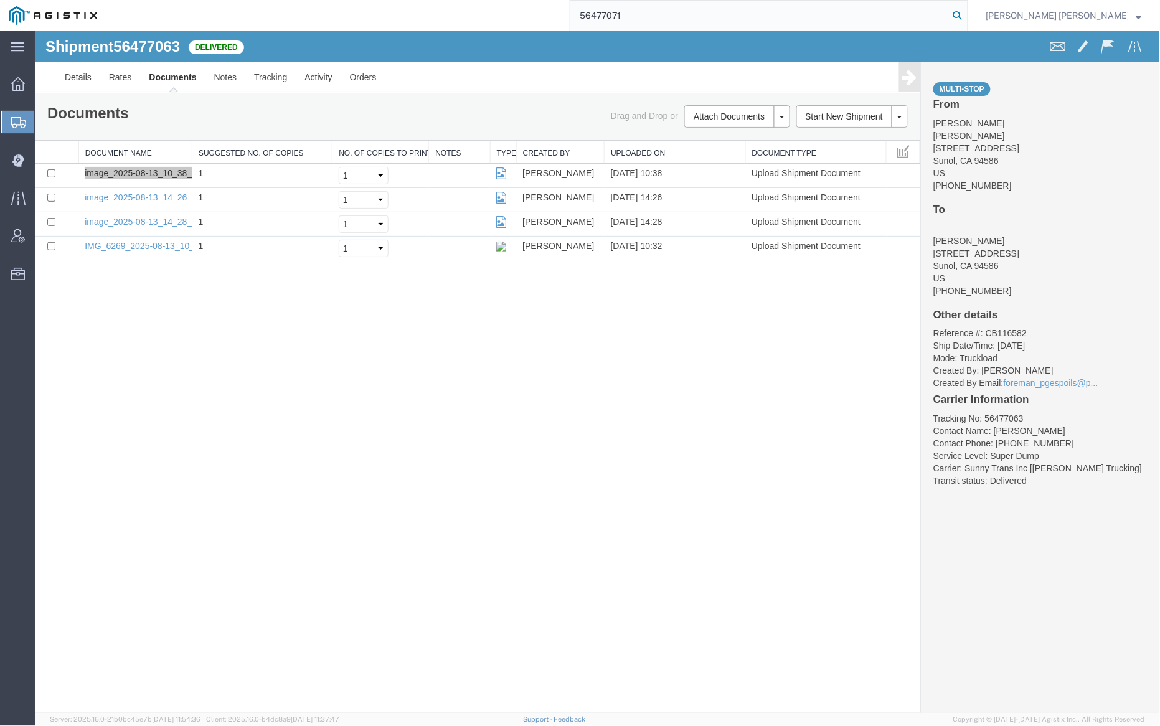
click at [966, 16] on icon at bounding box center [957, 15] width 17 height 17
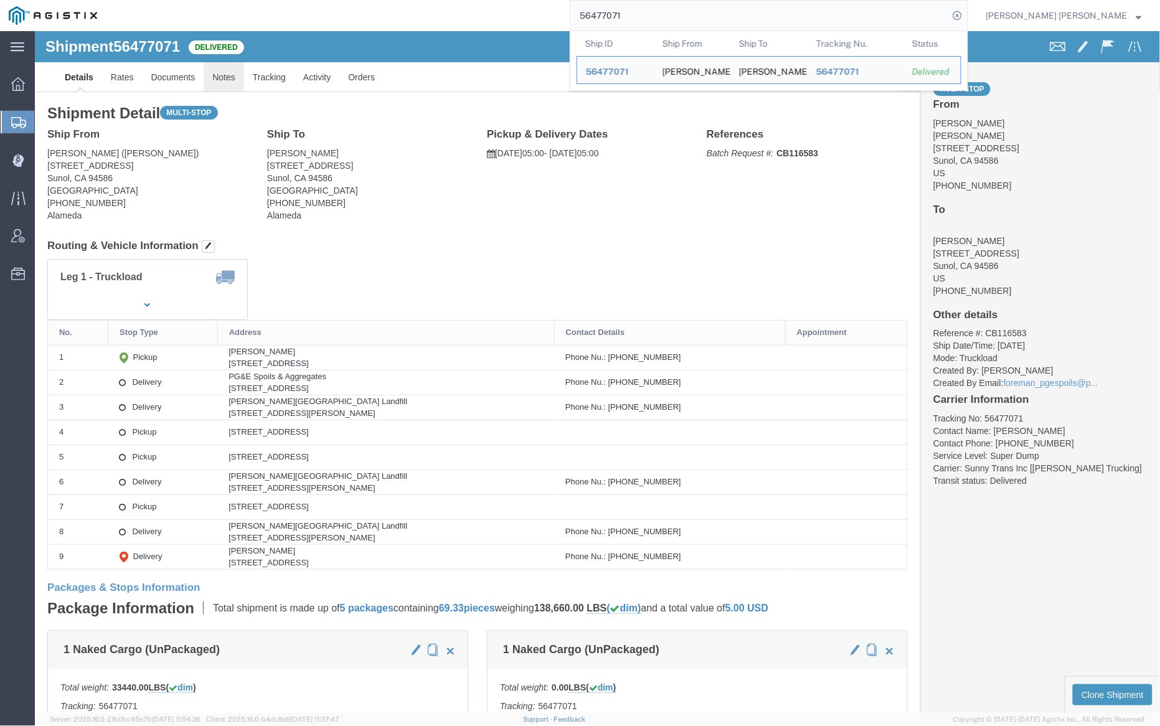
click link "Notes"
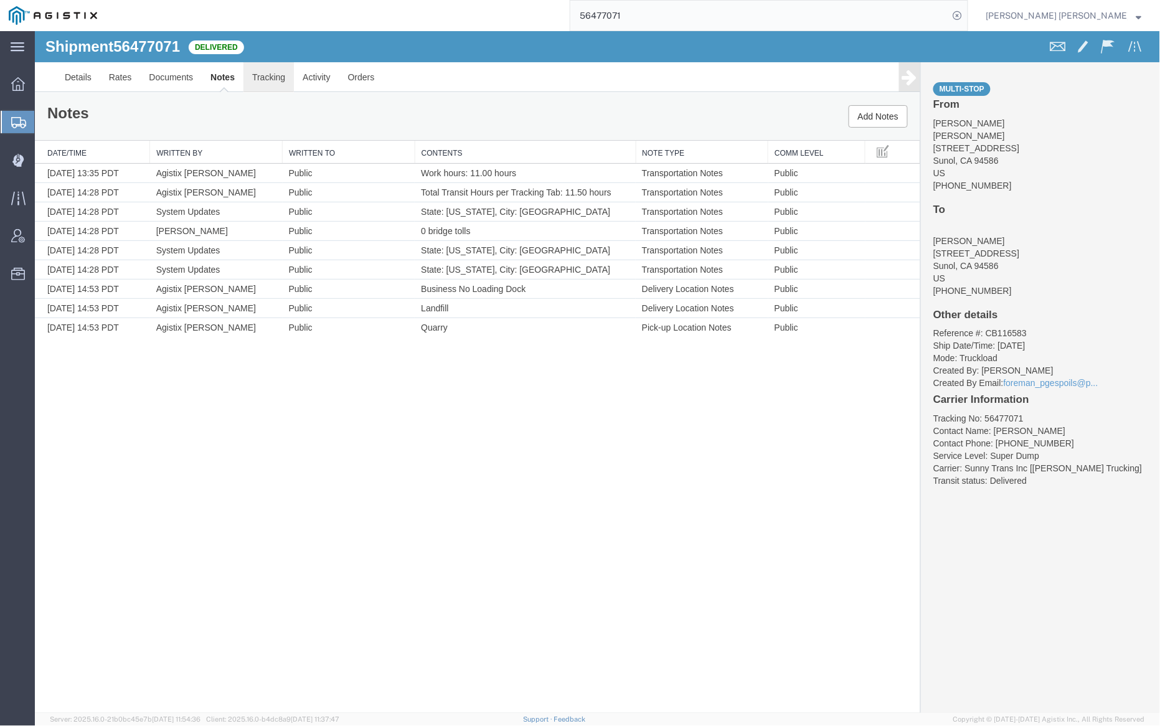
click at [260, 73] on link "Tracking" at bounding box center [268, 77] width 50 height 30
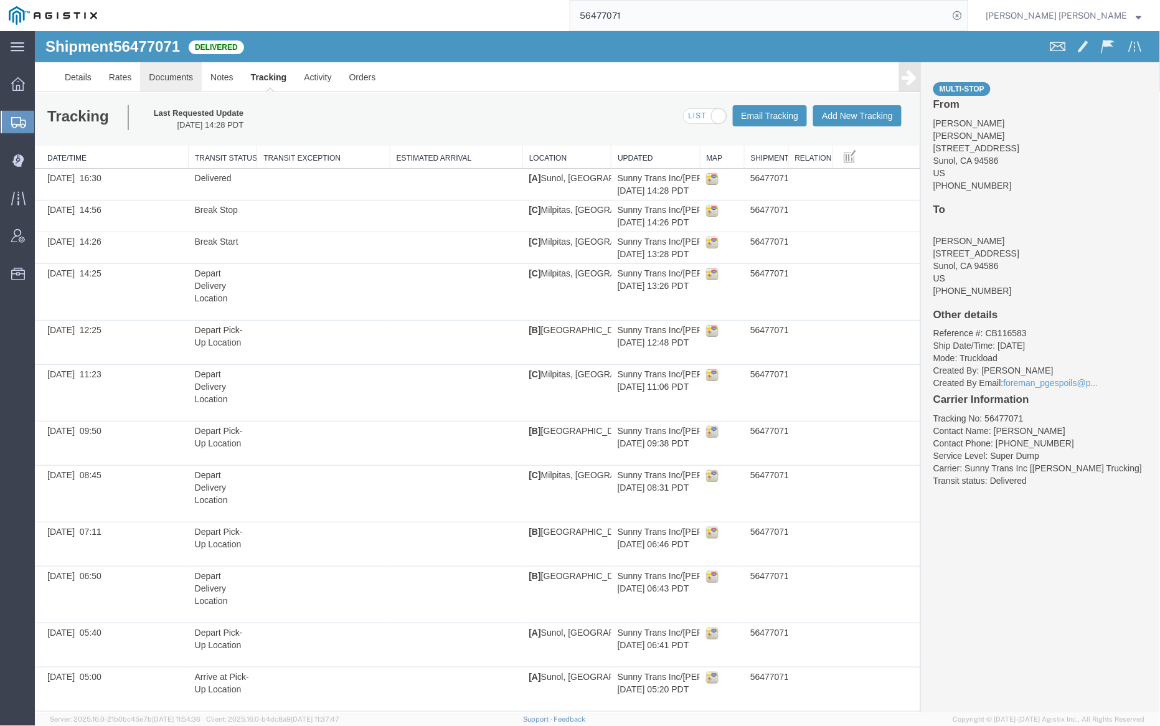
click at [167, 77] on link "Documents" at bounding box center [170, 77] width 62 height 30
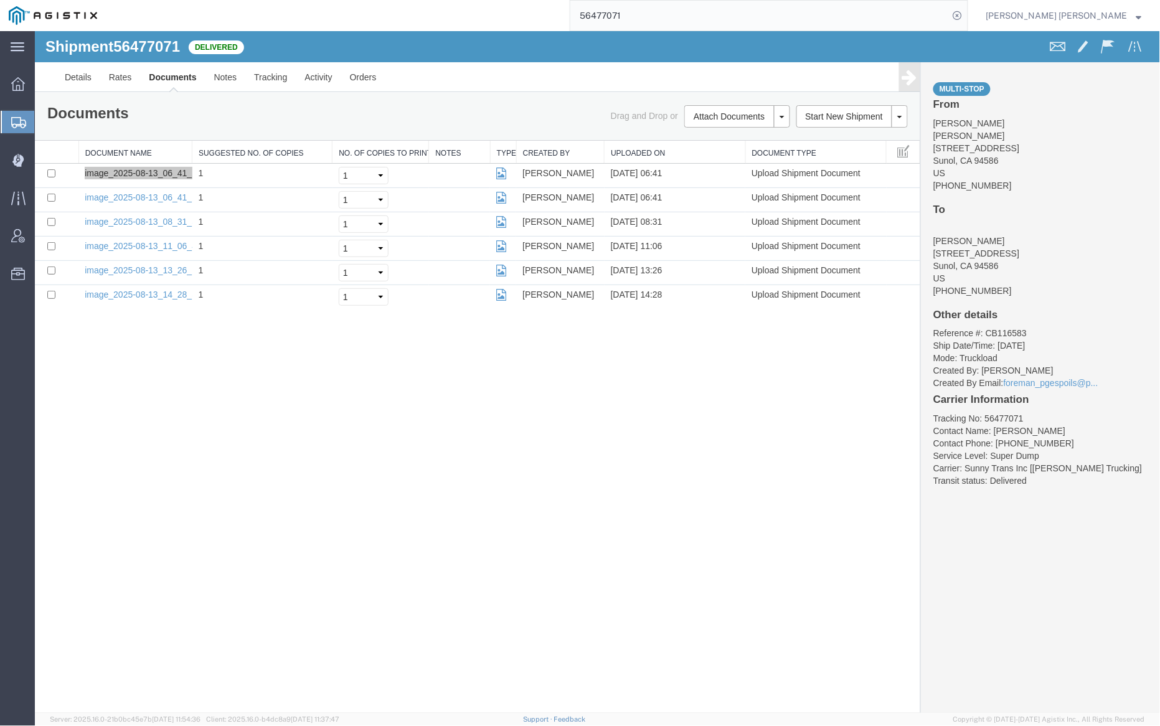
click at [661, 12] on input "56477071" at bounding box center [759, 16] width 379 height 30
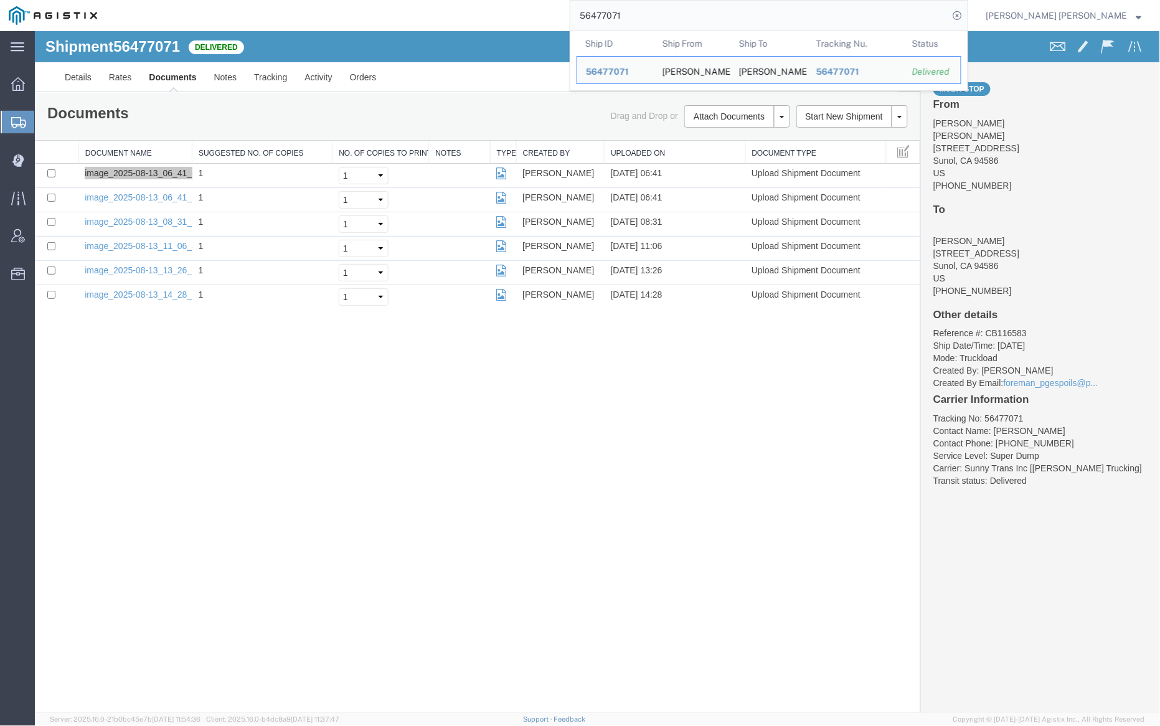
click at [661, 12] on input "56477071" at bounding box center [759, 16] width 379 height 30
paste input "93"
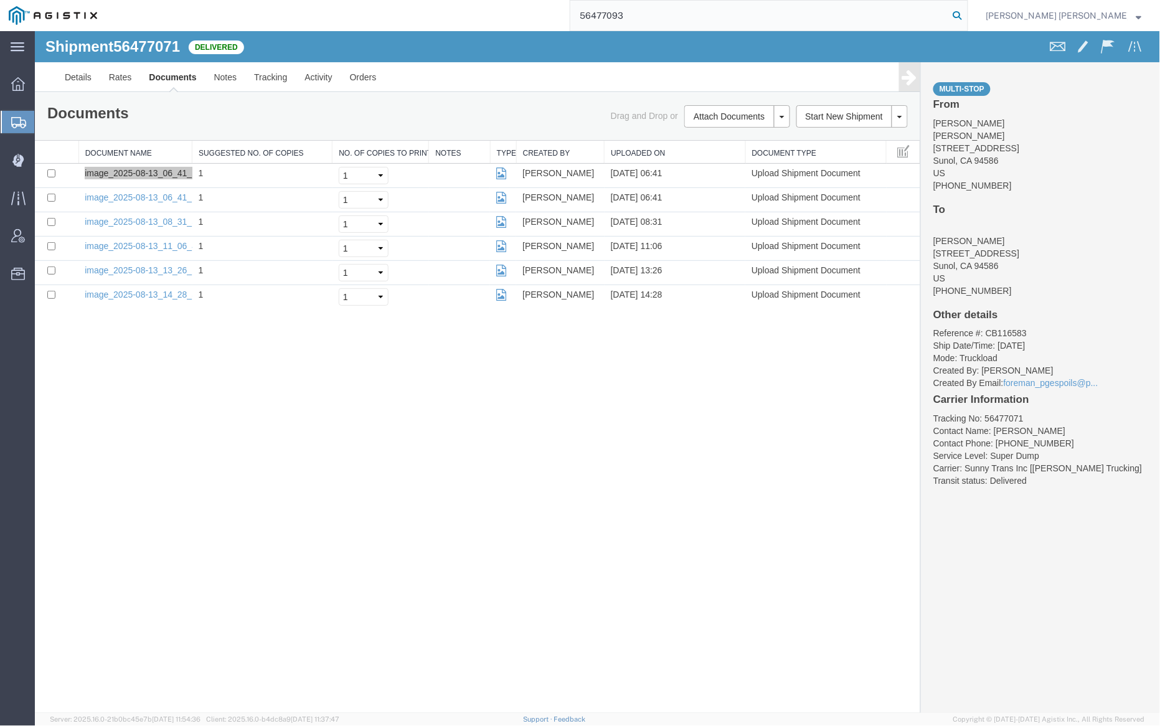
click at [966, 15] on icon at bounding box center [957, 15] width 17 height 17
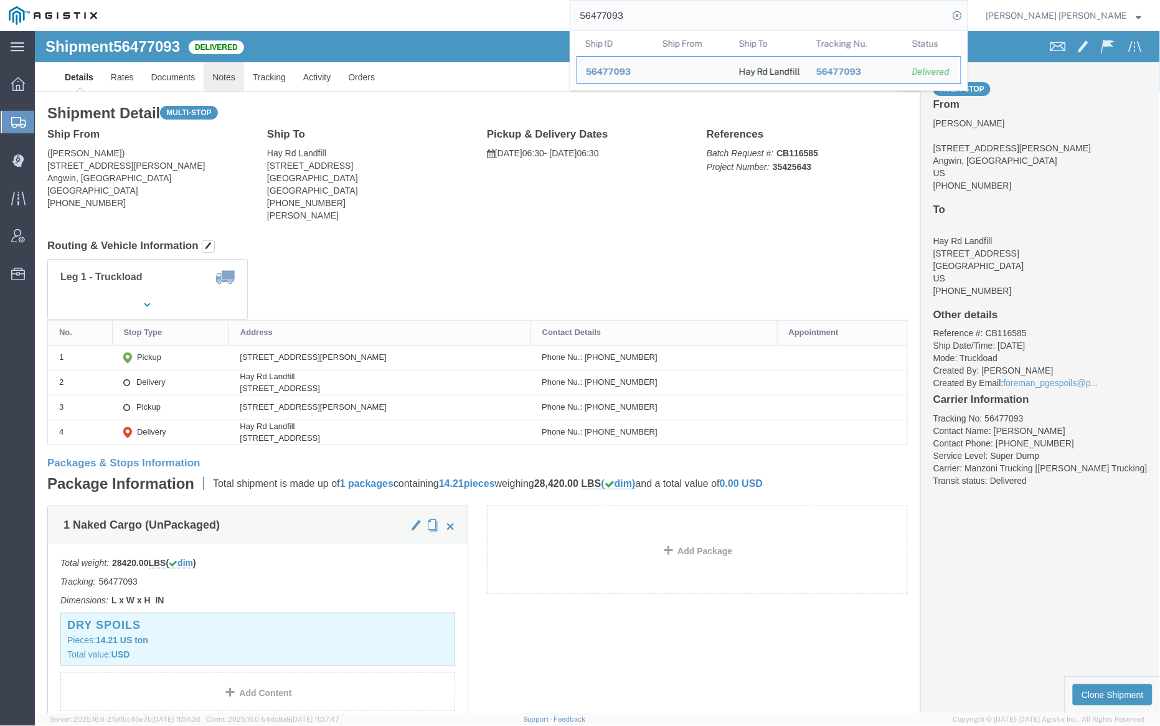
click link "Notes"
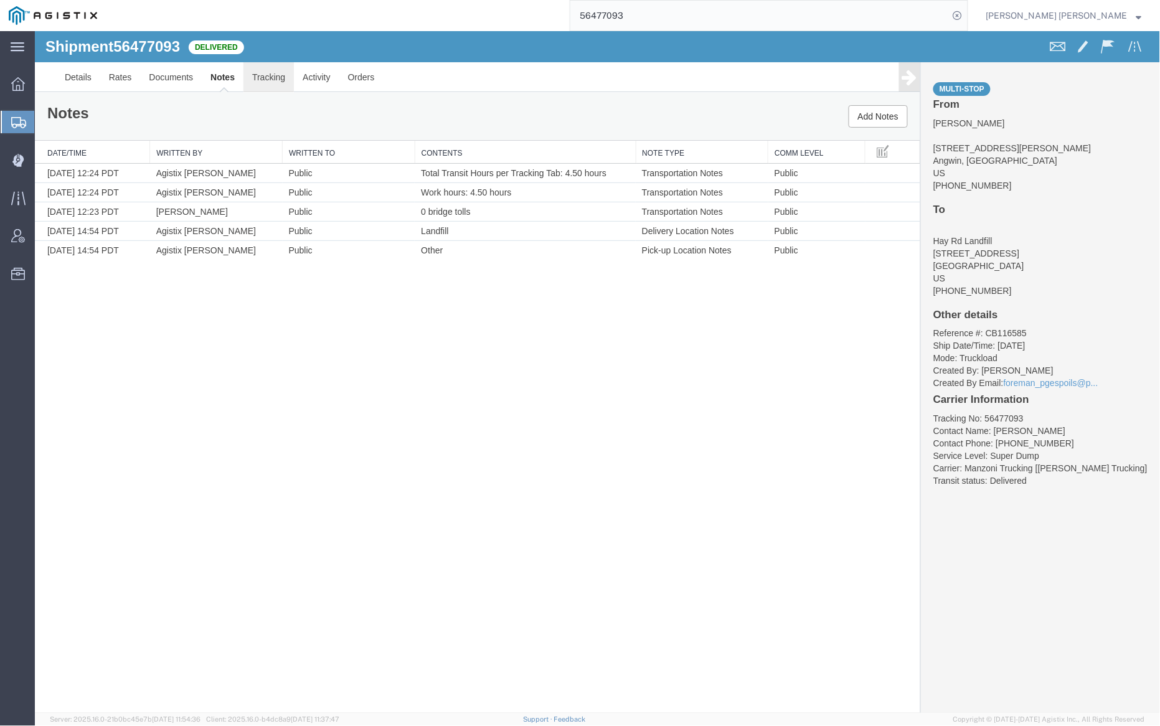
click at [270, 72] on link "Tracking" at bounding box center [268, 77] width 50 height 30
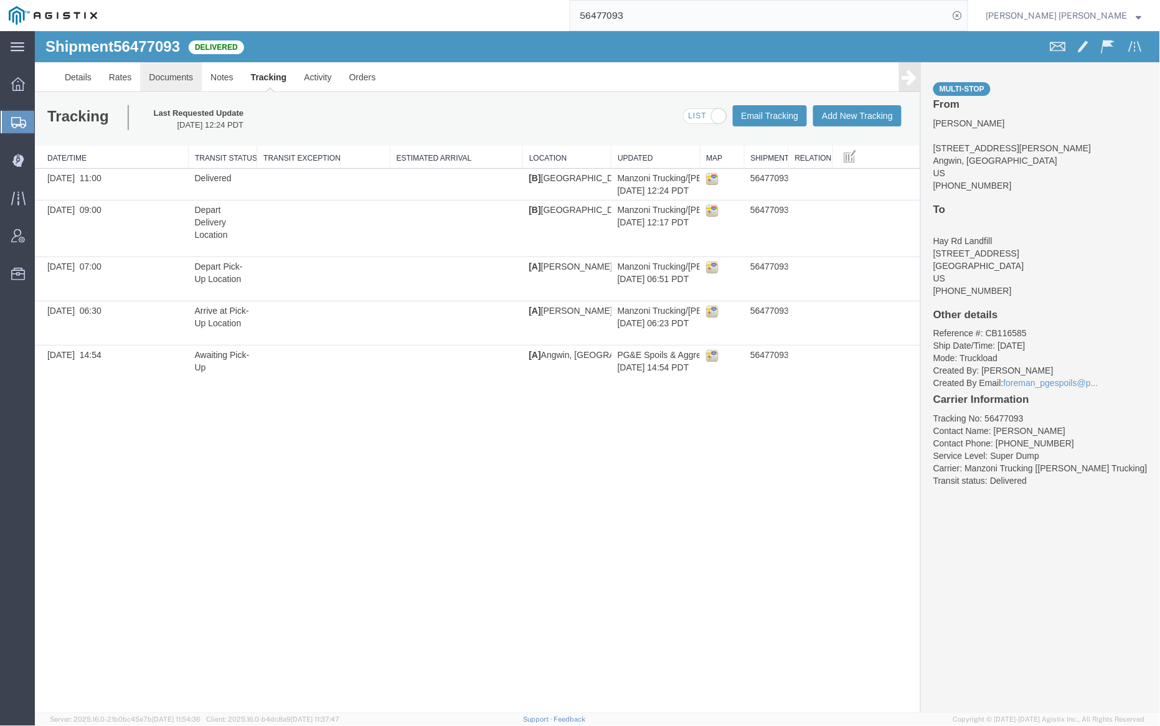
click at [172, 73] on link "Documents" at bounding box center [170, 77] width 62 height 30
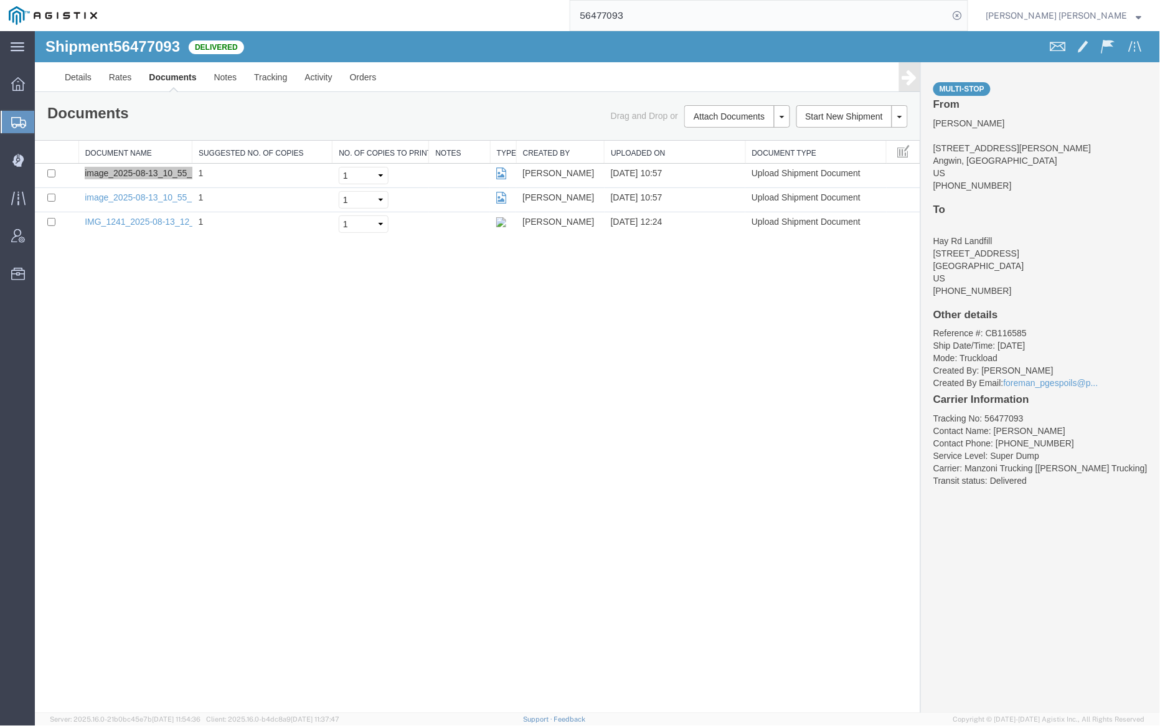
click at [663, 20] on input "56477093" at bounding box center [759, 16] width 379 height 30
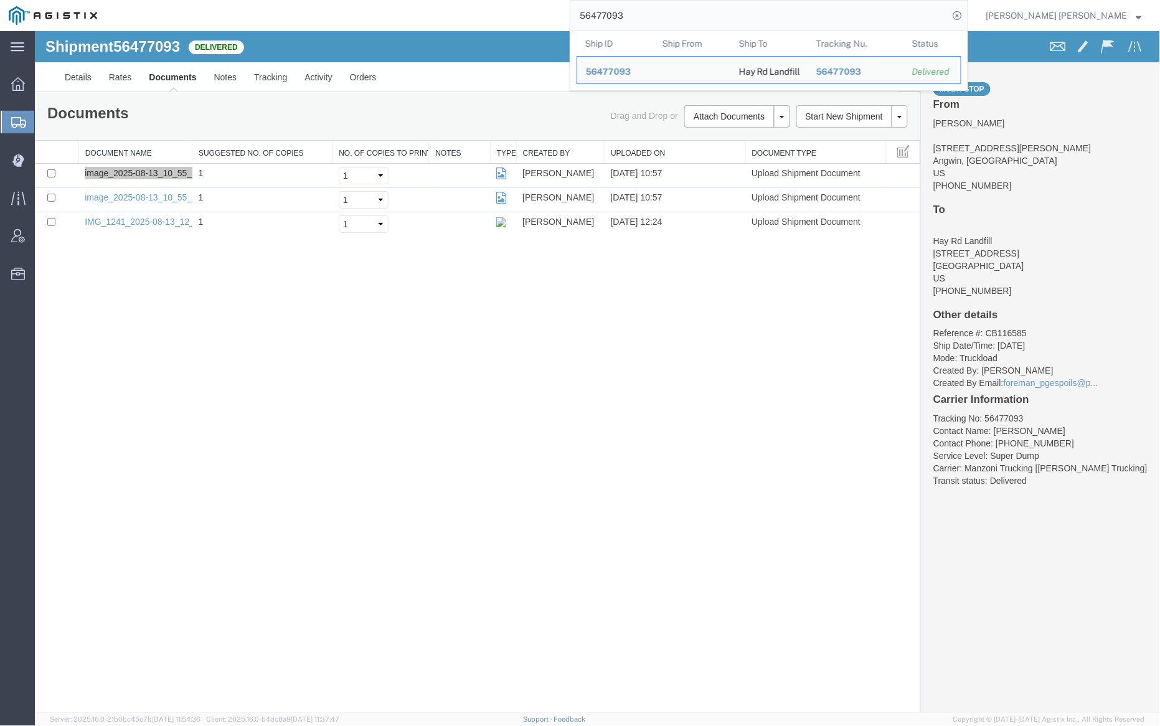
click at [663, 20] on input "56477093" at bounding box center [759, 16] width 379 height 30
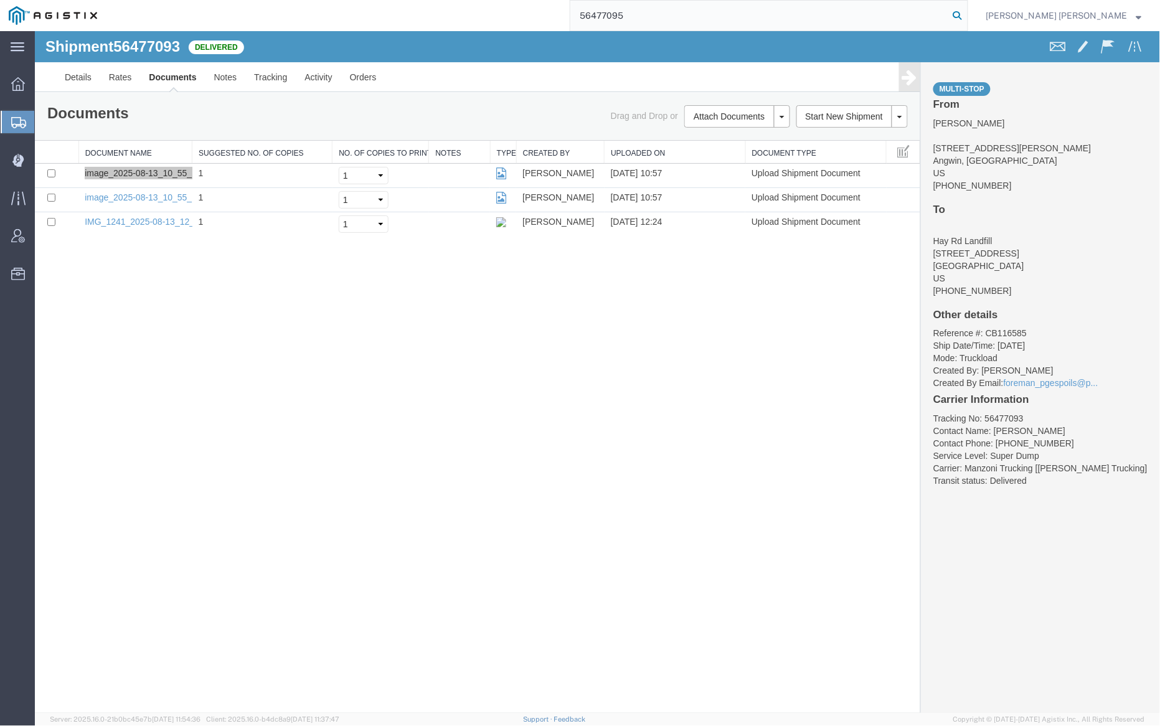
click at [966, 12] on icon at bounding box center [957, 15] width 17 height 17
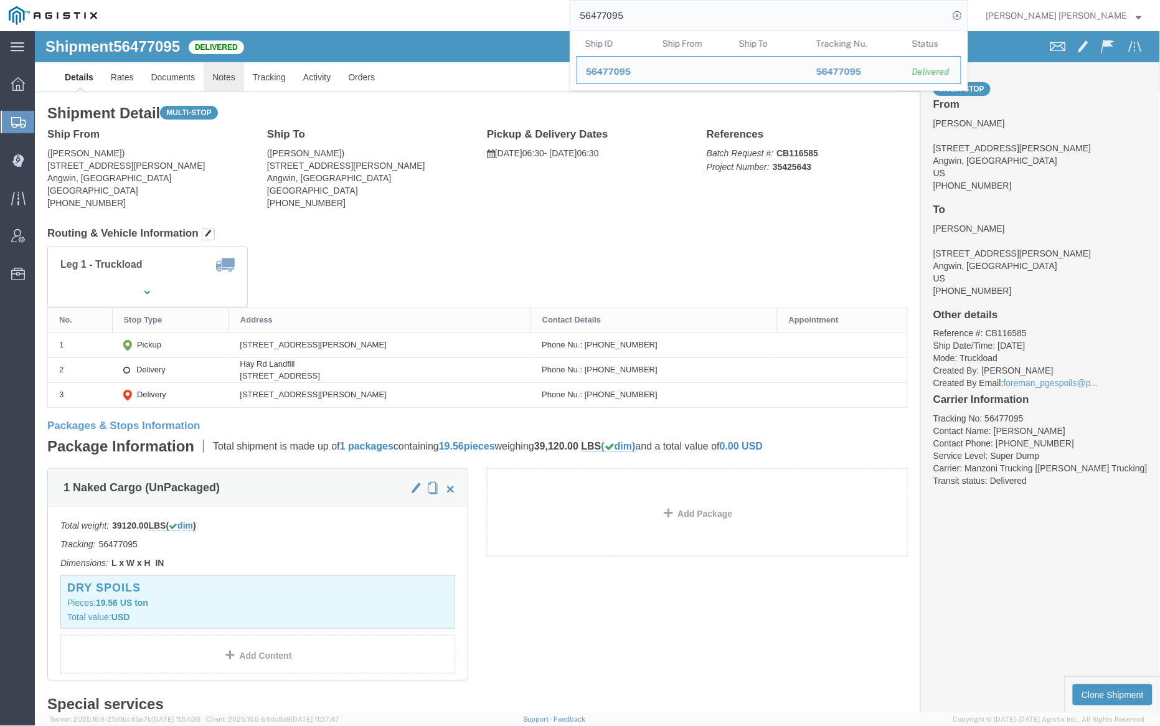
click link "Notes"
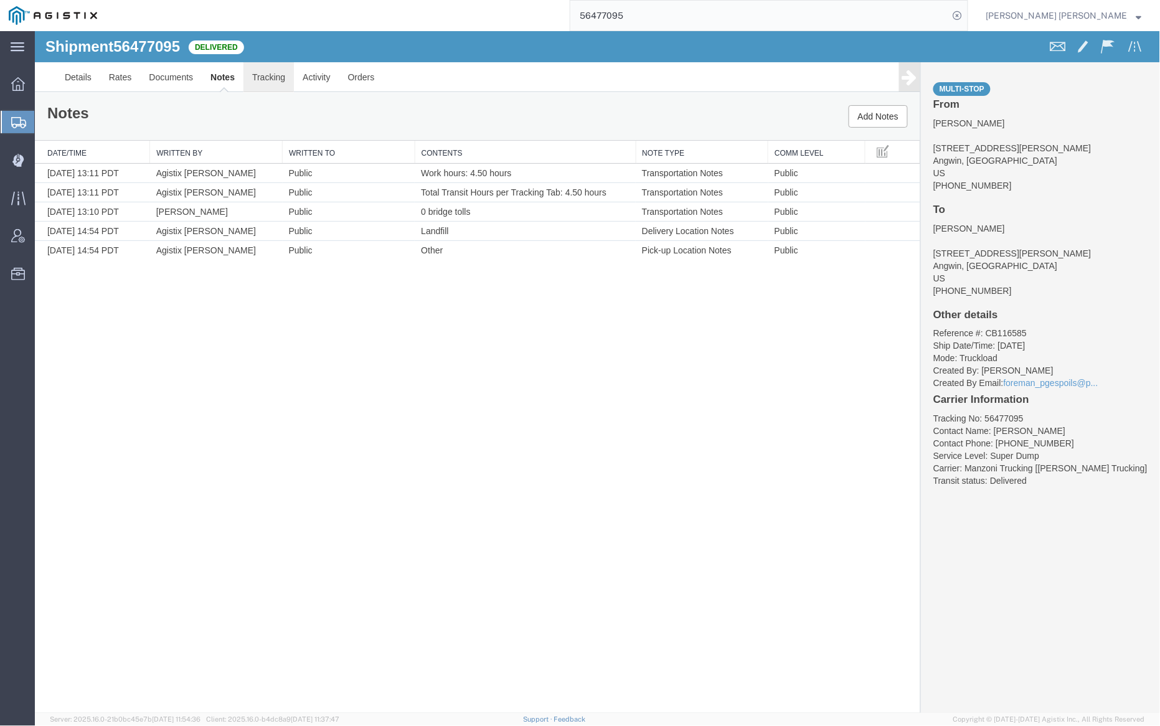
click at [277, 83] on link "Tracking" at bounding box center [268, 77] width 50 height 30
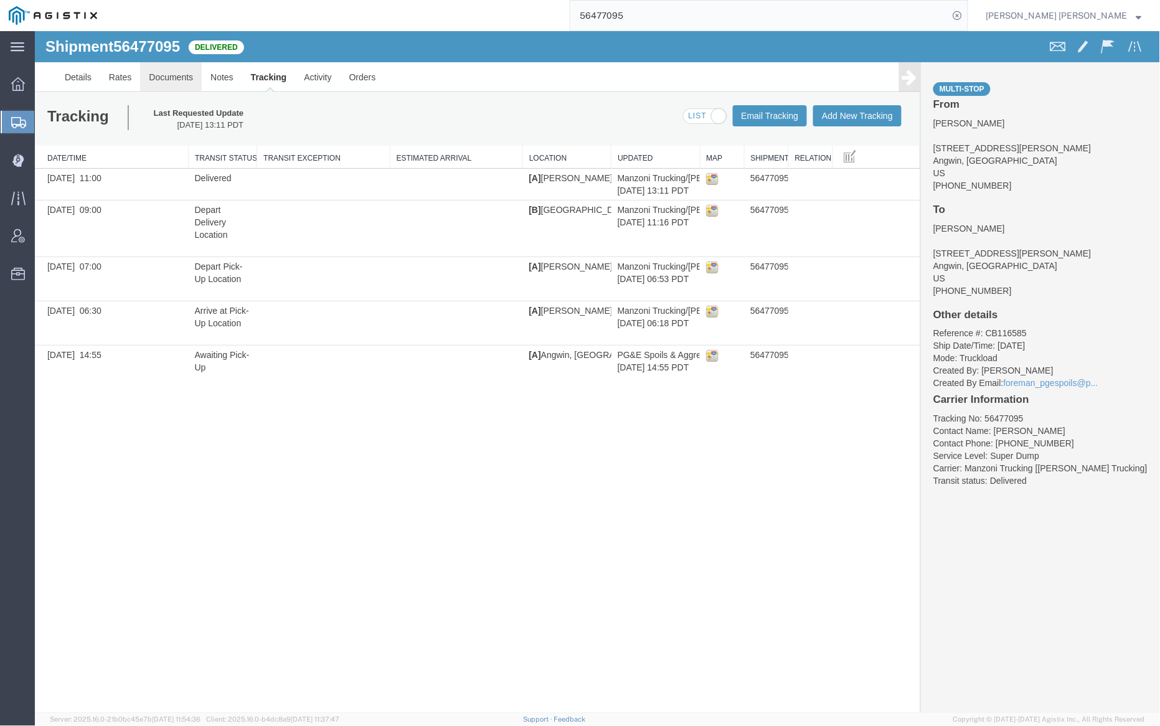
click at [169, 75] on link "Documents" at bounding box center [170, 77] width 62 height 30
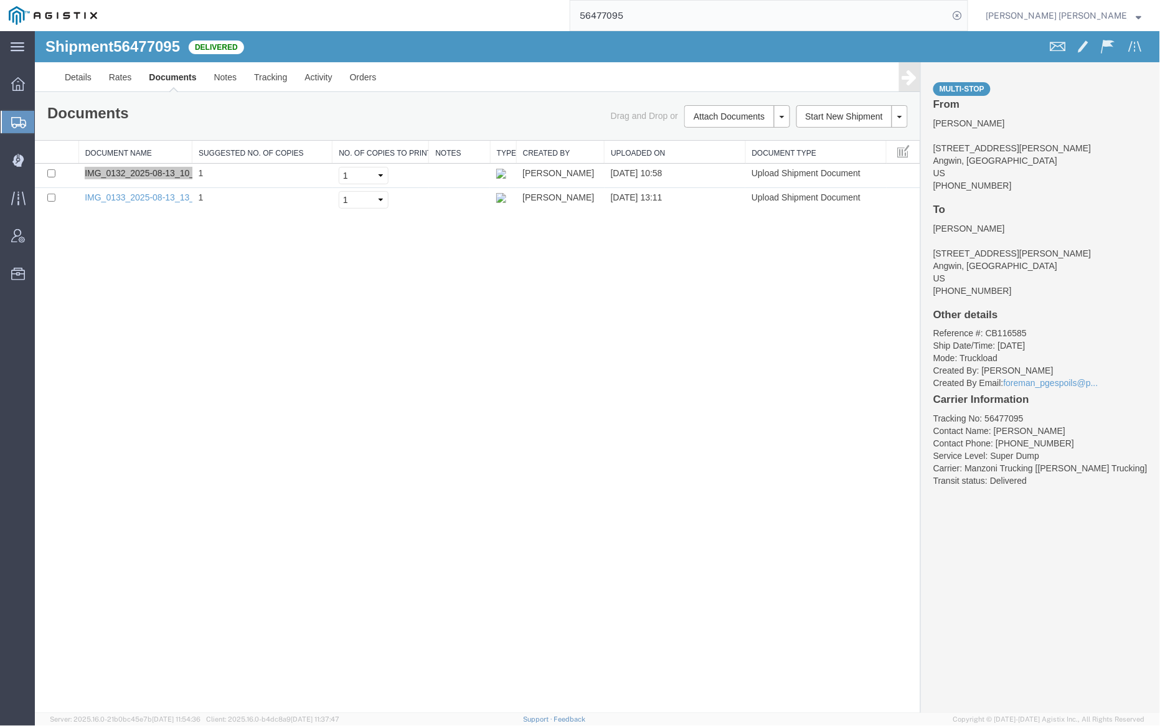
click at [669, 17] on input "56477095" at bounding box center [759, 16] width 379 height 30
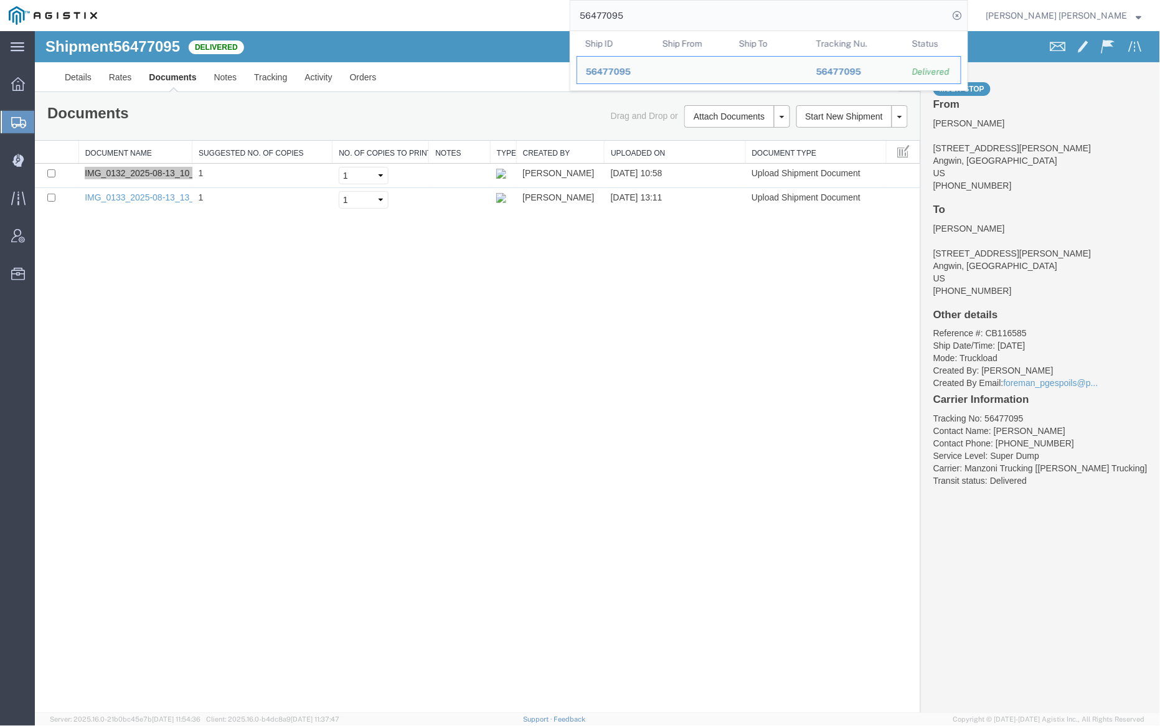
click at [669, 17] on input "56477095" at bounding box center [759, 16] width 379 height 30
paste input "7"
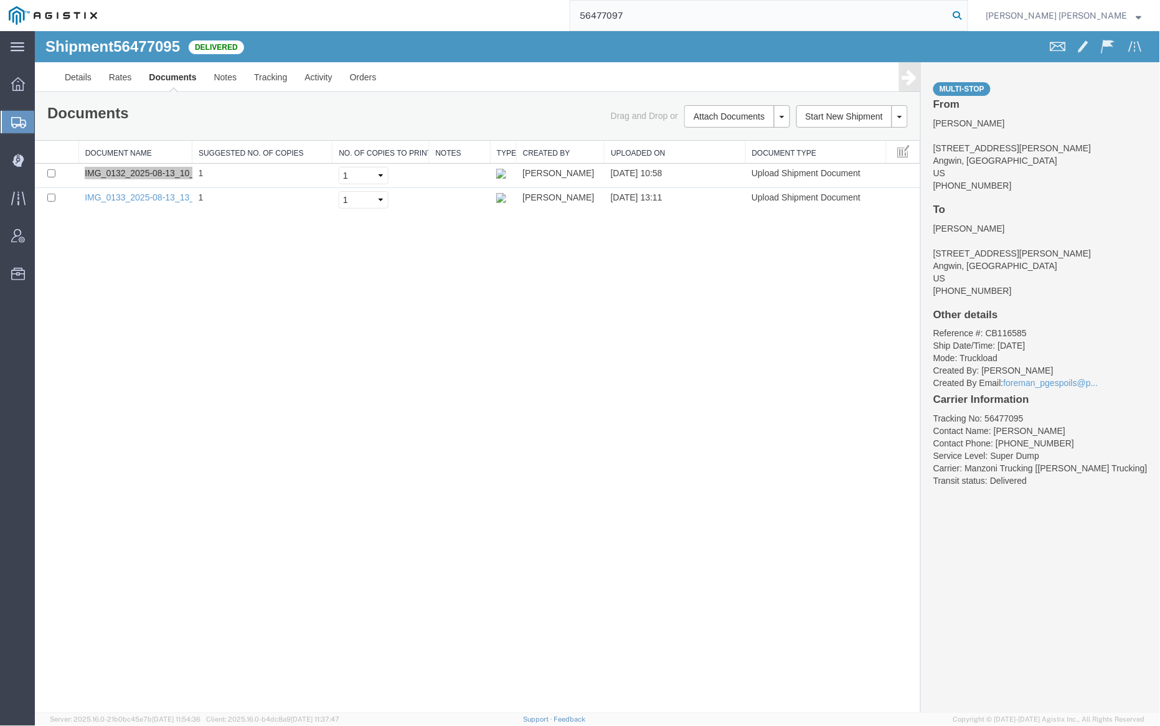
click at [966, 14] on icon at bounding box center [957, 15] width 17 height 17
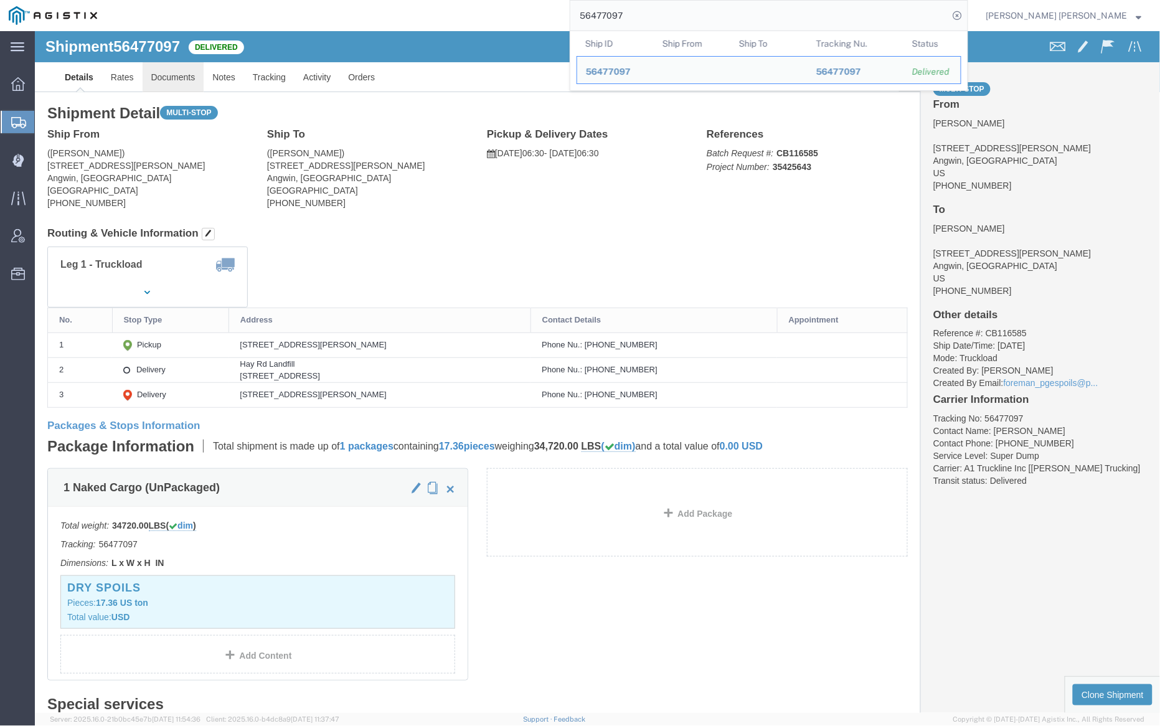
click link "Documents"
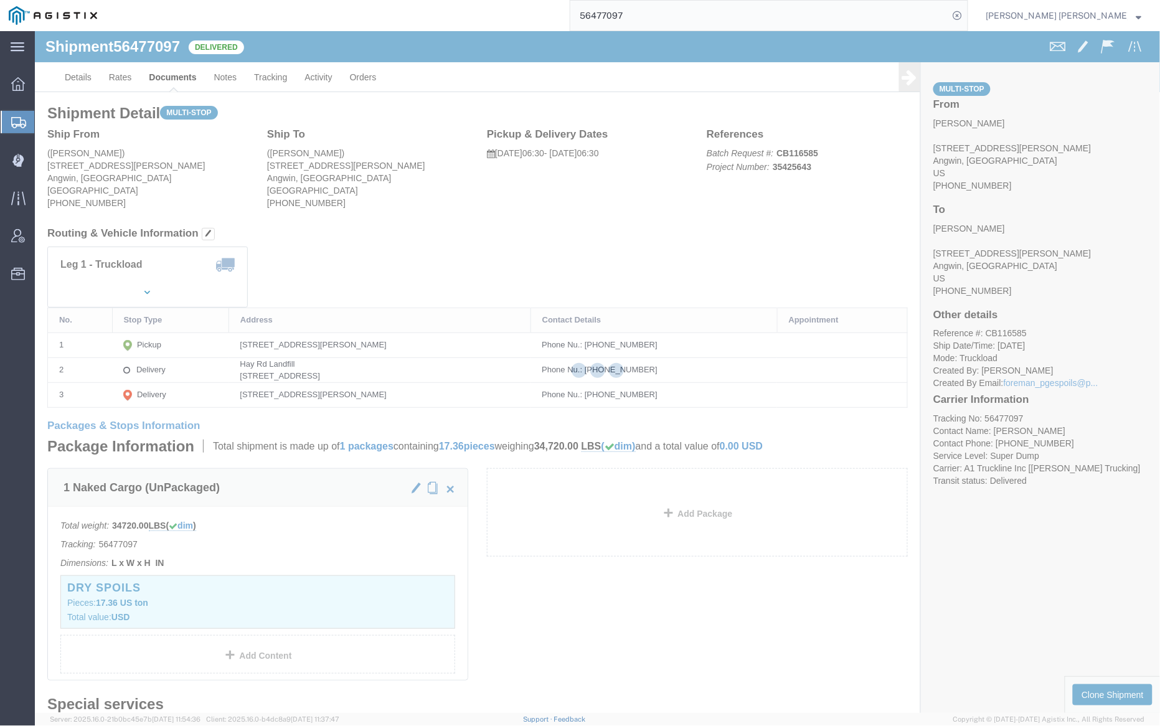
click at [223, 70] on div at bounding box center [597, 372] width 1125 height 682
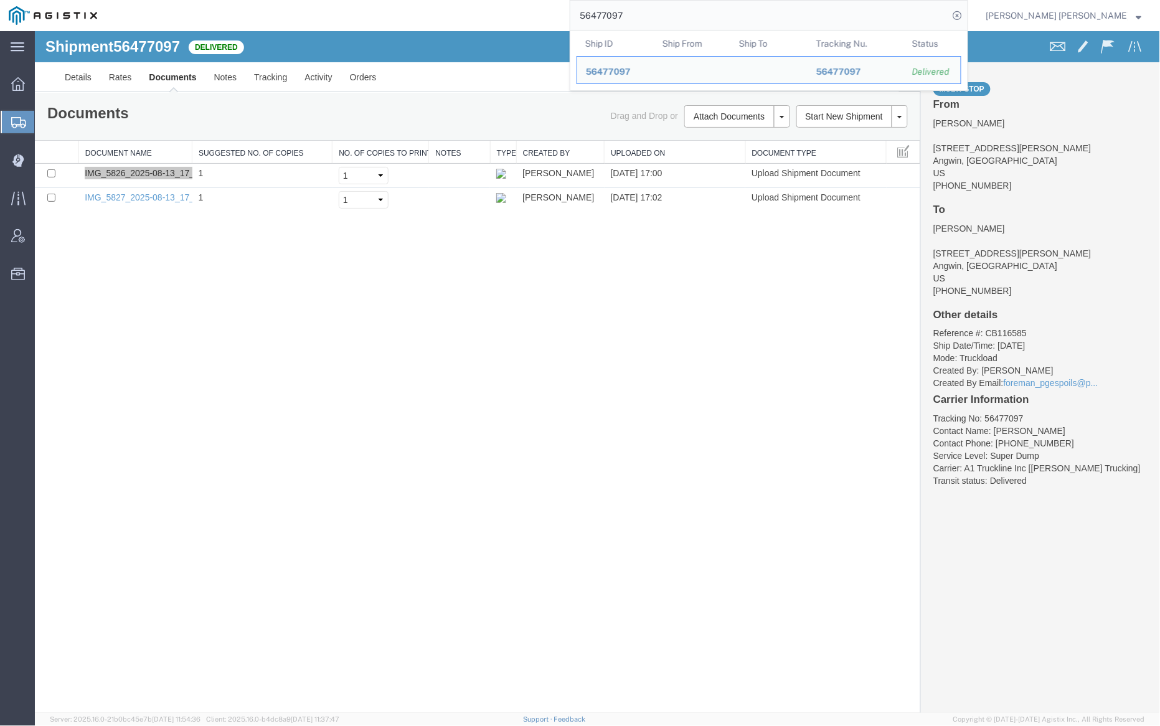
click at [671, 14] on input "56477097" at bounding box center [759, 16] width 379 height 30
click at [670, 14] on input "56477097" at bounding box center [759, 16] width 379 height 30
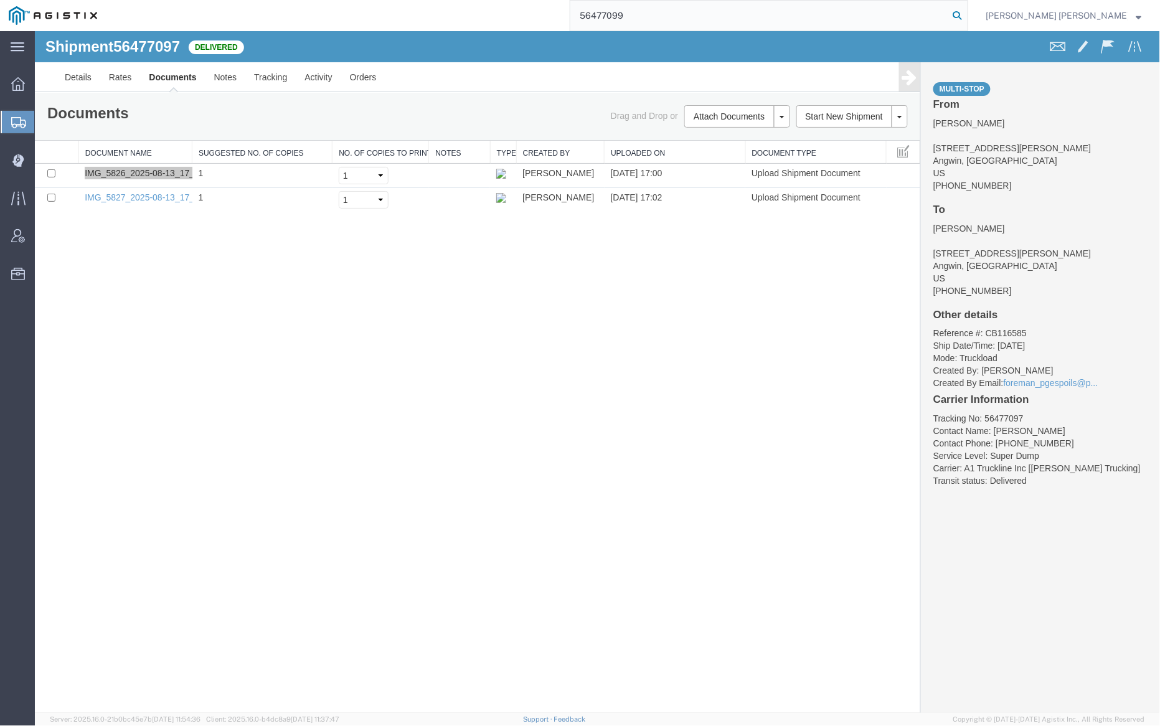
click at [966, 12] on icon at bounding box center [957, 15] width 17 height 17
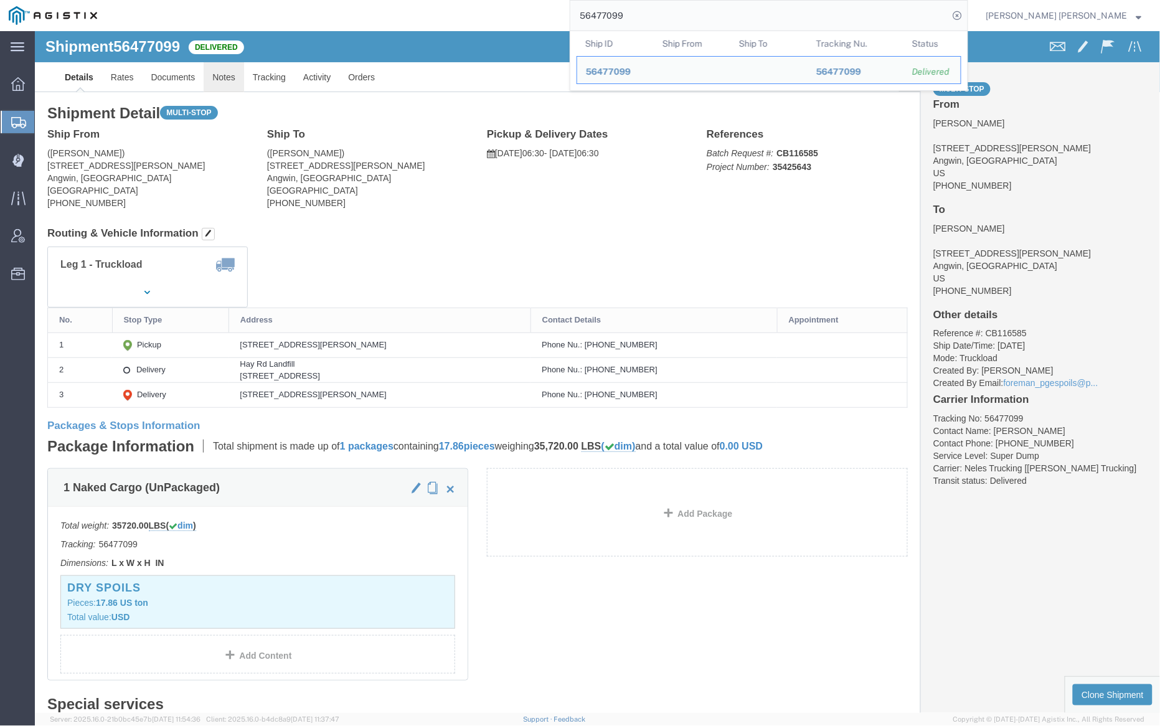
click link "Notes"
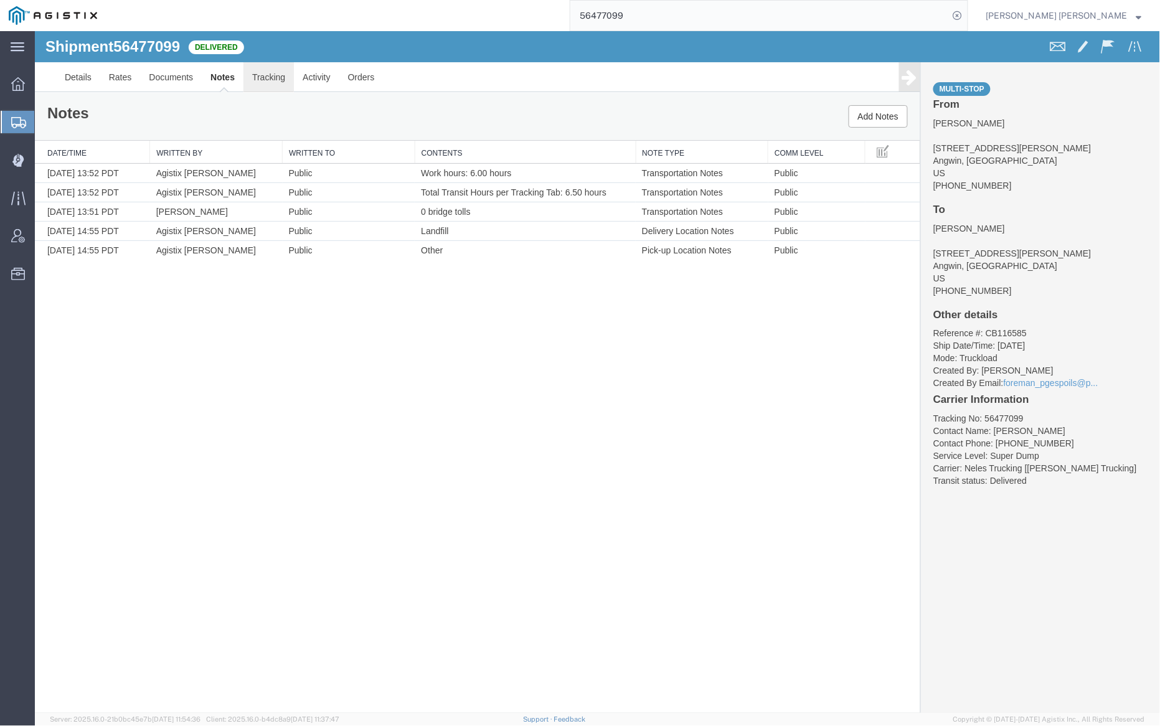
click at [265, 75] on link "Tracking" at bounding box center [268, 77] width 50 height 30
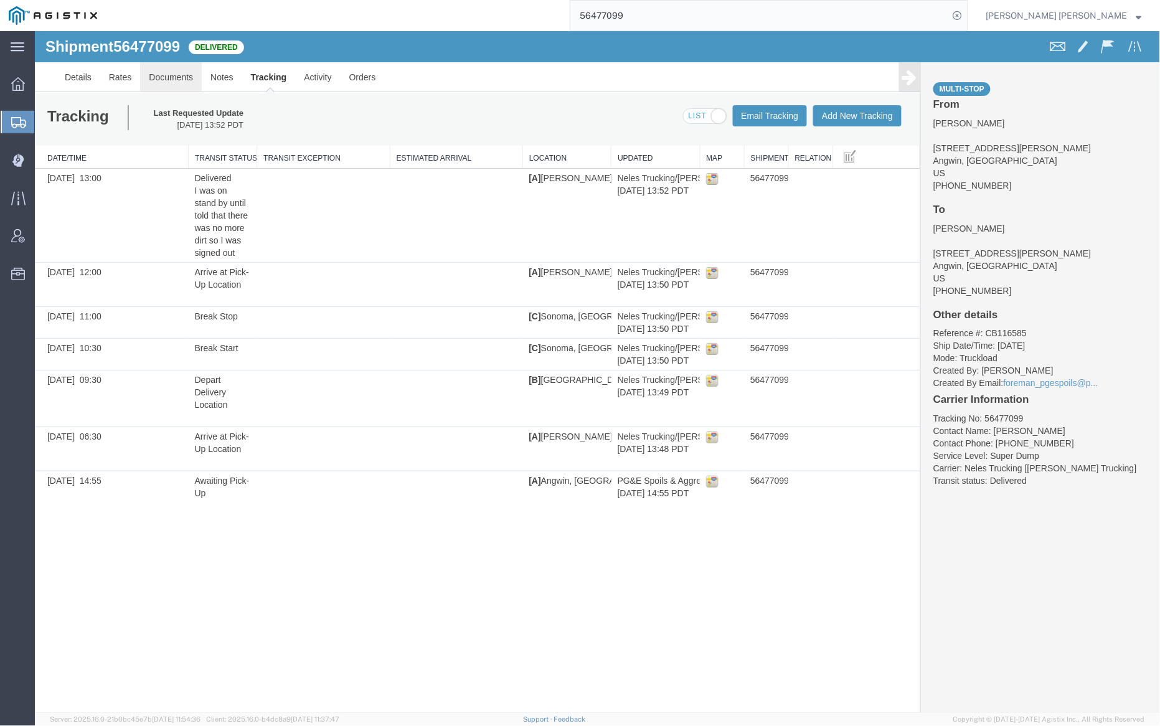
click at [168, 75] on link "Documents" at bounding box center [170, 77] width 62 height 30
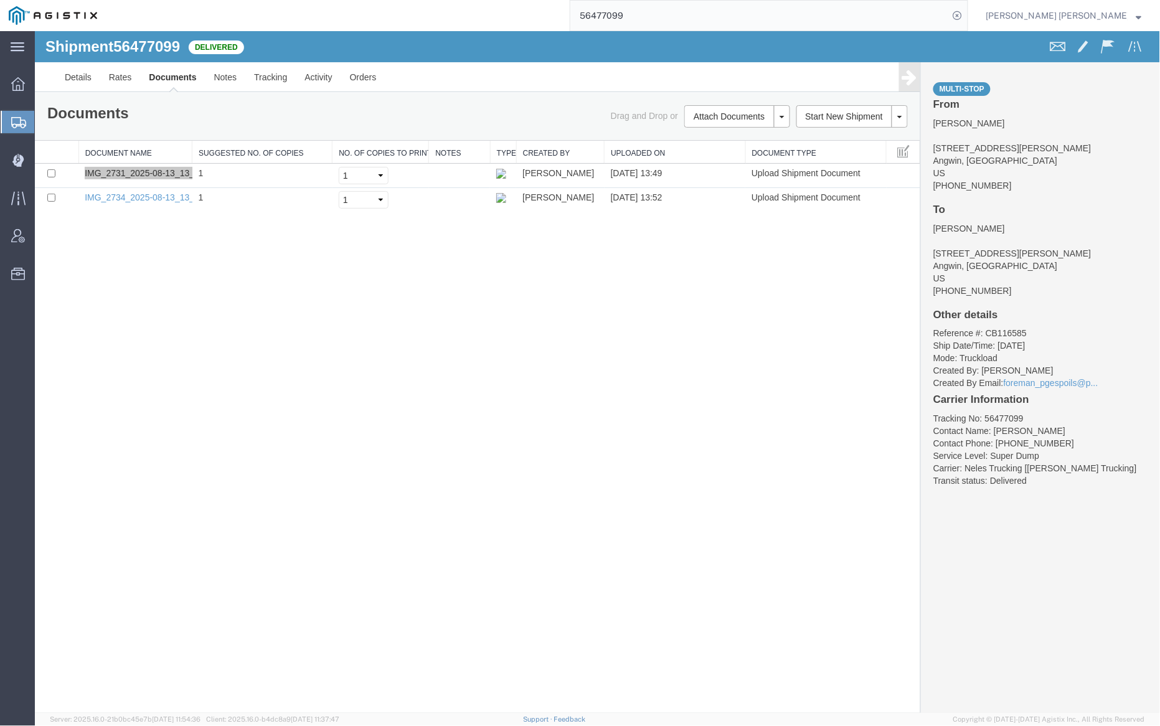
click at [683, 17] on input "56477099" at bounding box center [759, 16] width 379 height 30
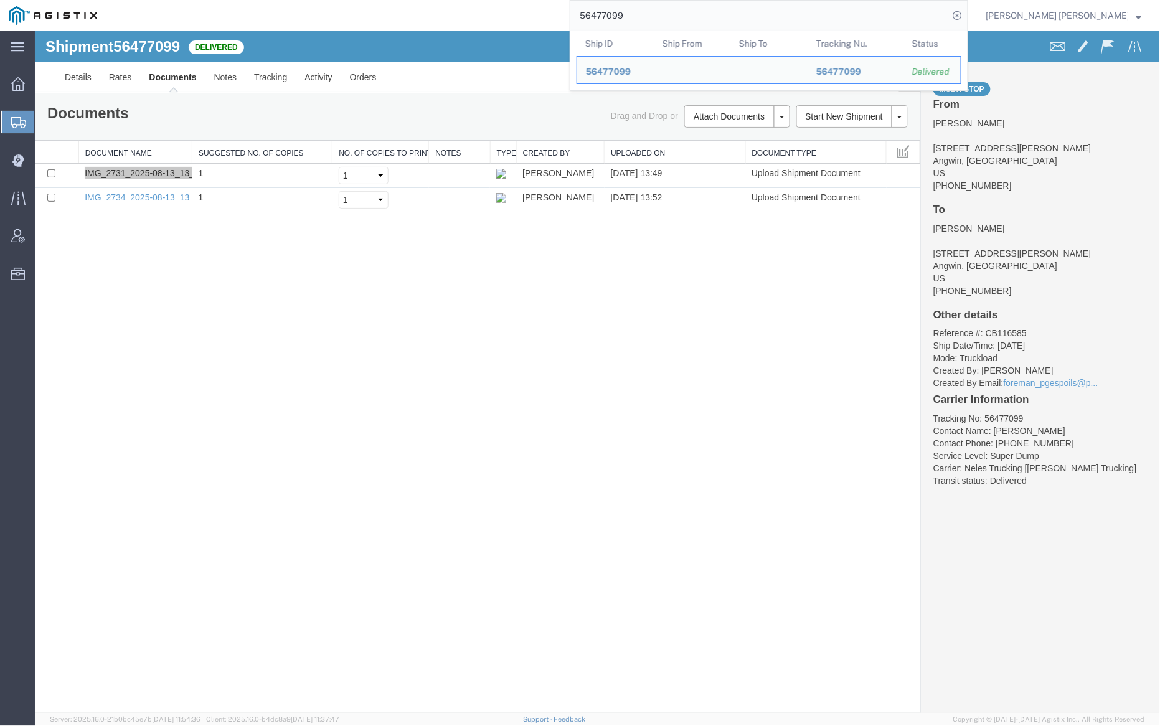
click at [683, 17] on input "56477099" at bounding box center [759, 16] width 379 height 30
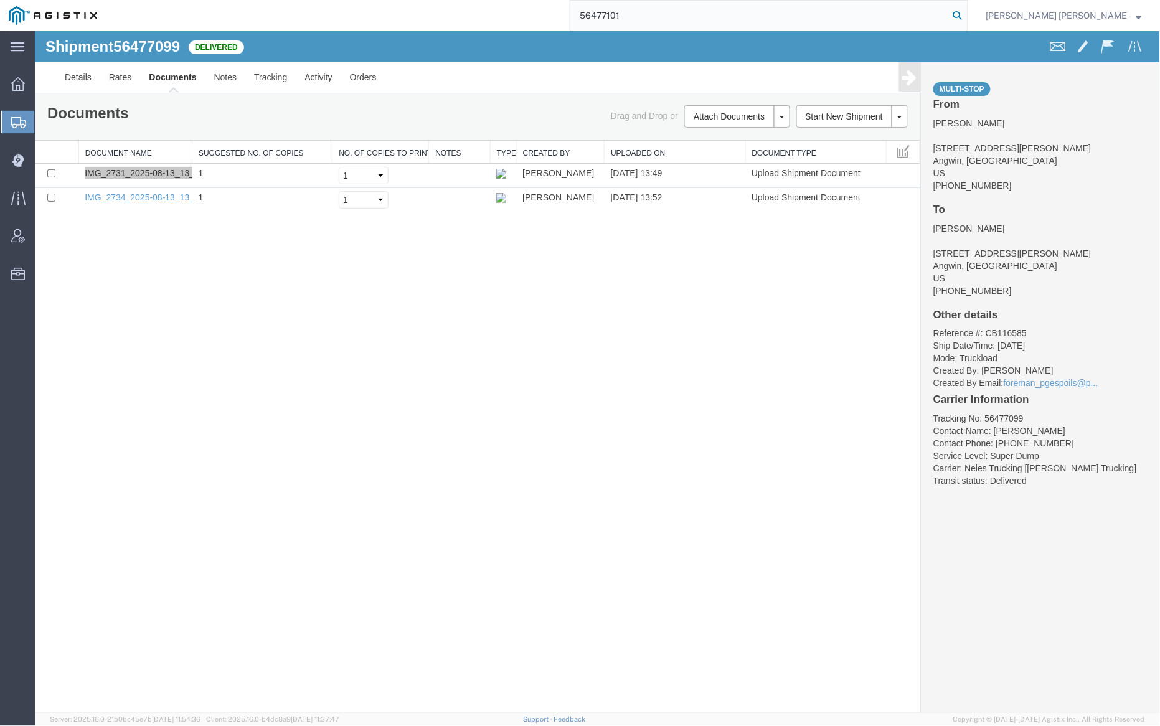
click at [966, 14] on icon at bounding box center [957, 15] width 17 height 17
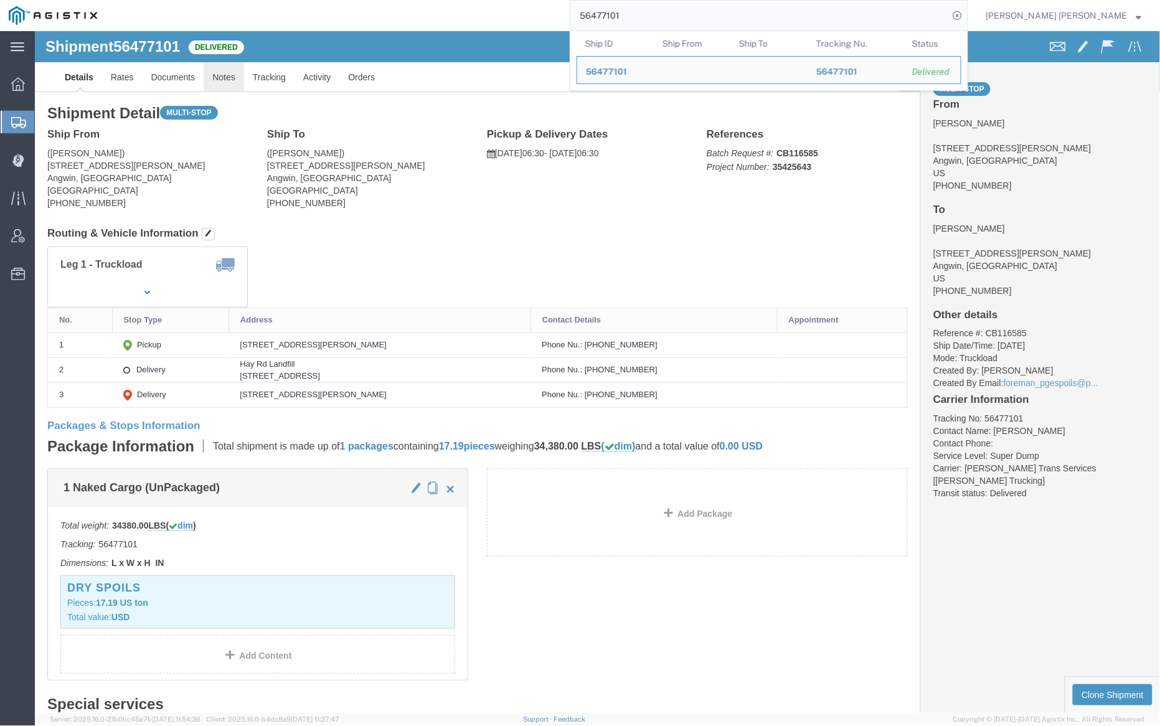
click link "Notes"
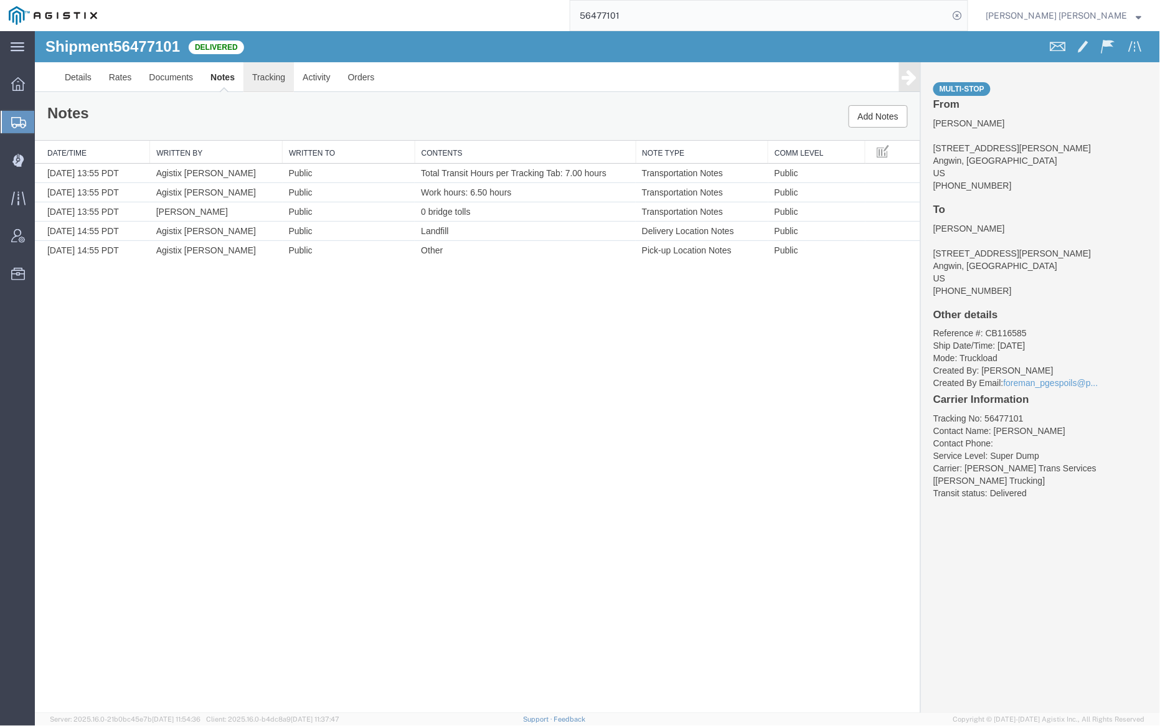
click at [263, 72] on link "Tracking" at bounding box center [268, 77] width 50 height 30
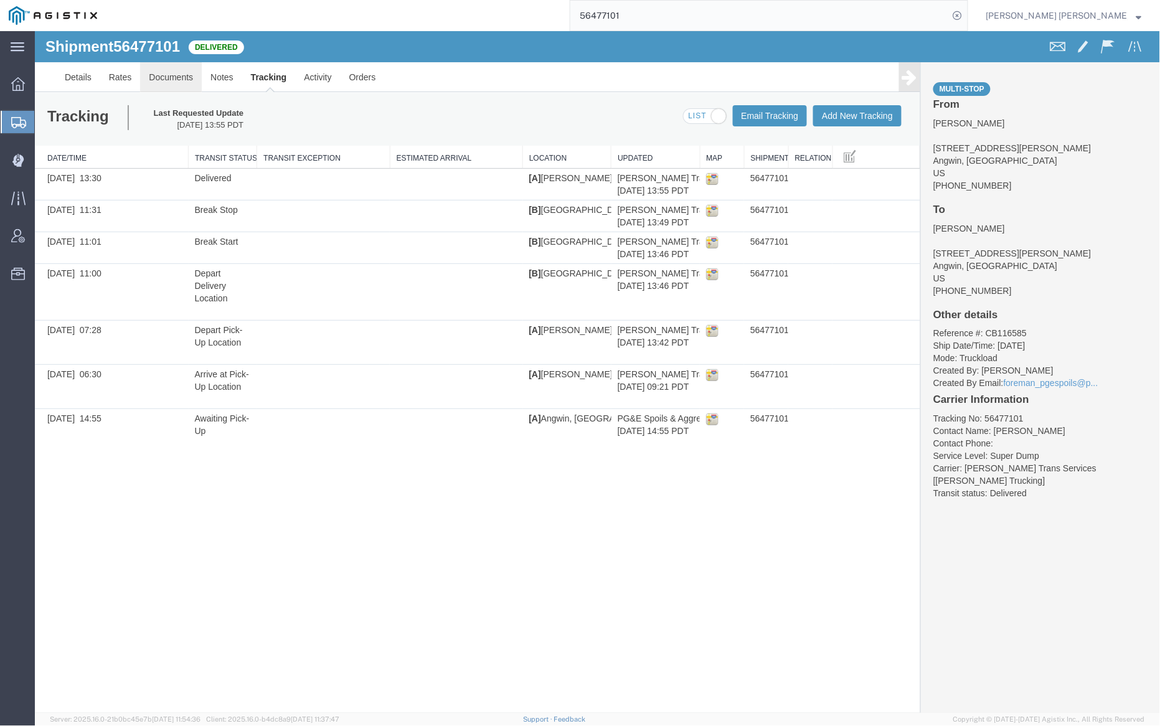
click at [166, 70] on link "Documents" at bounding box center [170, 77] width 62 height 30
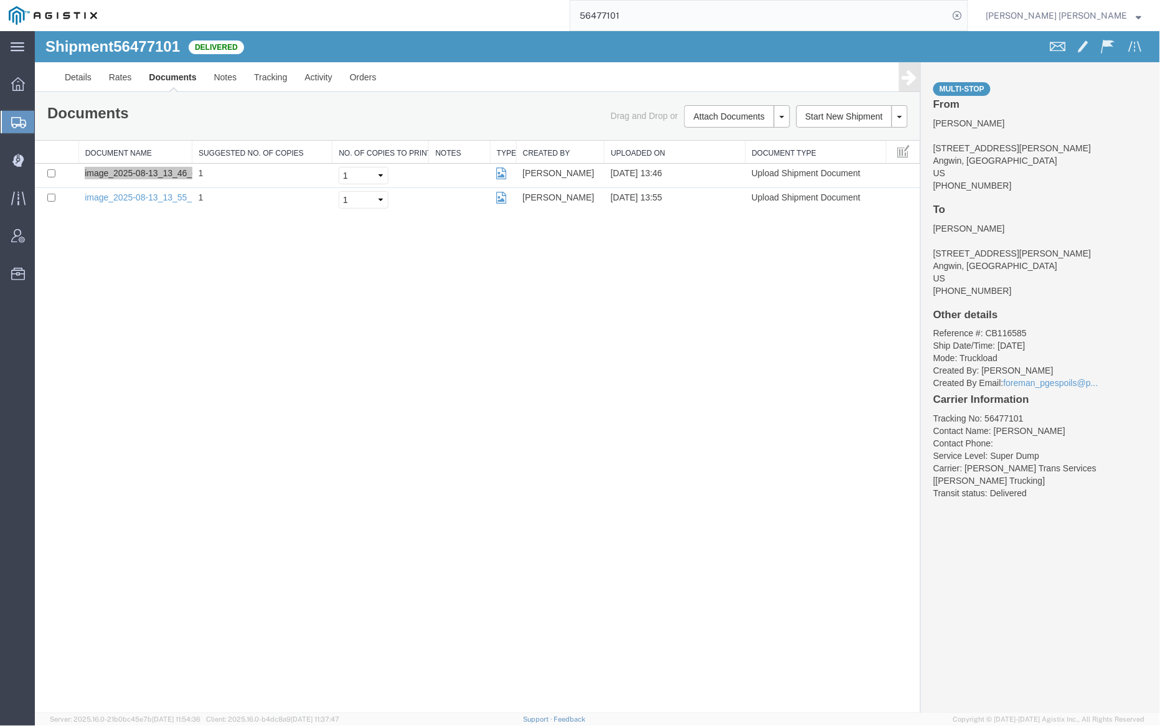
click at [661, 12] on input "56477101" at bounding box center [759, 16] width 379 height 30
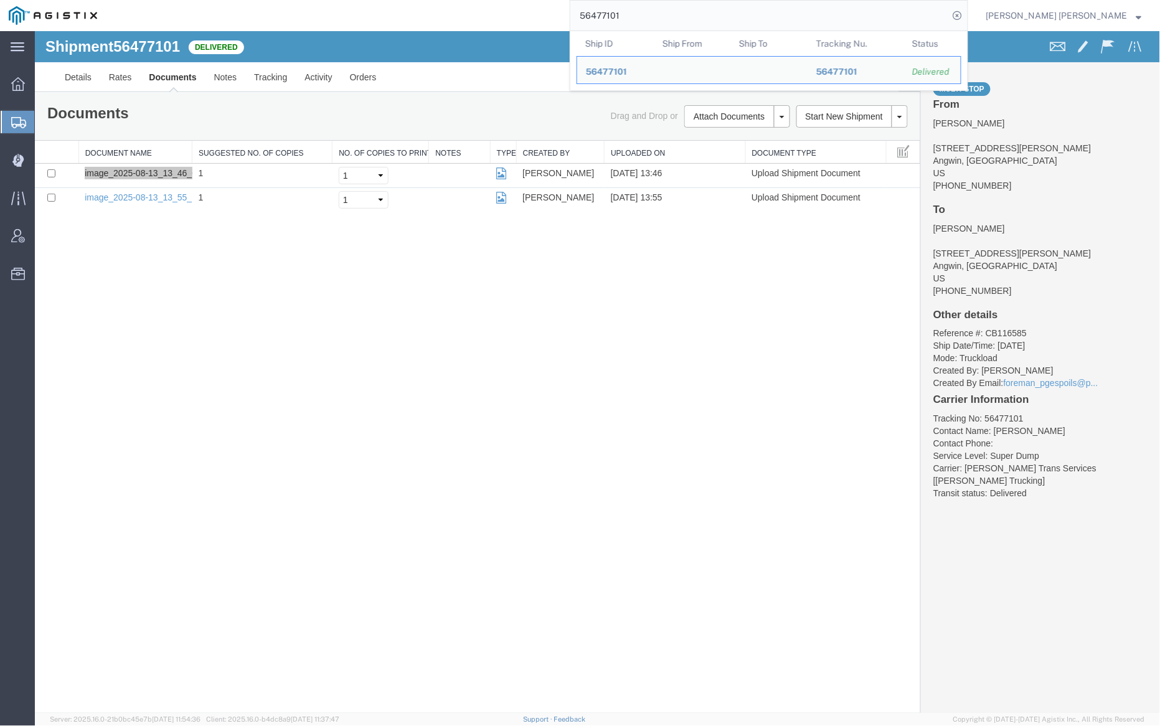
click at [661, 12] on input "56477101" at bounding box center [759, 16] width 379 height 30
paste input "3"
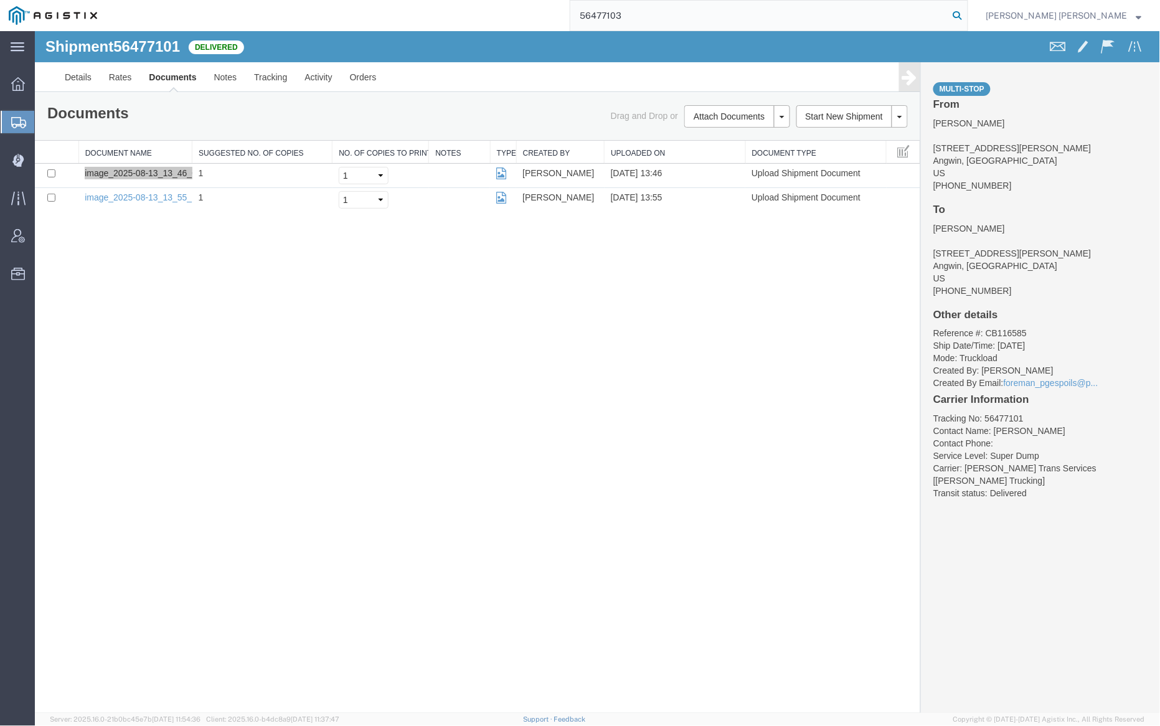
click at [966, 17] on icon at bounding box center [957, 15] width 17 height 17
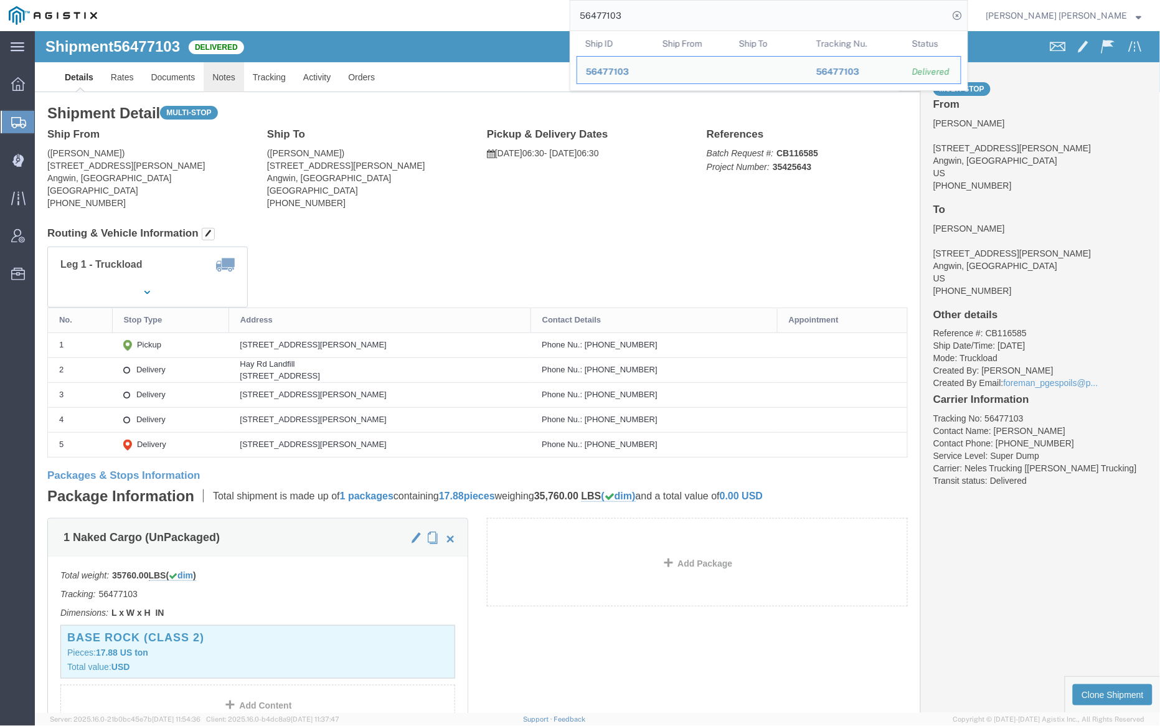
click link "Notes"
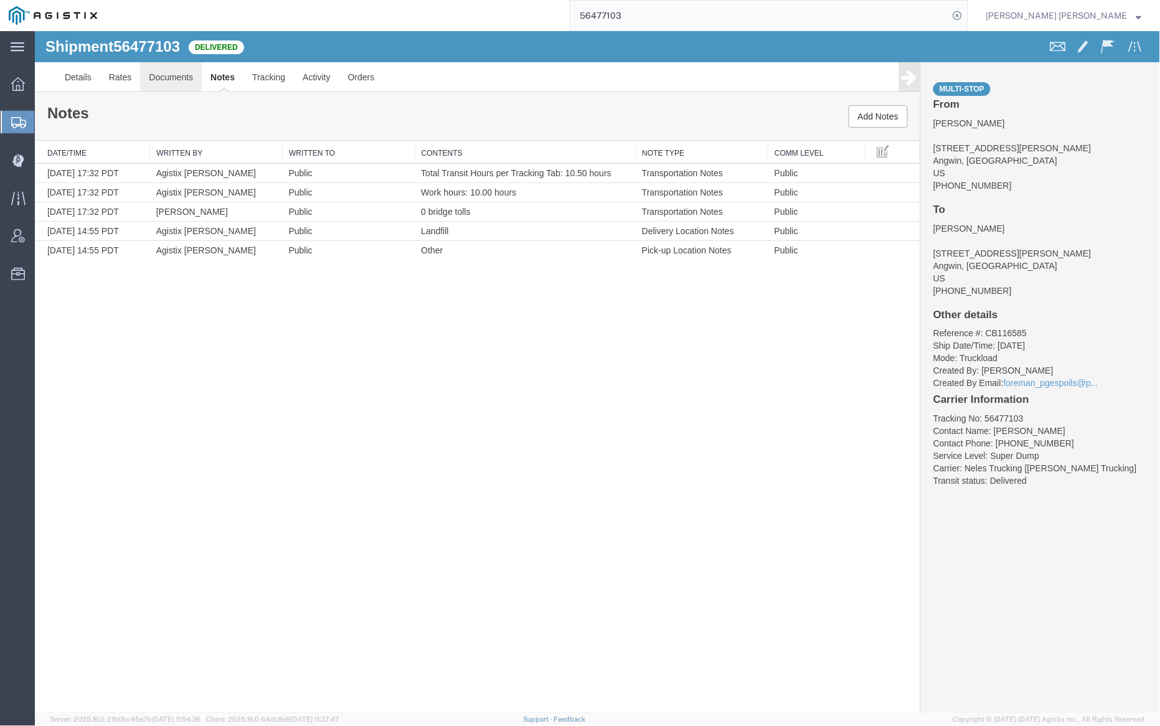
click at [171, 77] on link "Documents" at bounding box center [170, 77] width 62 height 30
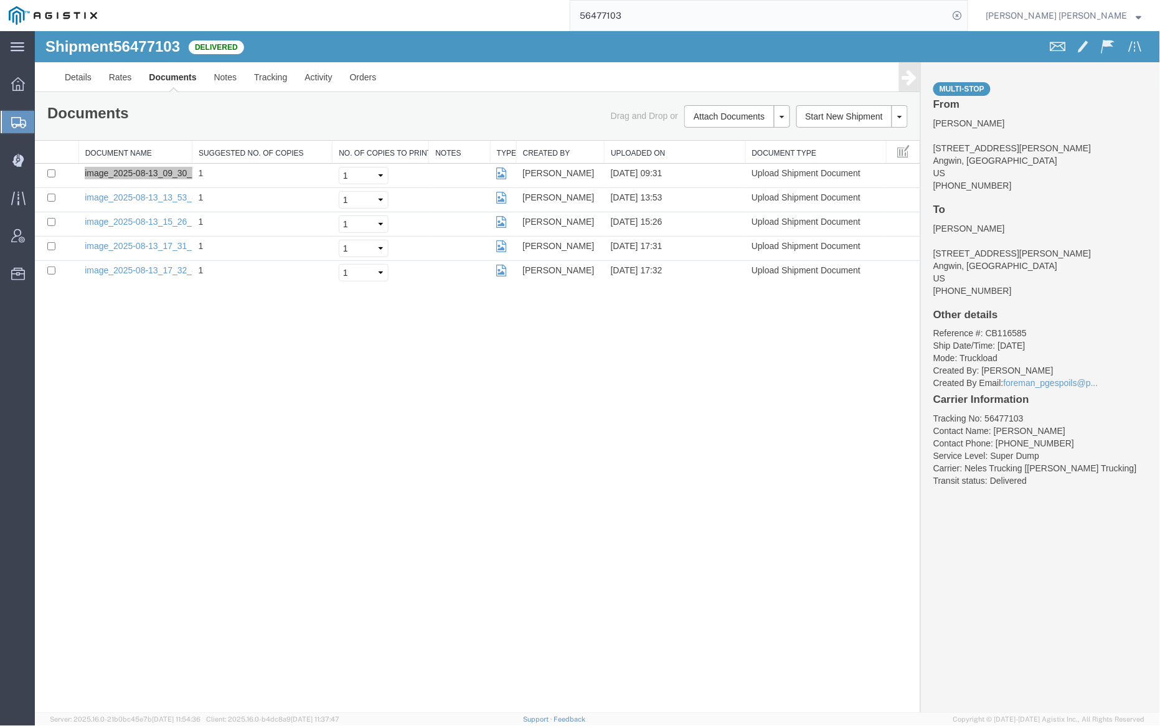
click at [673, 17] on input "56477103" at bounding box center [759, 16] width 379 height 30
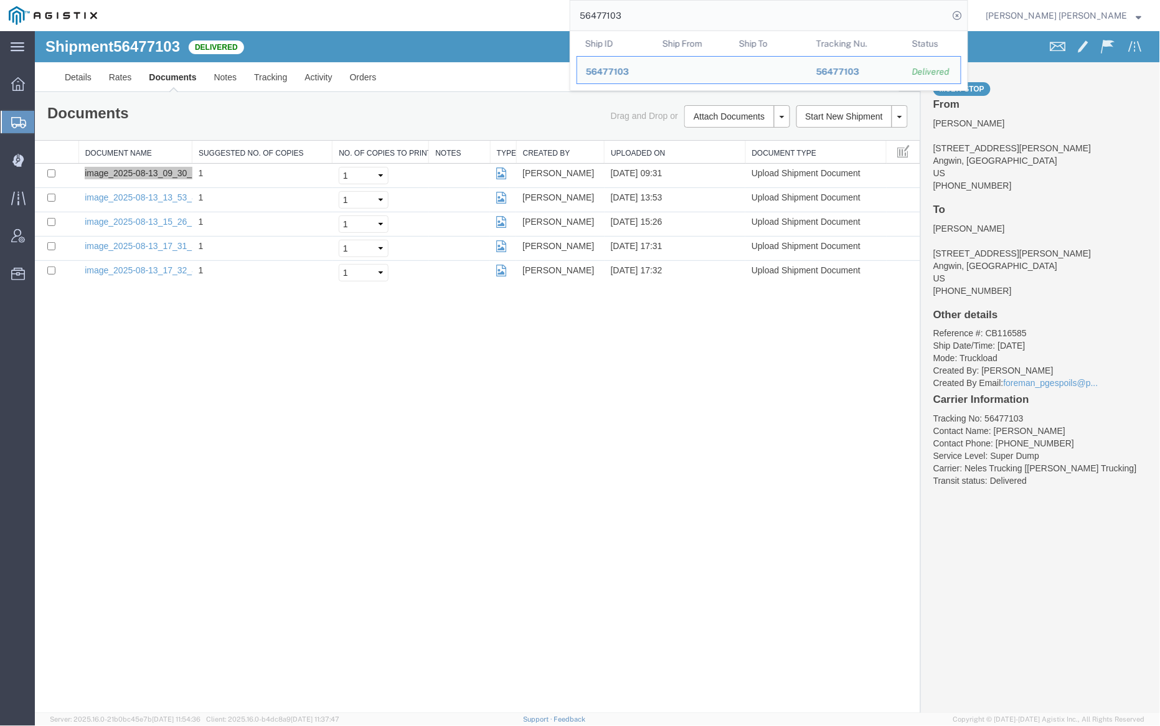
click at [673, 17] on input "56477103" at bounding box center [759, 16] width 379 height 30
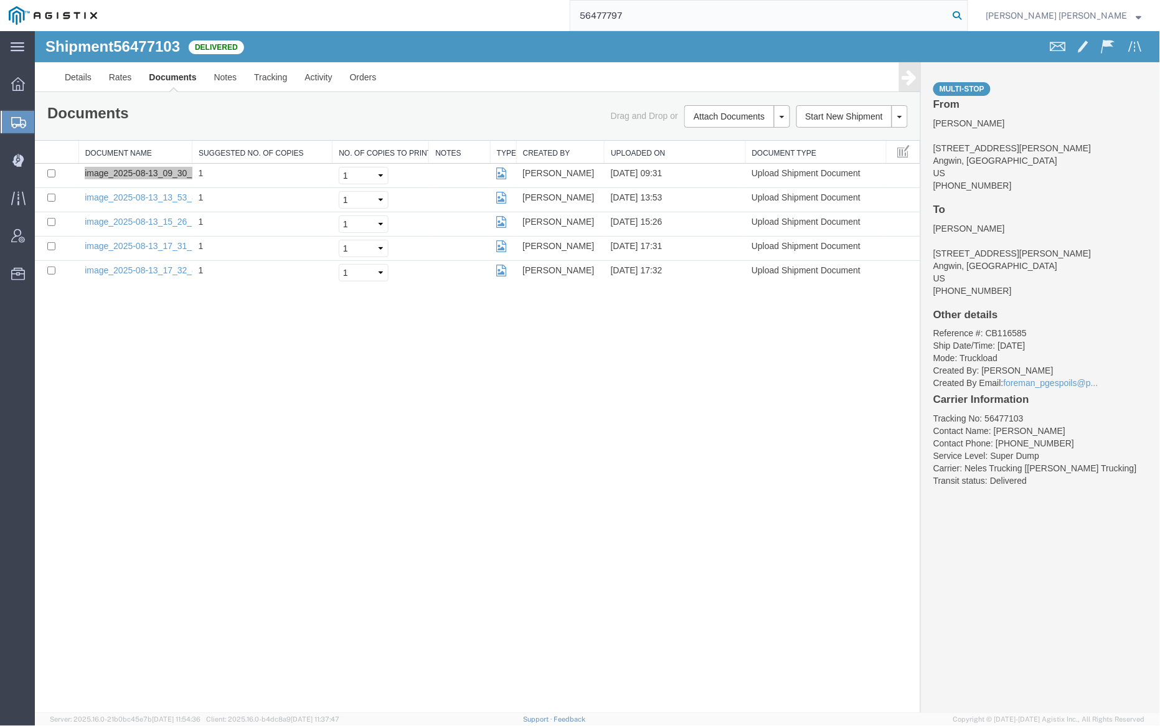
click at [966, 12] on icon at bounding box center [957, 15] width 17 height 17
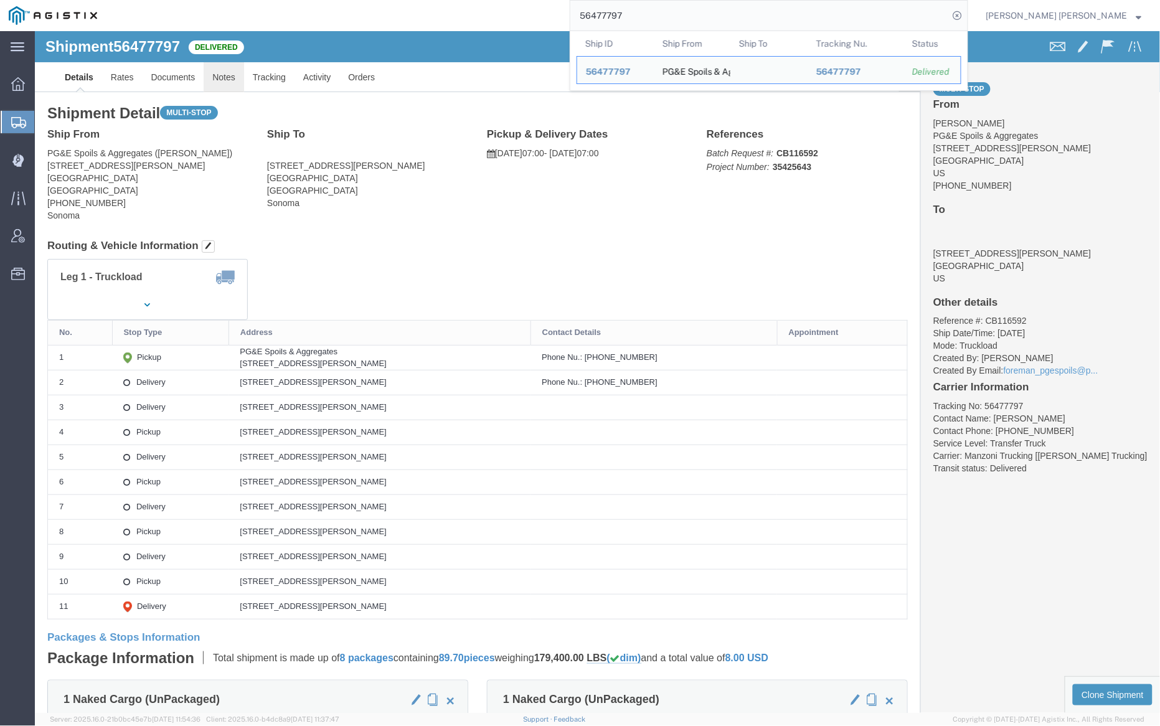
click link "Notes"
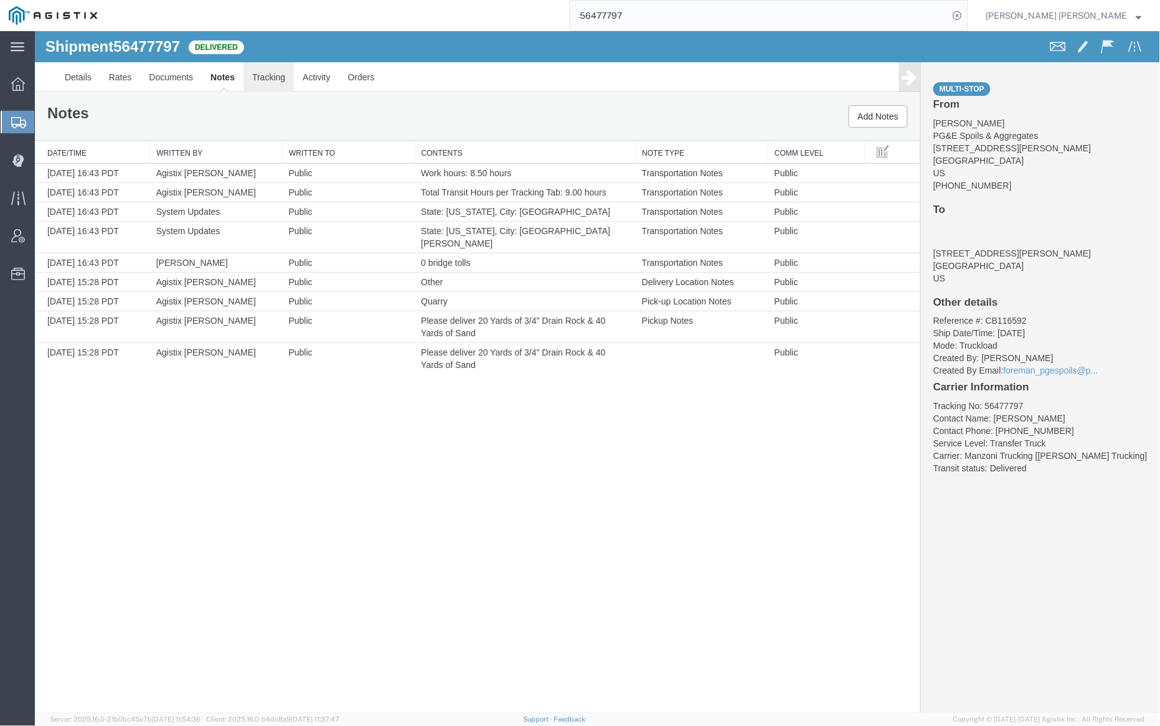
click at [269, 75] on link "Tracking" at bounding box center [268, 77] width 50 height 30
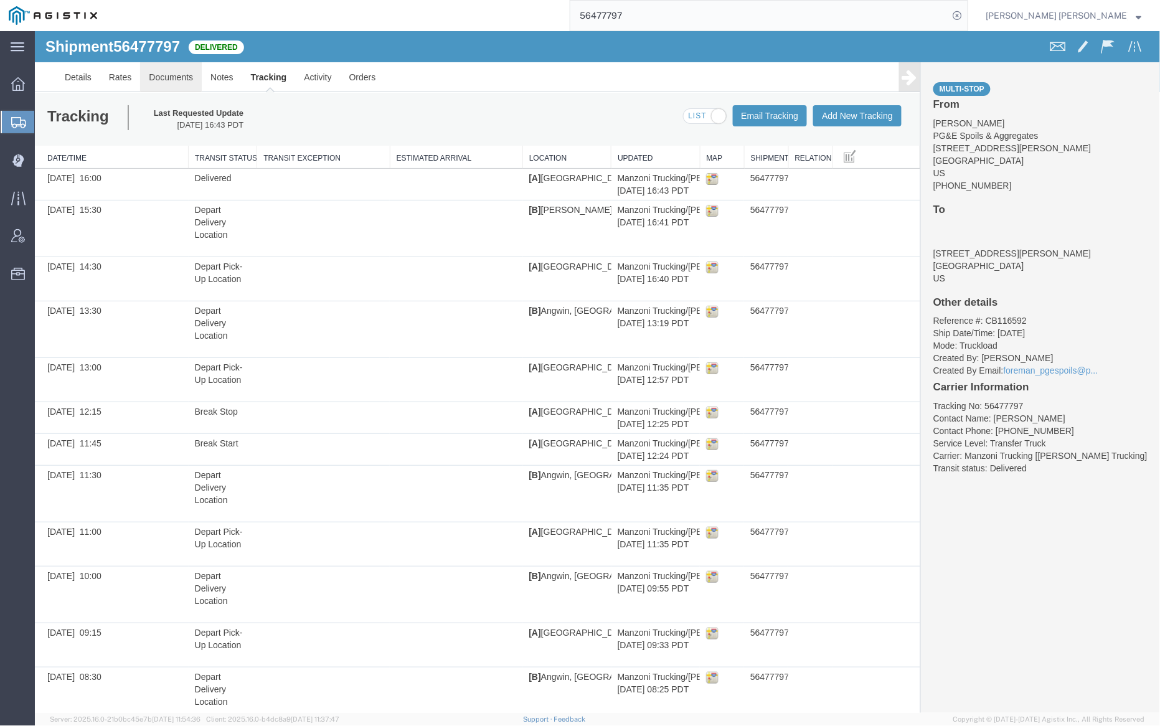
click at [168, 74] on link "Documents" at bounding box center [170, 77] width 62 height 30
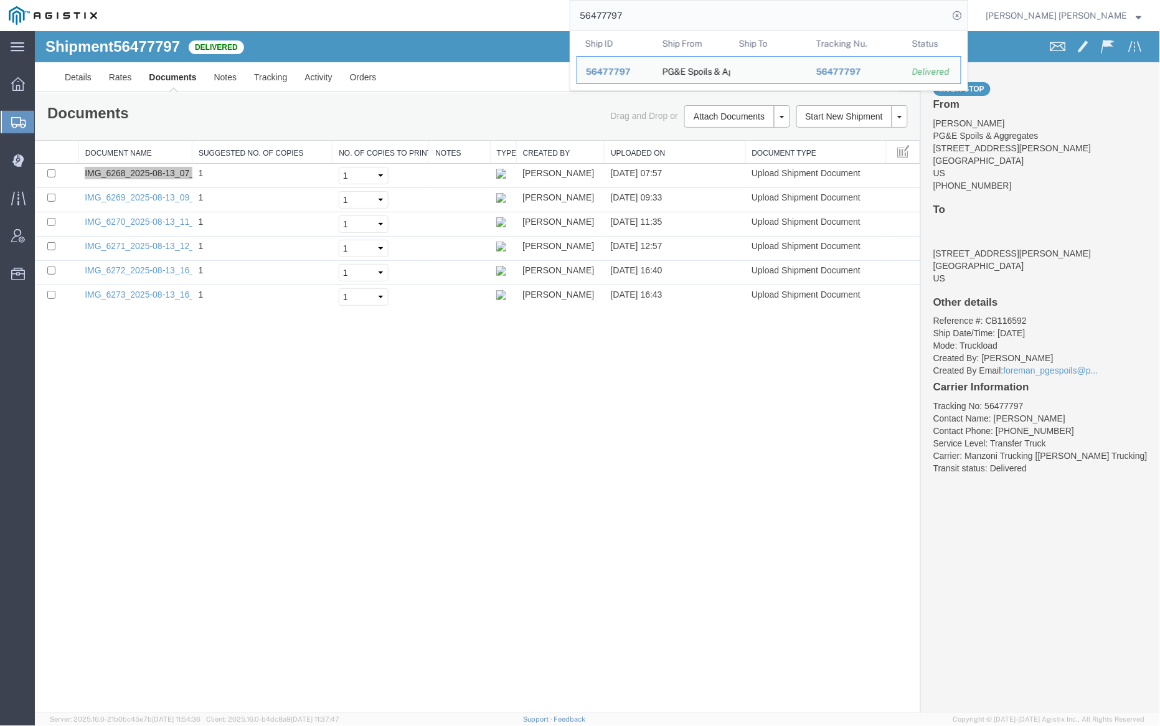
click at [673, 14] on input "56477797" at bounding box center [759, 16] width 379 height 30
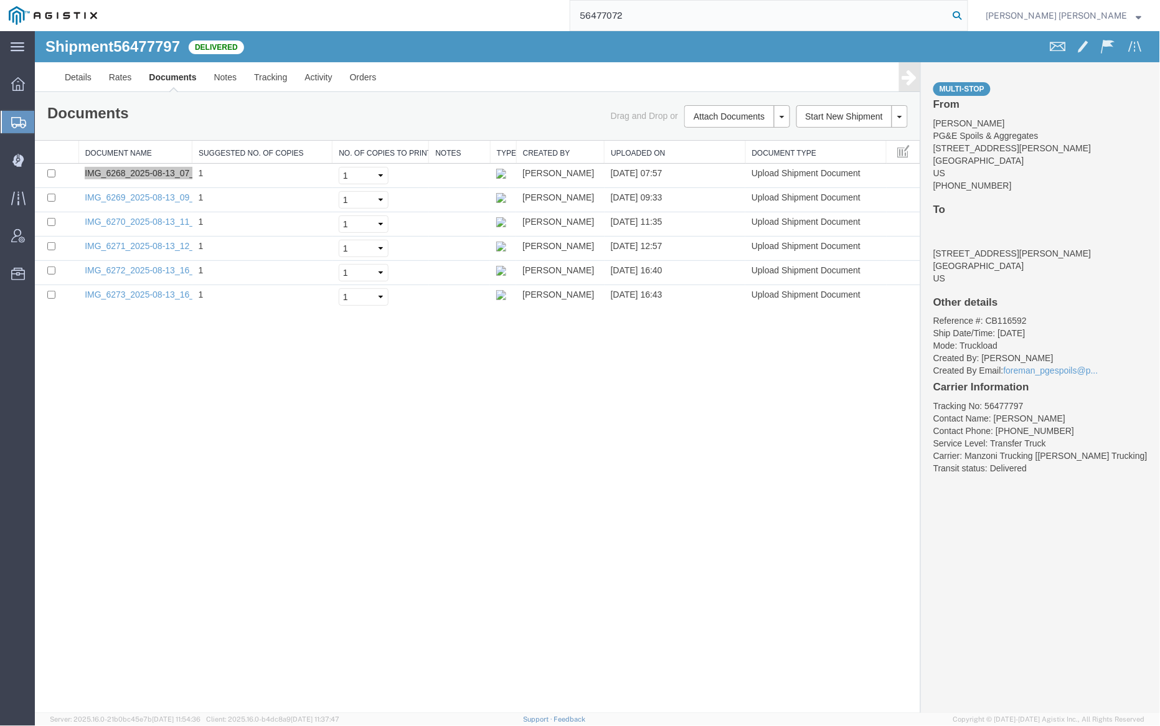
type input "56477072"
click at [966, 17] on icon at bounding box center [957, 15] width 17 height 17
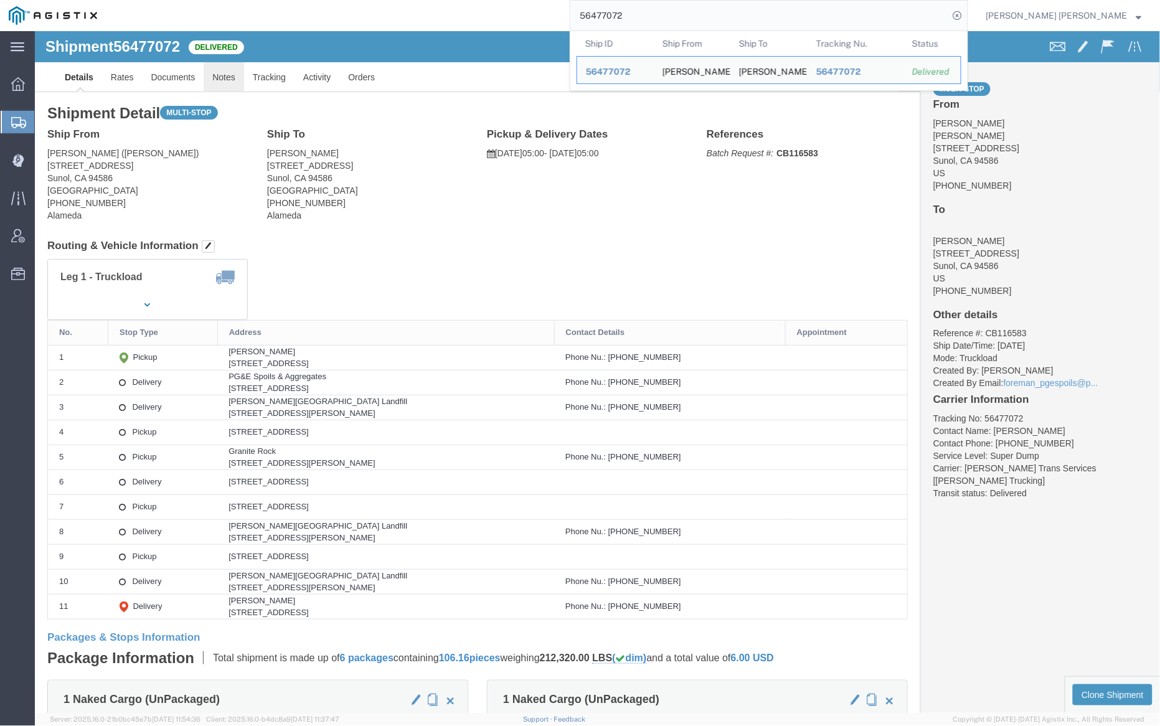
click link "Notes"
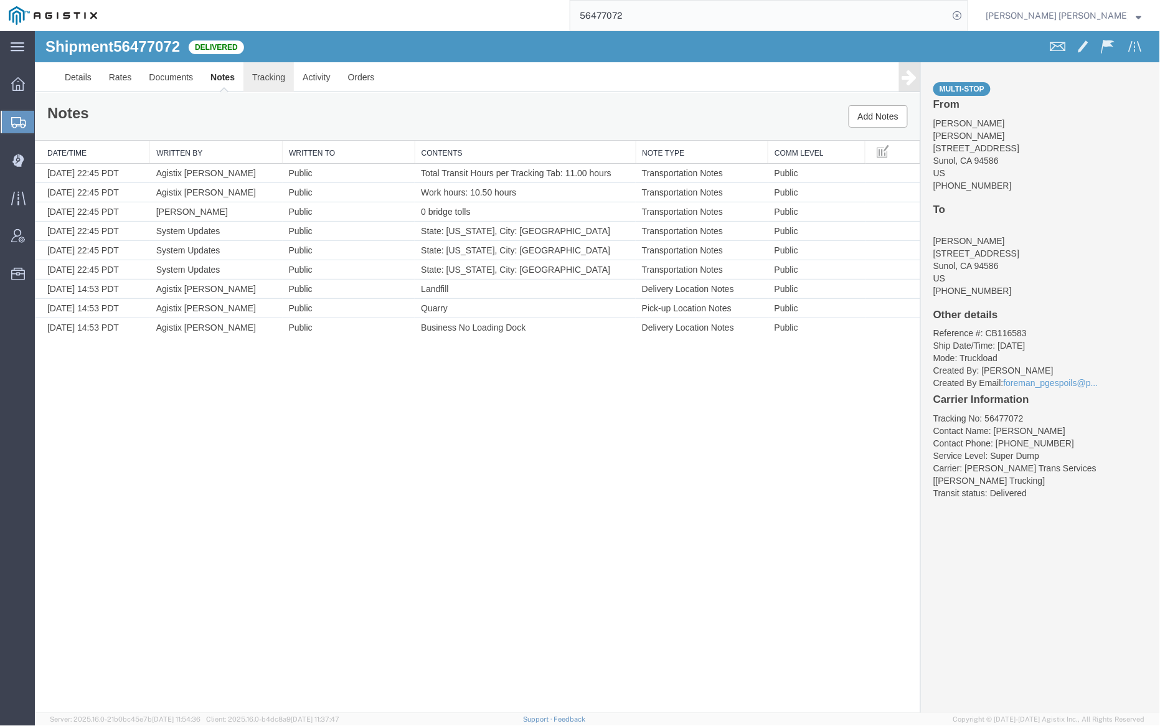
click at [277, 73] on link "Tracking" at bounding box center [268, 77] width 50 height 30
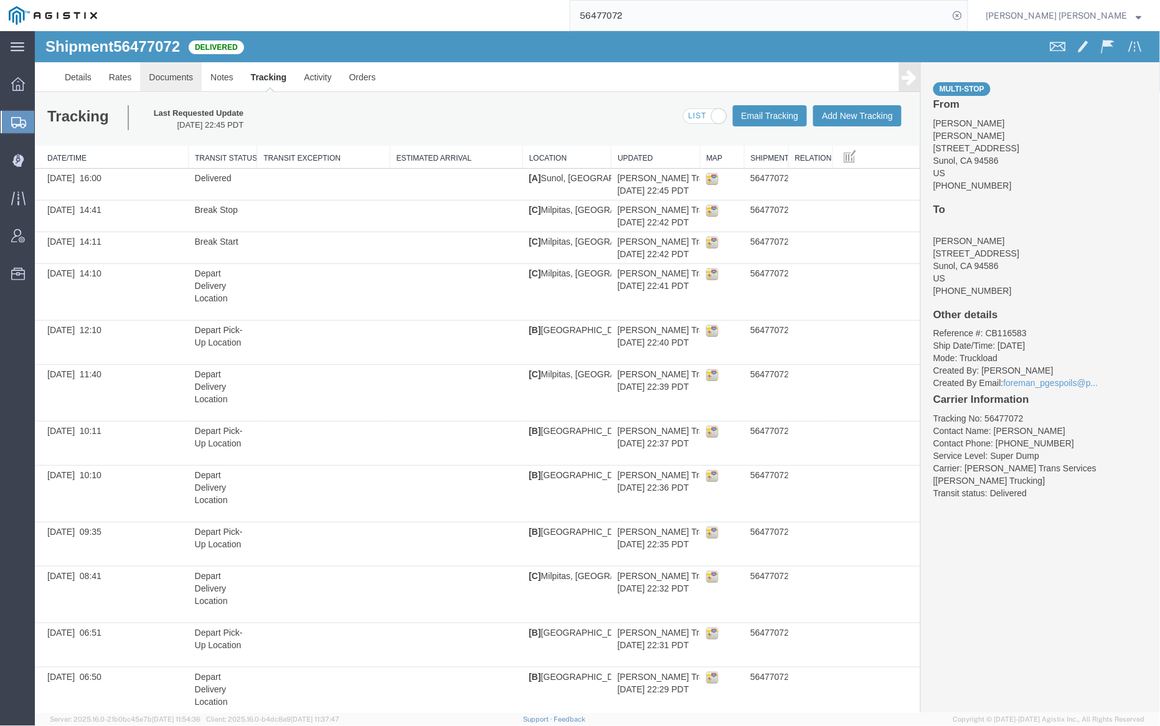
click at [166, 77] on link "Documents" at bounding box center [170, 77] width 62 height 30
